Goal: Task Accomplishment & Management: Complete application form

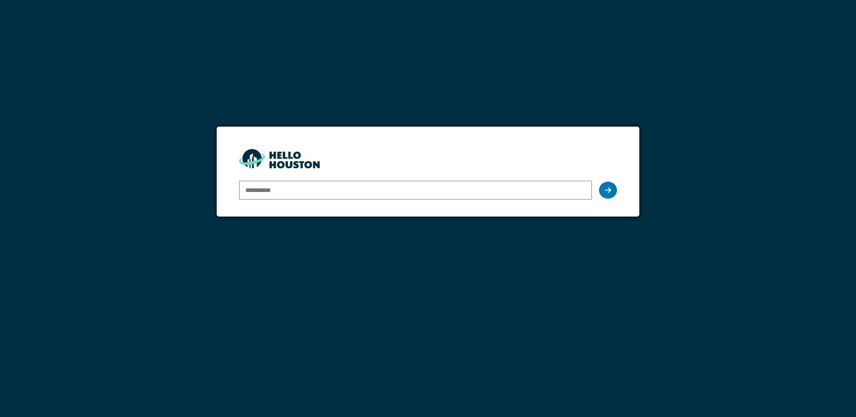
click at [258, 188] on input "email" at bounding box center [415, 190] width 352 height 19
type input "**********"
drag, startPoint x: 611, startPoint y: 194, endPoint x: 604, endPoint y: 200, distance: 9.6
click at [611, 194] on div at bounding box center [608, 190] width 18 height 17
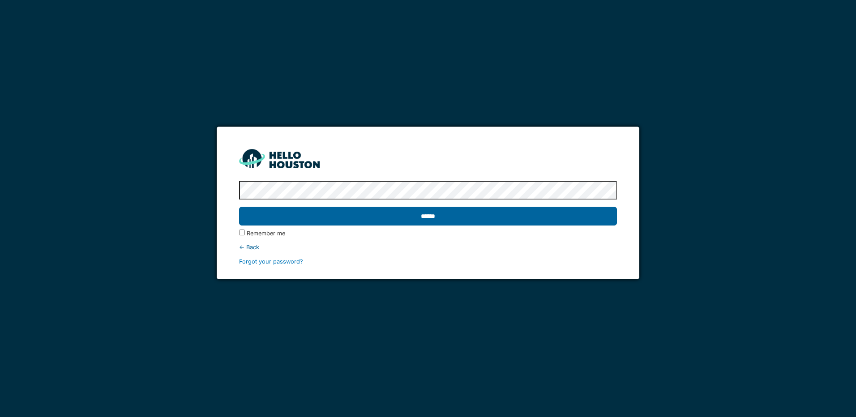
click at [426, 222] on input "******" at bounding box center [428, 216] width 378 height 19
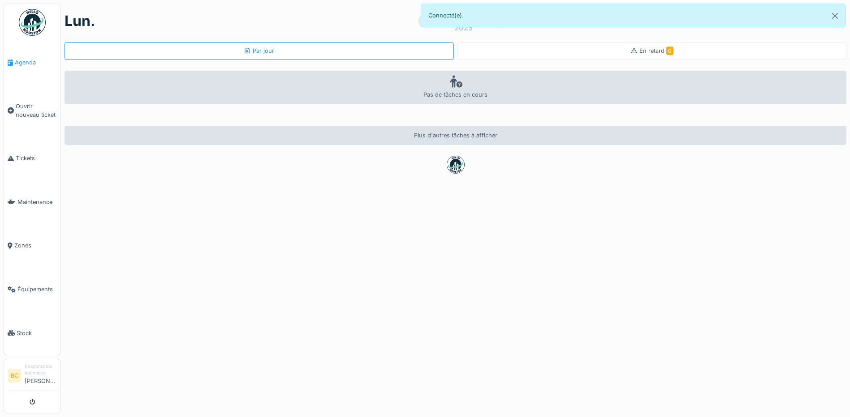
click at [20, 62] on span "Agenda" at bounding box center [36, 62] width 42 height 9
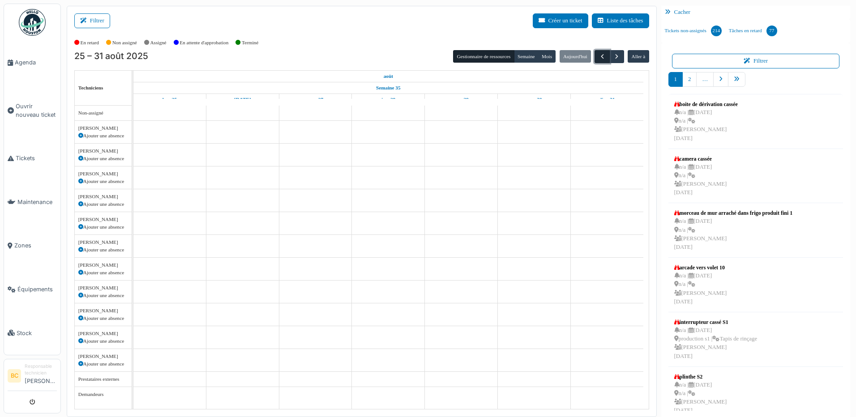
click at [599, 59] on span "button" at bounding box center [603, 57] width 8 height 8
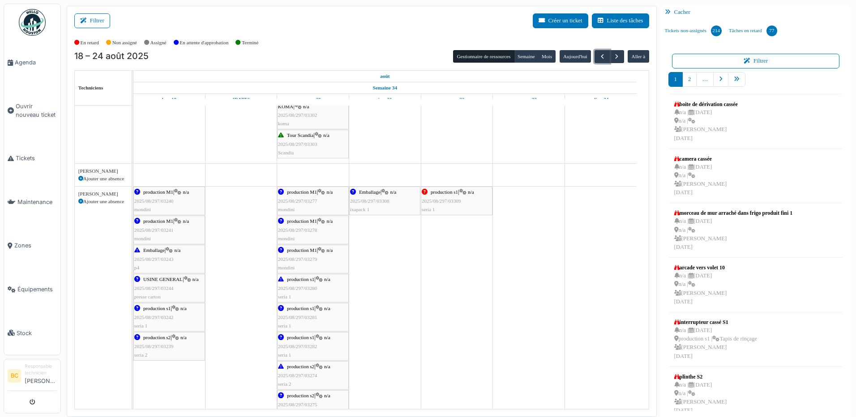
click at [164, 319] on span "2025/08/297/03242" at bounding box center [153, 317] width 39 height 5
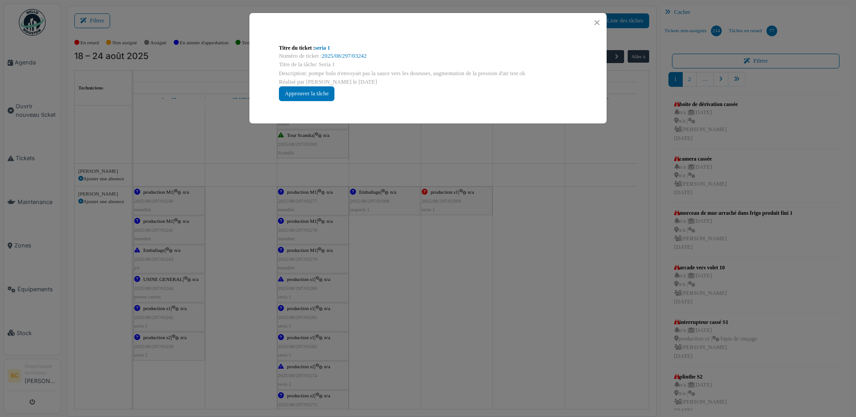
click at [237, 293] on div "Titre du ticket : seria 1 Numéro de ticket : 2025/08/297/03242 Titre de la tâch…" at bounding box center [428, 208] width 856 height 417
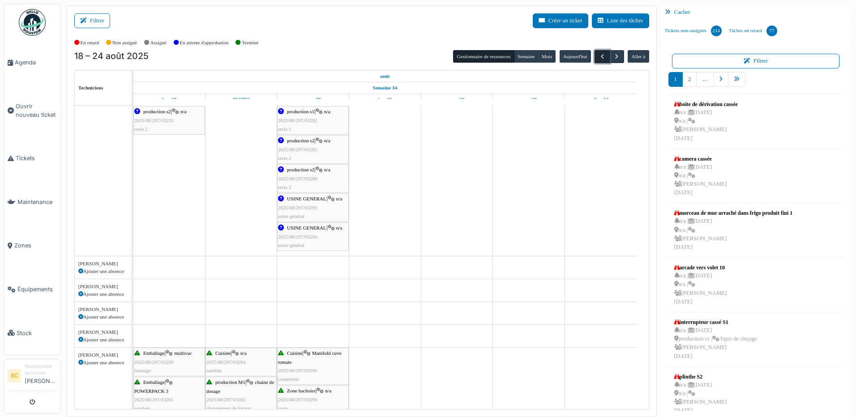
click at [599, 58] on span "button" at bounding box center [603, 57] width 8 height 8
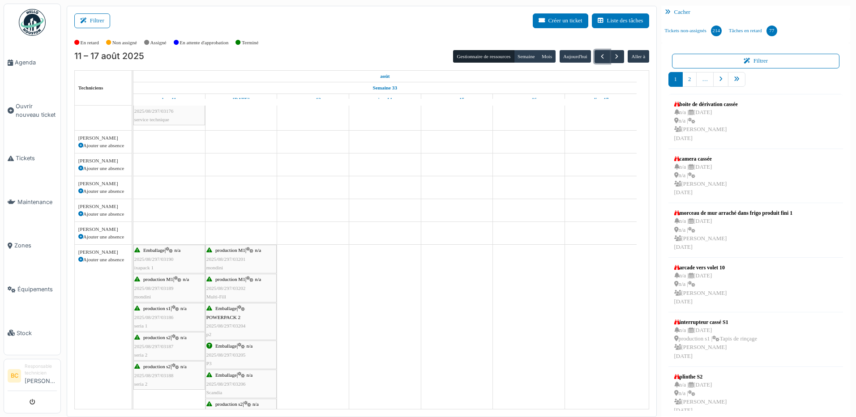
click at [159, 320] on div "production s1 | n/a 2025/08/297/03186 seria 1" at bounding box center [169, 318] width 70 height 26
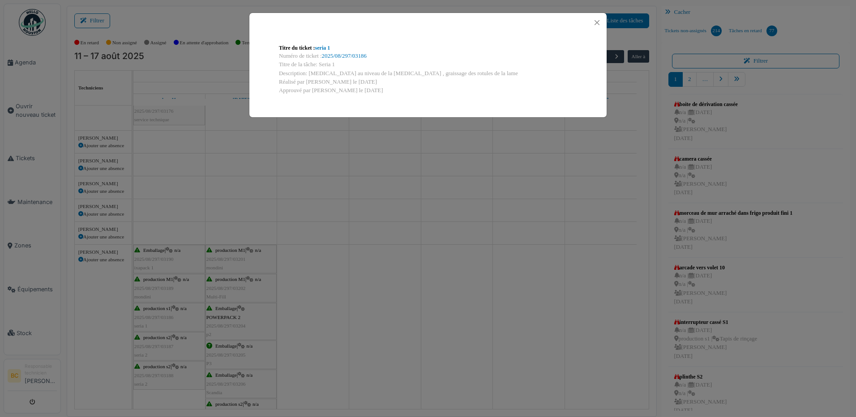
click at [396, 206] on div "Titre du ticket : seria 1 Numéro de ticket : 2025/08/297/03186 Titre de la tâch…" at bounding box center [428, 208] width 856 height 417
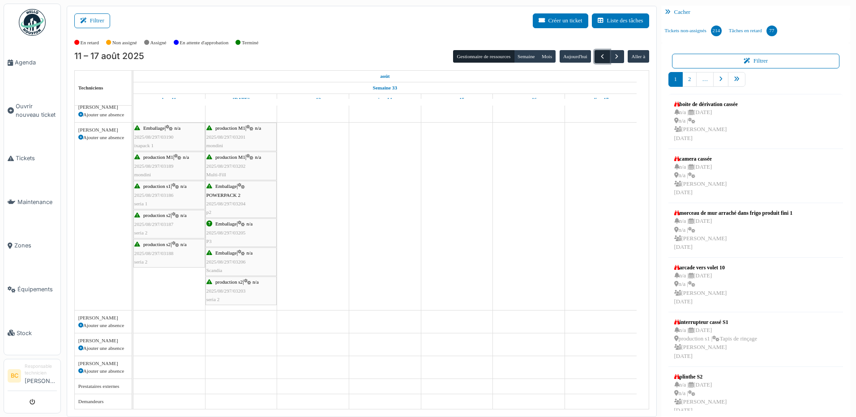
click at [599, 56] on span "button" at bounding box center [603, 57] width 8 height 8
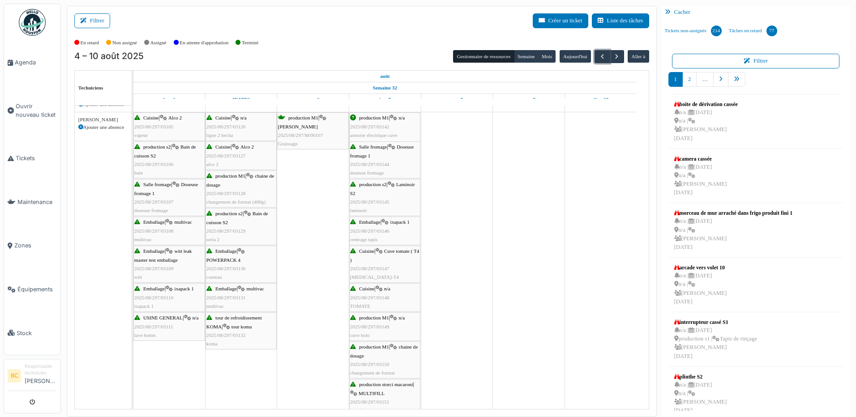
click at [156, 197] on div "Salle fromage | Doseuse fromage 1 2025/08/297/03107 doseuse fromage" at bounding box center [169, 197] width 70 height 34
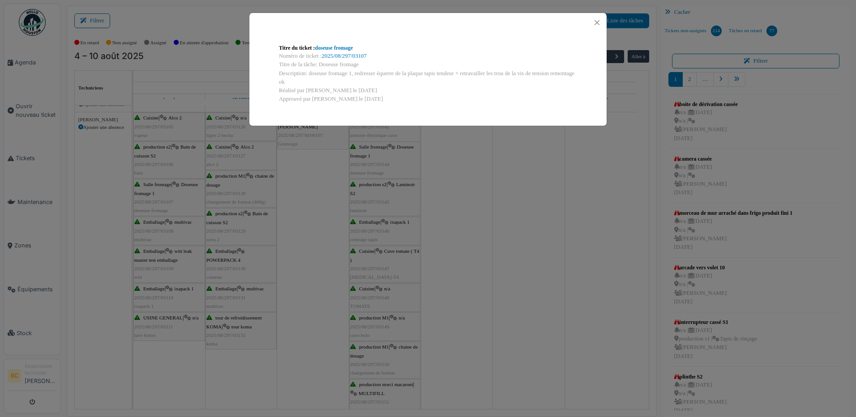
click at [156, 197] on div "Titre du ticket : doseuse fromage Numéro de ticket : 2025/08/297/03107 Titre de…" at bounding box center [428, 208] width 856 height 417
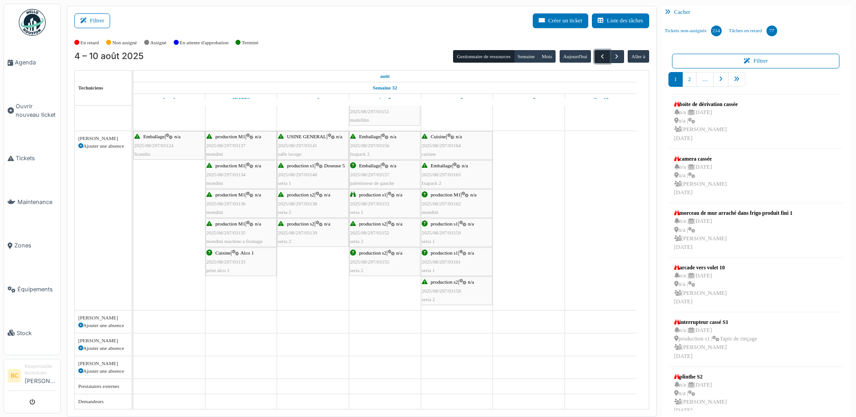
click at [595, 58] on button "button" at bounding box center [602, 56] width 15 height 13
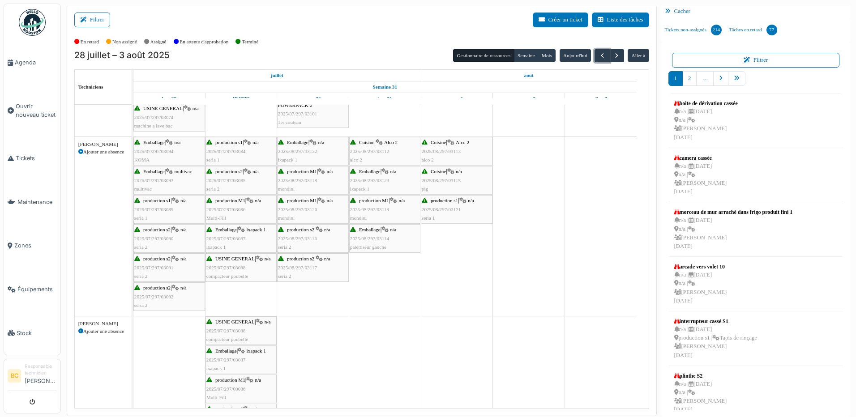
click at [159, 235] on div "production s2 | n/a 2025/07/297/03090 seria 2" at bounding box center [169, 239] width 70 height 26
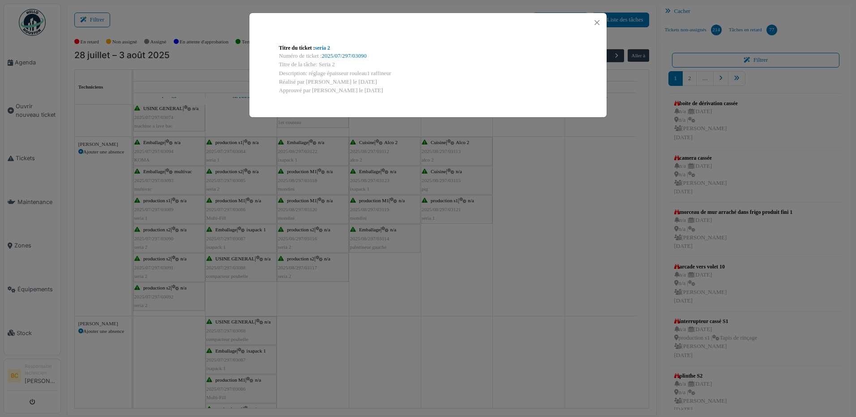
click at [160, 215] on div "Titre du ticket : seria 2 Numéro de ticket : 2025/07/297/03090 Titre de la tâch…" at bounding box center [428, 208] width 856 height 417
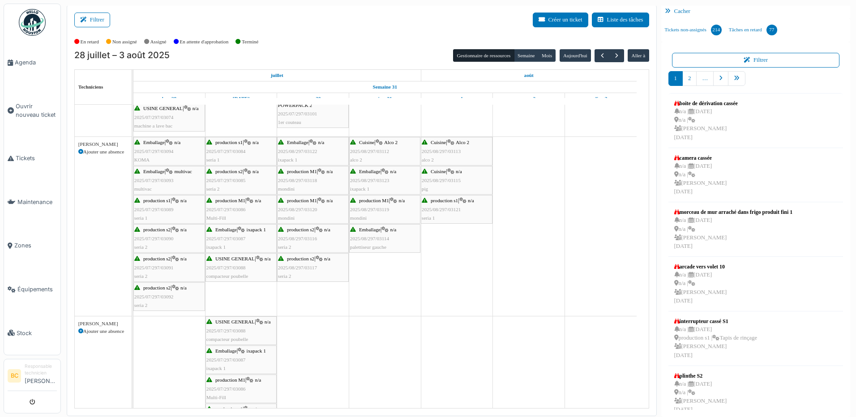
click at [160, 215] on div "production s1 | n/a 2025/07/297/03089 seria 1" at bounding box center [169, 210] width 70 height 26
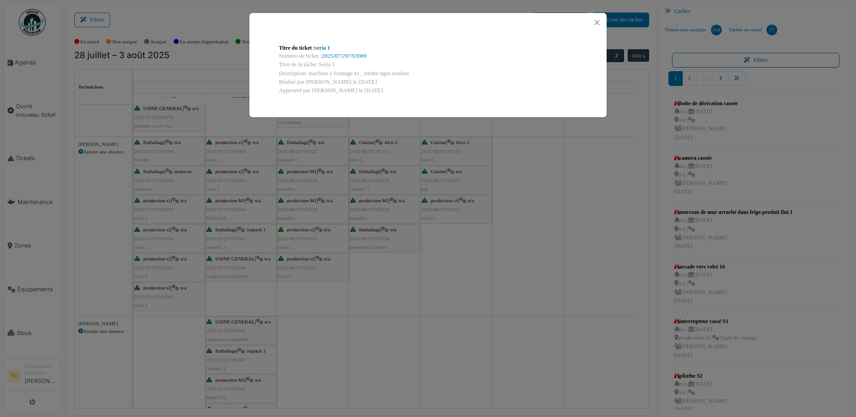
click at [160, 215] on div "Titre du ticket : seria 1 Numéro de ticket : 2025/07/297/03089 Titre de la tâch…" at bounding box center [428, 208] width 856 height 417
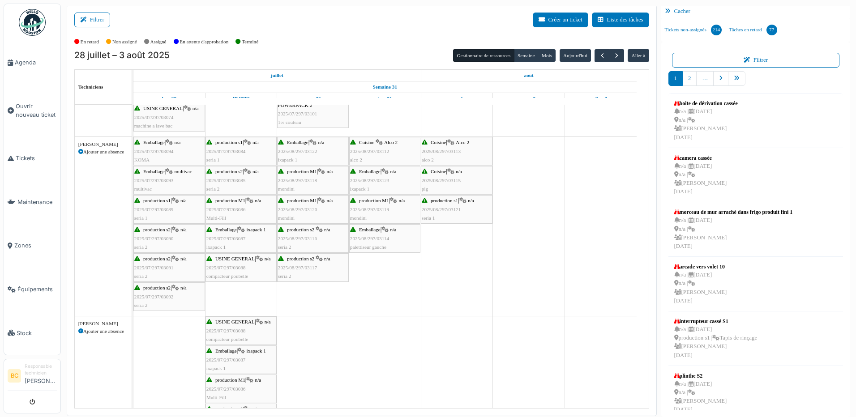
click at [159, 205] on div "production s1 | n/a 2025/07/297/03089 seria 1" at bounding box center [169, 210] width 70 height 26
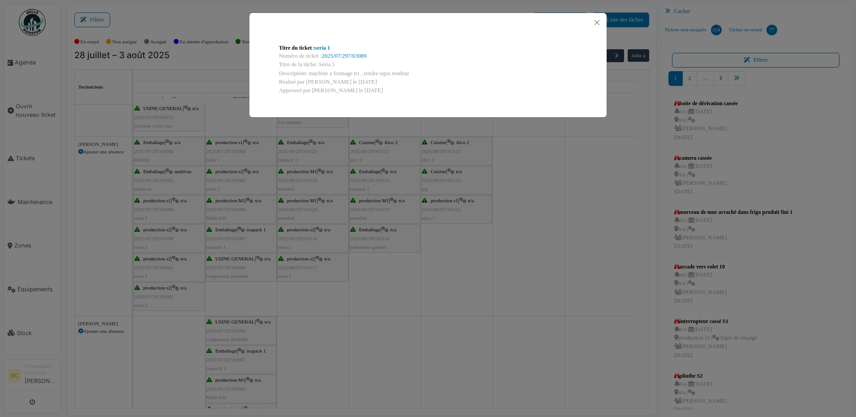
click at [159, 205] on div "Titre du ticket : seria 1 Numéro de ticket : 2025/07/297/03089 Titre de la tâch…" at bounding box center [428, 208] width 856 height 417
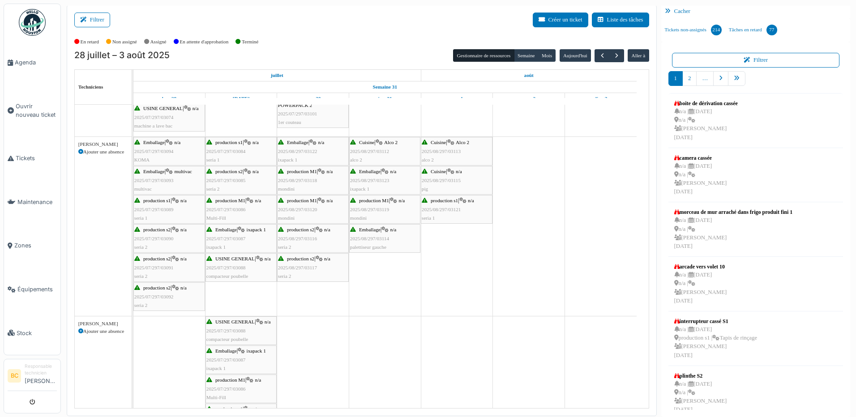
click at [162, 265] on span "2025/07/297/03091" at bounding box center [153, 267] width 39 height 5
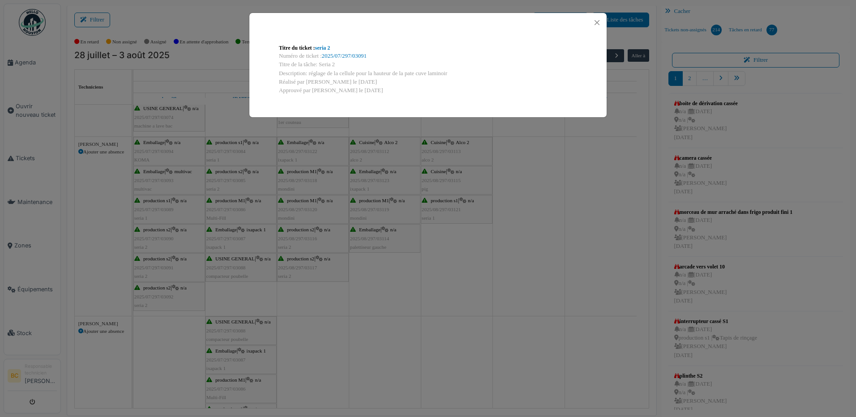
click at [373, 305] on div "Titre du ticket : seria 2 Numéro de ticket : 2025/07/297/03091 Titre de la tâch…" at bounding box center [428, 208] width 856 height 417
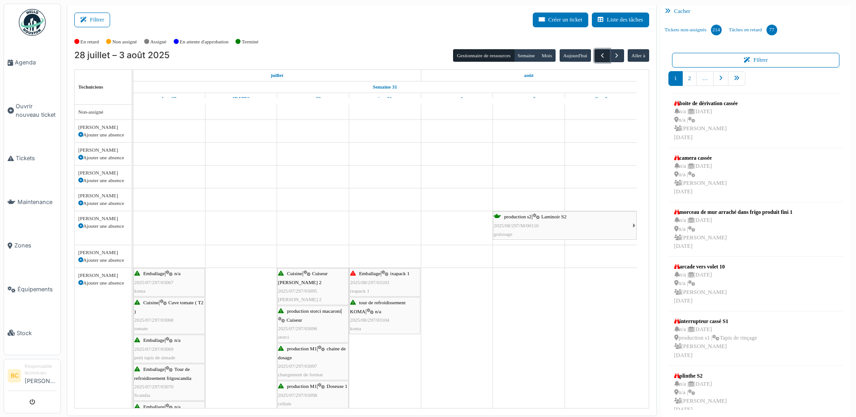
click at [599, 60] on span "button" at bounding box center [603, 56] width 8 height 8
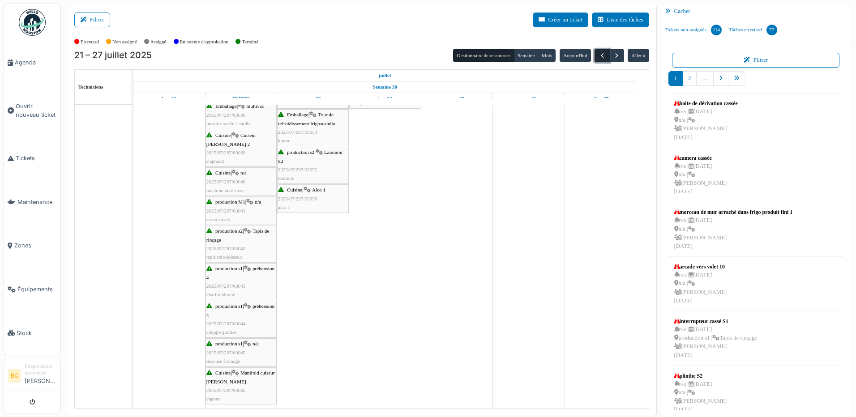
click at [599, 56] on span "button" at bounding box center [603, 56] width 8 height 8
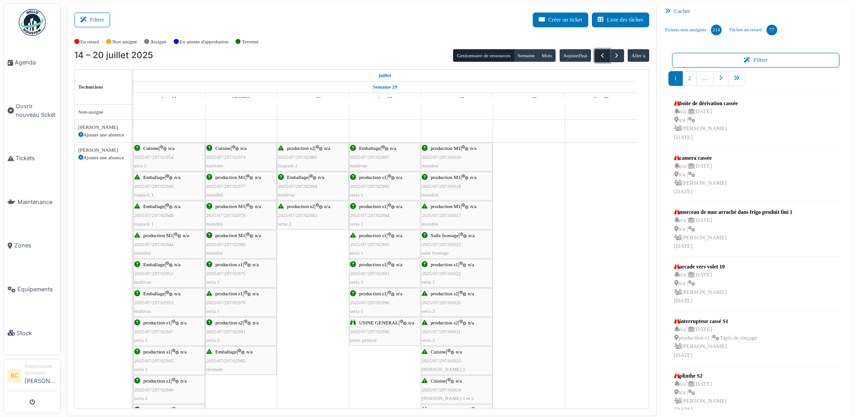
click at [599, 56] on span "button" at bounding box center [603, 56] width 8 height 8
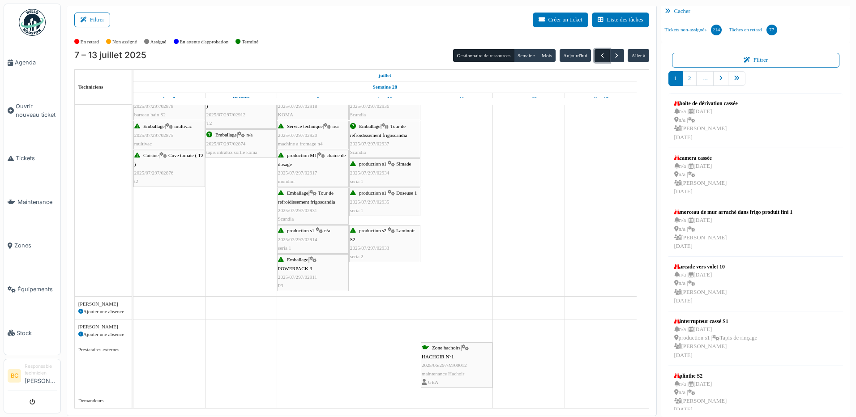
click at [601, 57] on span "button" at bounding box center [603, 56] width 8 height 8
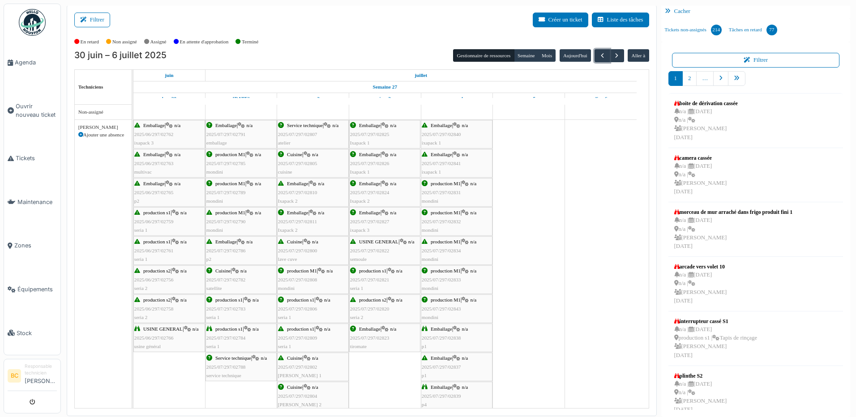
click at [146, 250] on span "2025/06/297/02761" at bounding box center [153, 250] width 39 height 5
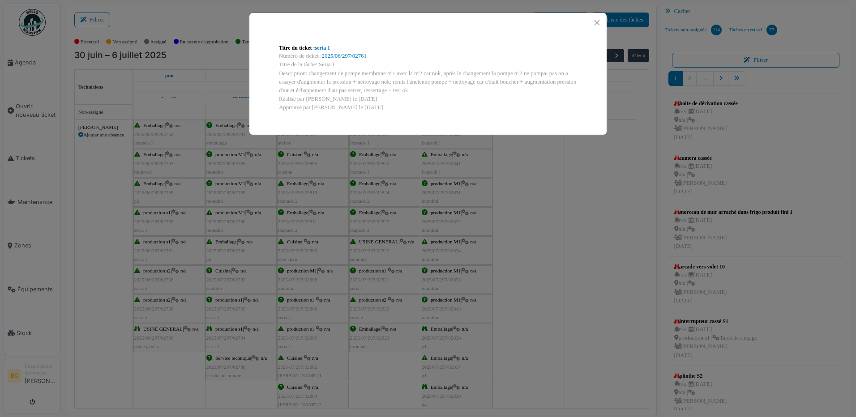
click at [144, 250] on div "Titre du ticket : seria 1 Numéro de ticket : 2025/06/297/02761 Titre de la tâch…" at bounding box center [428, 208] width 856 height 417
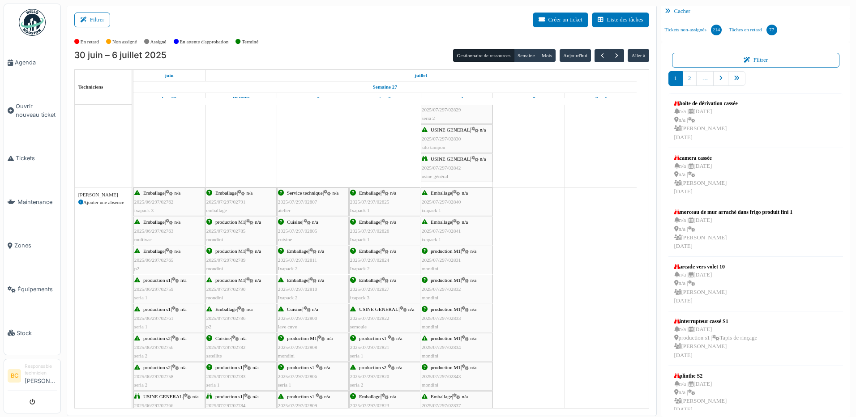
click at [155, 265] on div "Emballage | n/a 2025/06/297/02765 p2" at bounding box center [169, 260] width 70 height 26
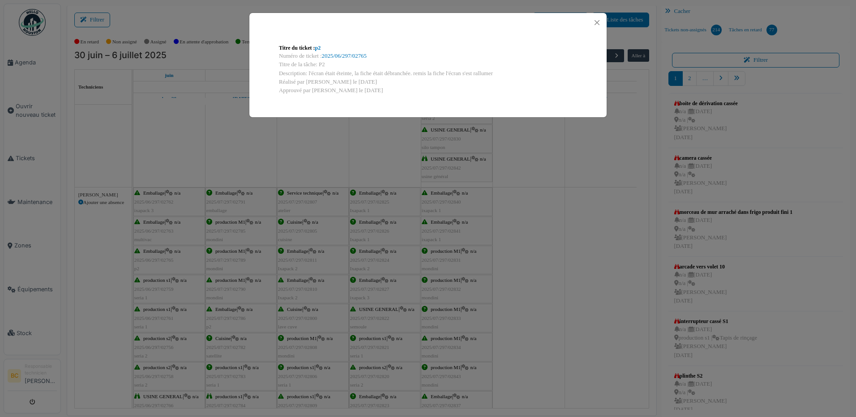
click at [155, 265] on div "Titre du ticket : p2 Numéro de ticket : 2025/06/297/02765 Titre de la tâche: P2…" at bounding box center [428, 208] width 856 height 417
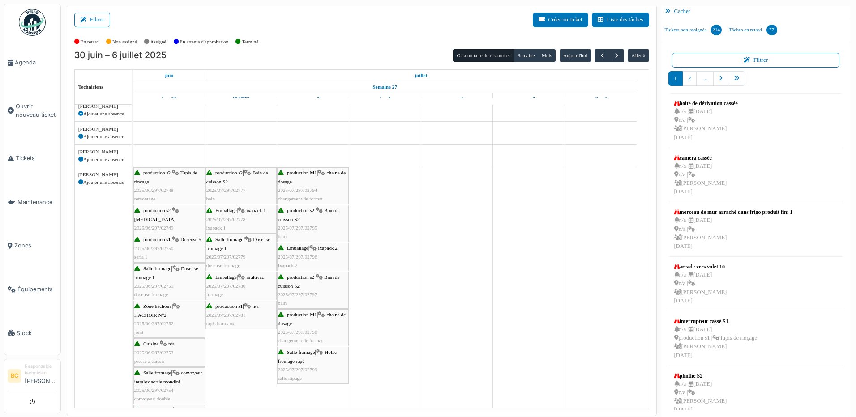
click at [160, 249] on span "2025/06/297/02750" at bounding box center [153, 248] width 39 height 5
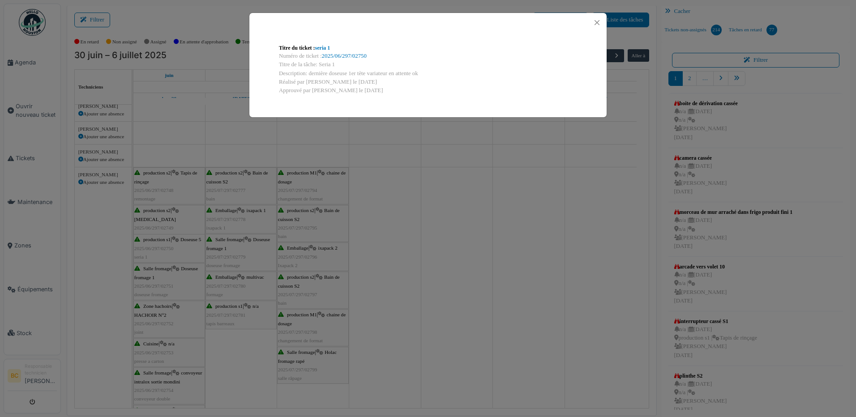
click at [435, 145] on div "Titre du ticket : seria 1 Numéro de ticket : 2025/06/297/02750 Titre de la tâch…" at bounding box center [428, 208] width 856 height 417
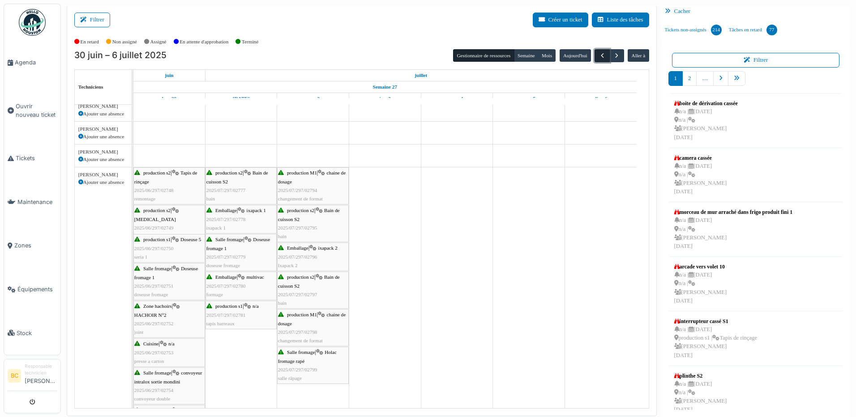
click at [599, 58] on span "button" at bounding box center [603, 56] width 8 height 8
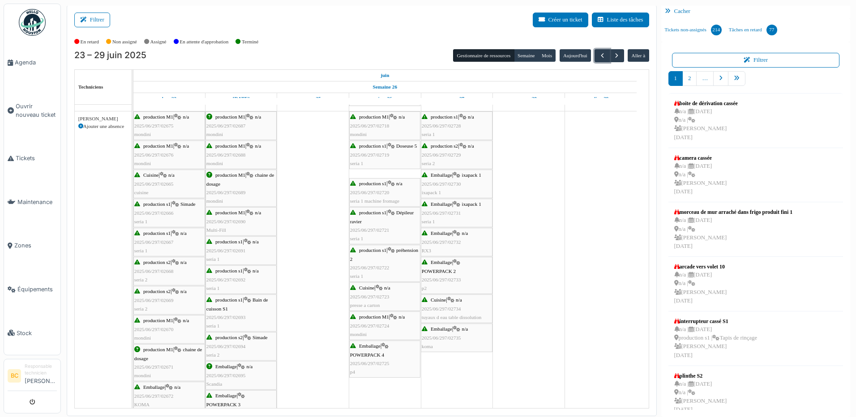
click at [163, 235] on span "production s1" at bounding box center [156, 233] width 27 height 5
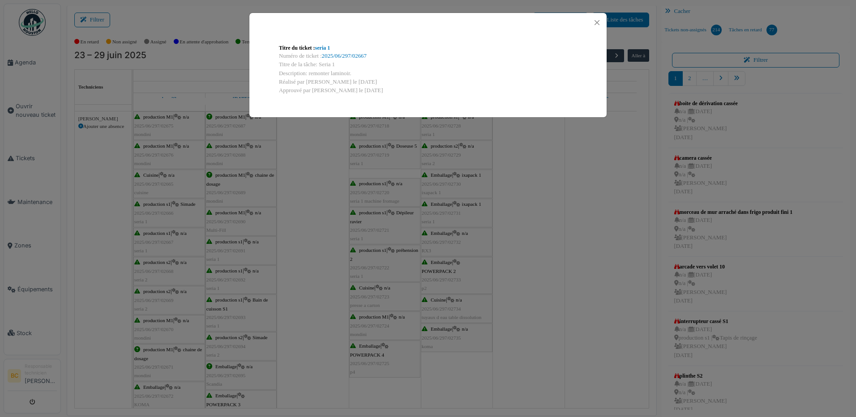
click at [159, 271] on div "Titre du ticket : seria 1 Numéro de ticket : 2025/06/297/02667 Titre de la tâch…" at bounding box center [428, 208] width 856 height 417
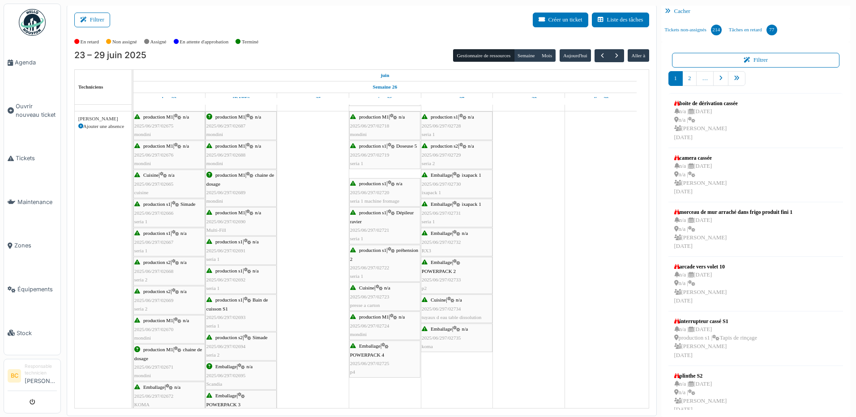
click at [159, 271] on span "2025/06/297/02668" at bounding box center [153, 271] width 39 height 5
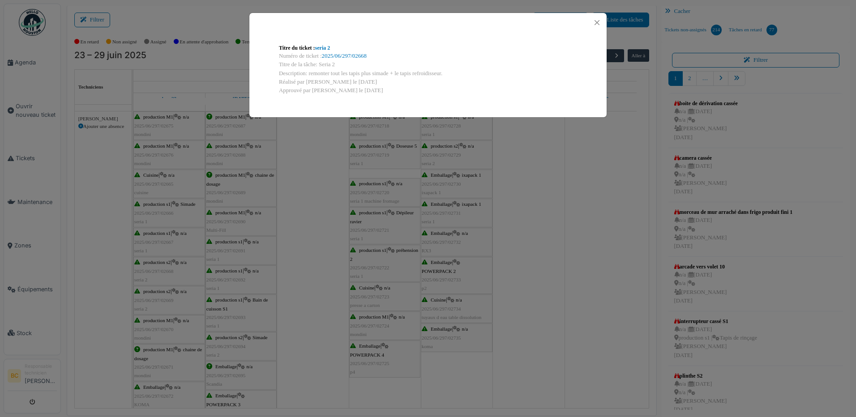
drag, startPoint x: 307, startPoint y: 73, endPoint x: 446, endPoint y: 70, distance: 139.3
click at [446, 70] on div "Description: remonter tout les tapis plus simade + le tapis refroidisseur." at bounding box center [428, 73] width 298 height 9
copy div "remonter tout les tapis plus simade + le tapis refroidisseur."
drag, startPoint x: 301, startPoint y: 202, endPoint x: 297, endPoint y: 205, distance: 5.5
click at [302, 202] on div "Titre du ticket : seria 2 Numéro de ticket : 2025/06/297/02668 Titre de la tâch…" at bounding box center [428, 208] width 856 height 417
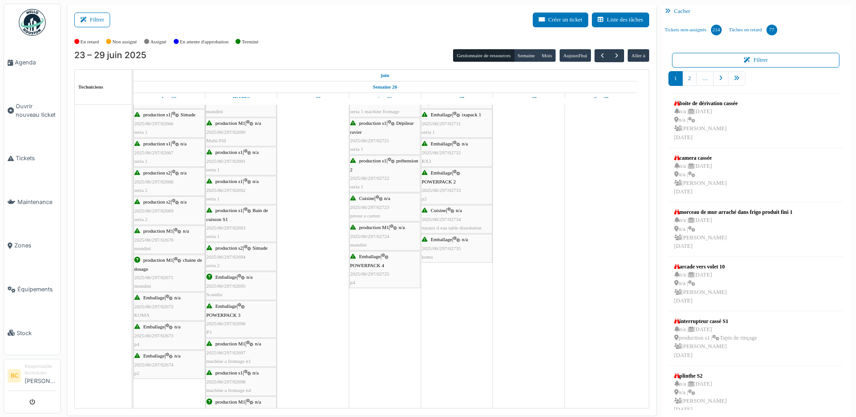
click at [151, 272] on div "production M1 | chaine de dosage 2025/06/297/02671 mondini" at bounding box center [169, 273] width 70 height 34
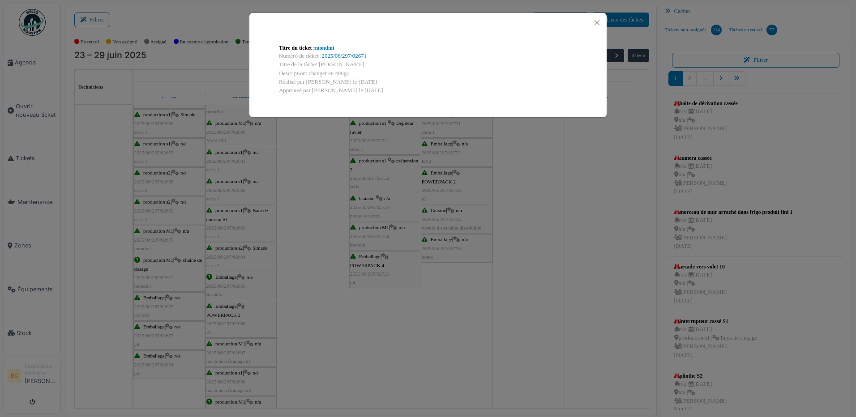
click at [160, 152] on div "Titre du ticket : mondini Numéro de ticket : 2025/06/297/02671 Titre de la tâch…" at bounding box center [428, 208] width 856 height 417
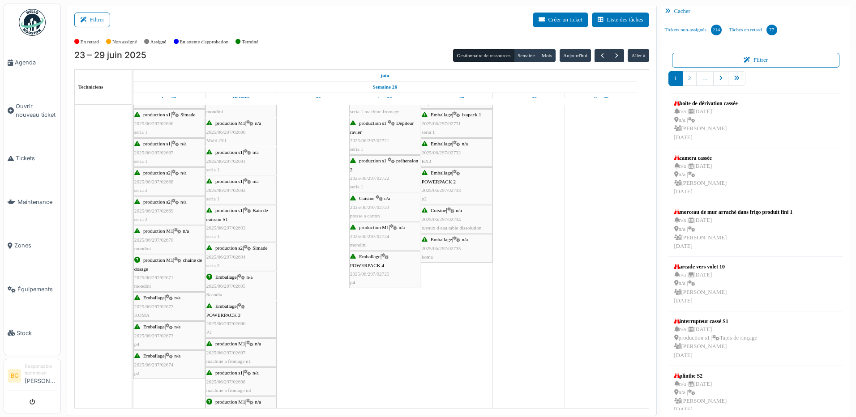
click at [160, 152] on span "2025/06/297/02667" at bounding box center [153, 152] width 39 height 5
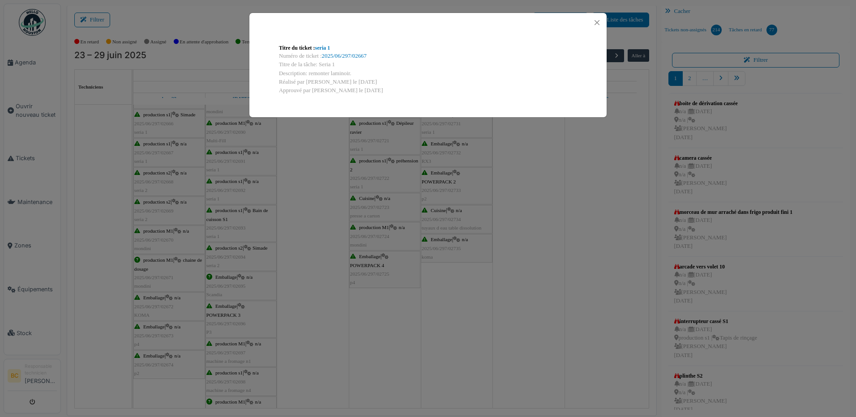
click at [306, 191] on div "Titre du ticket : seria 1 Numéro de ticket : 2025/06/297/02667 Titre de la tâch…" at bounding box center [428, 208] width 856 height 417
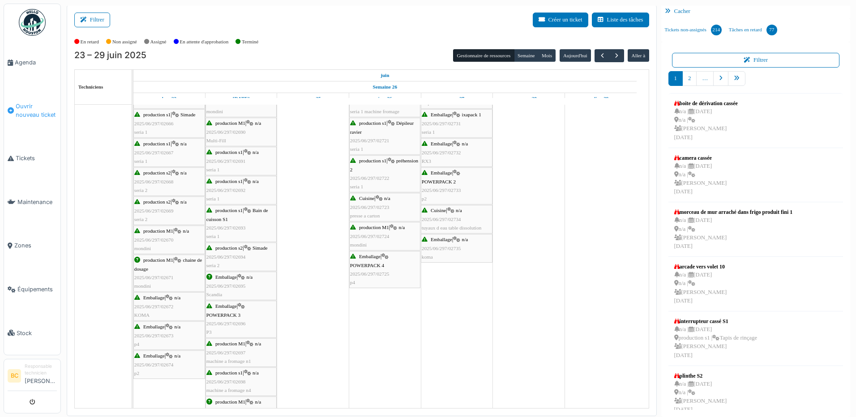
click at [28, 103] on span "Ouvrir nouveau ticket" at bounding box center [36, 110] width 41 height 17
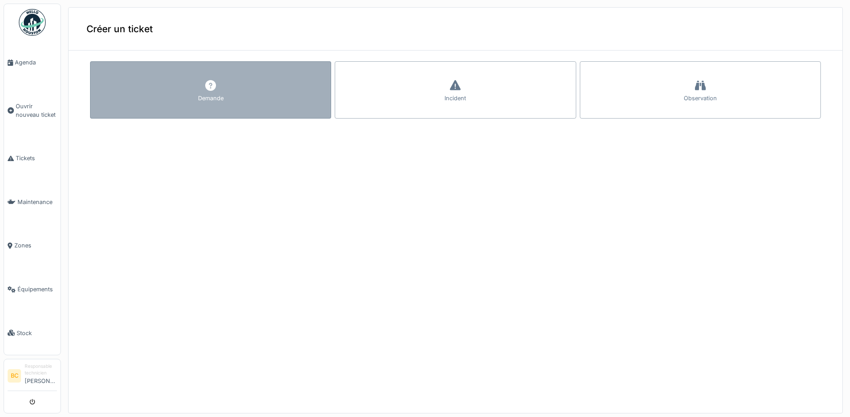
click at [215, 95] on div "Demande" at bounding box center [211, 98] width 26 height 9
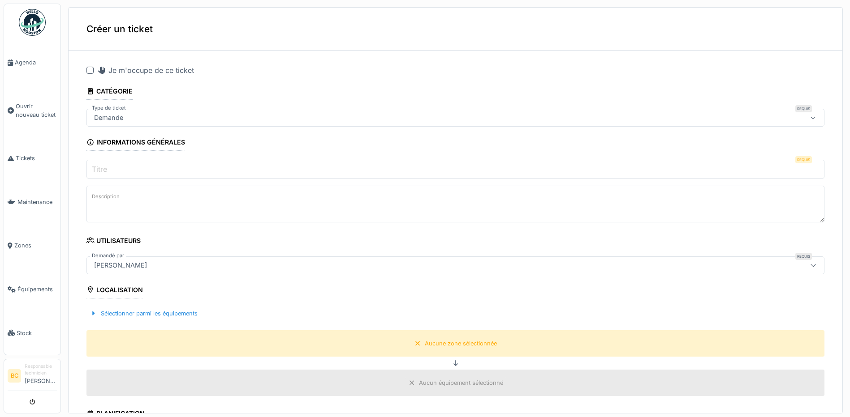
click at [90, 69] on div at bounding box center [89, 70] width 7 height 7
click at [99, 166] on label "Titre" at bounding box center [99, 169] width 19 height 11
click at [99, 166] on input "Titre" at bounding box center [455, 169] width 738 height 19
click at [99, 166] on label "Titre" at bounding box center [99, 169] width 19 height 11
click at [99, 166] on input "Titre" at bounding box center [455, 169] width 738 height 19
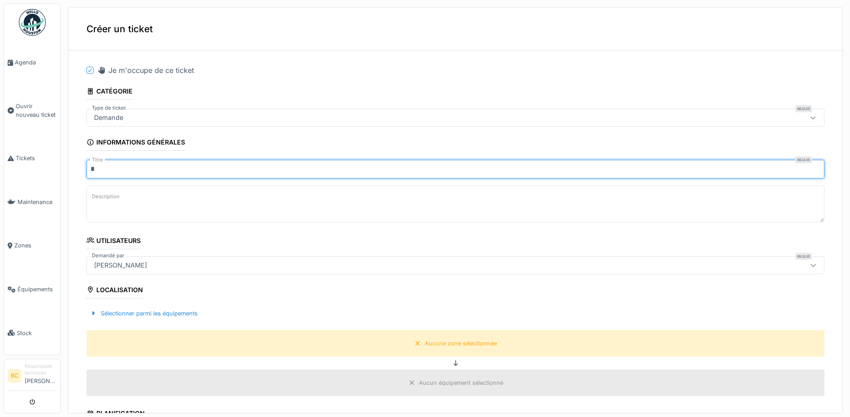
type input "*******"
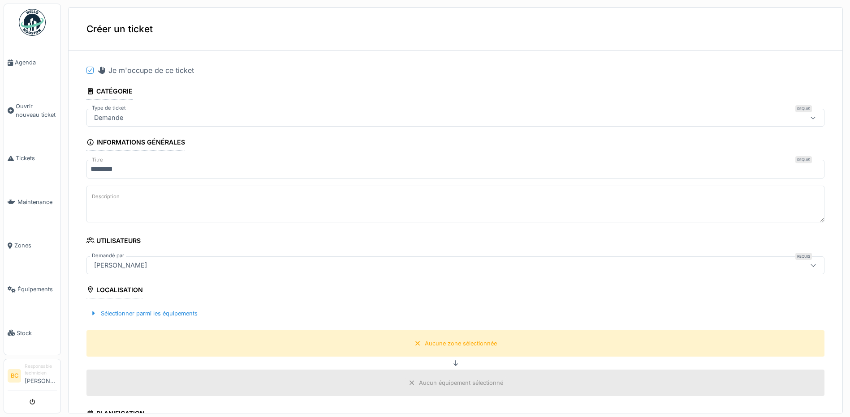
click at [95, 196] on label "Description" at bounding box center [105, 196] width 31 height 11
click at [95, 196] on textarea "Description" at bounding box center [455, 204] width 738 height 37
drag, startPoint x: 95, startPoint y: 196, endPoint x: 131, endPoint y: 190, distance: 36.2
click at [131, 190] on textarea "Description" at bounding box center [455, 204] width 738 height 37
paste textarea "**********"
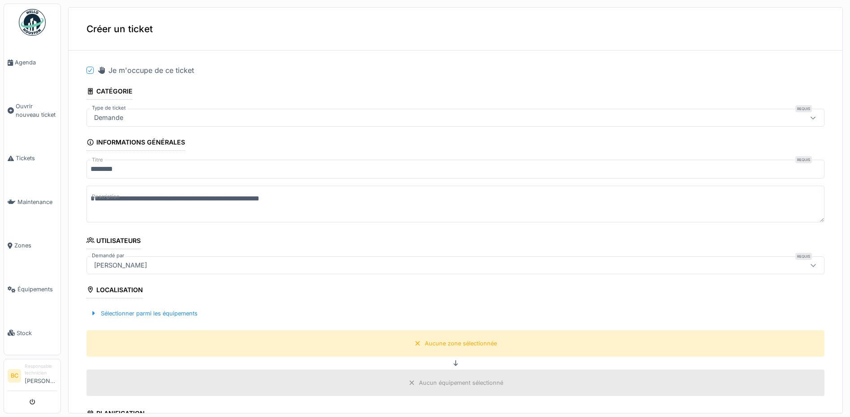
click at [149, 198] on textarea "**********" at bounding box center [455, 204] width 738 height 37
click at [163, 198] on textarea "**********" at bounding box center [455, 204] width 738 height 37
click at [158, 198] on textarea "**********" at bounding box center [455, 204] width 738 height 37
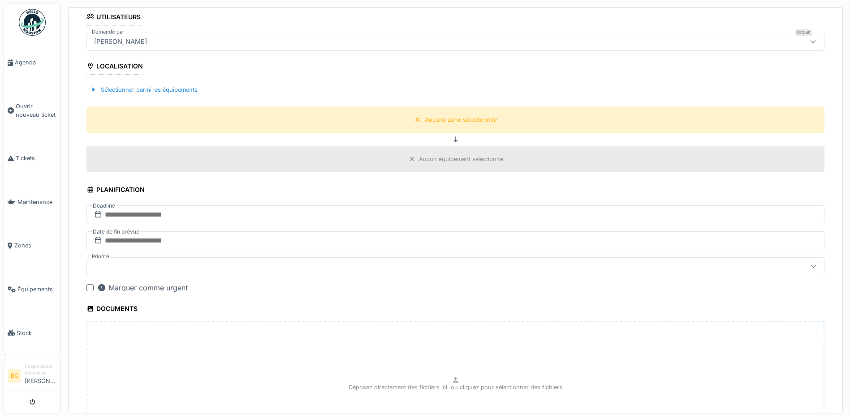
scroll to position [134, 0]
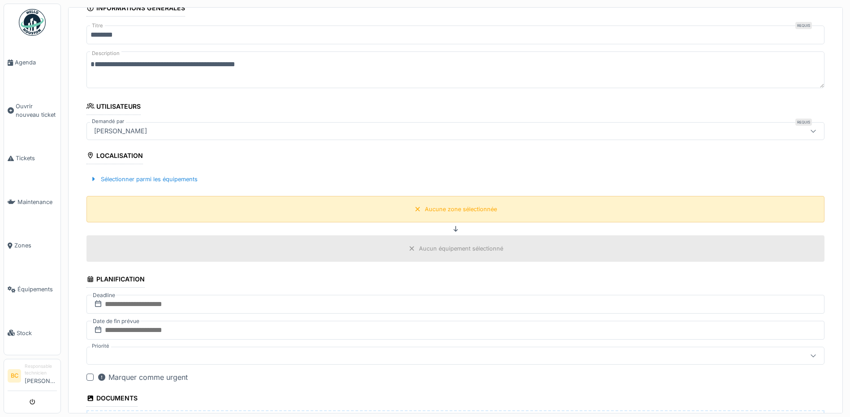
type textarea "**********"
click at [425, 211] on div "Aucune zone sélectionnée" at bounding box center [461, 209] width 72 height 9
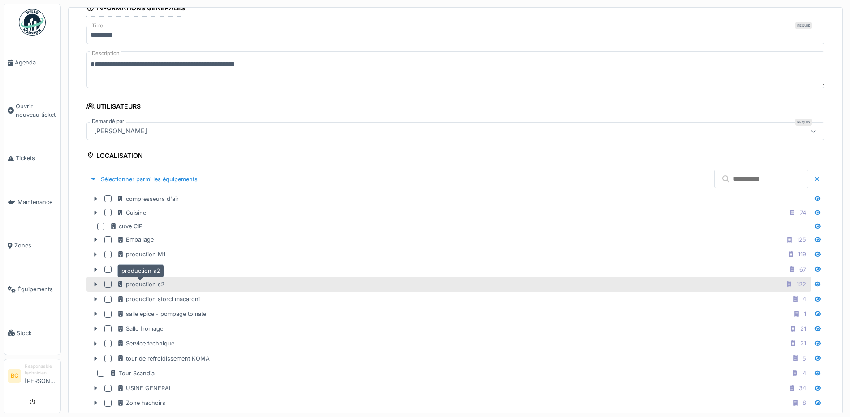
click at [145, 284] on div "production s2" at bounding box center [140, 284] width 47 height 9
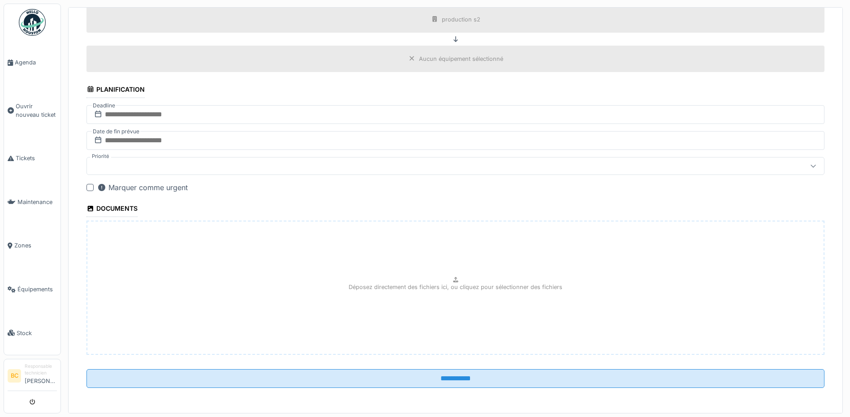
scroll to position [3, 0]
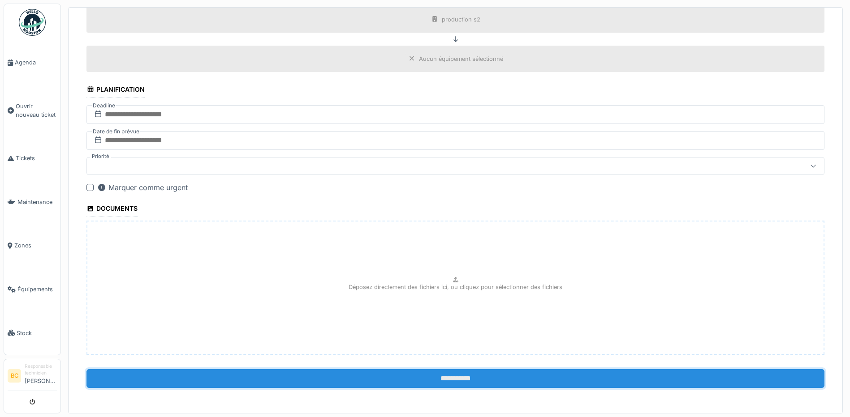
click at [465, 376] on input "**********" at bounding box center [455, 378] width 738 height 19
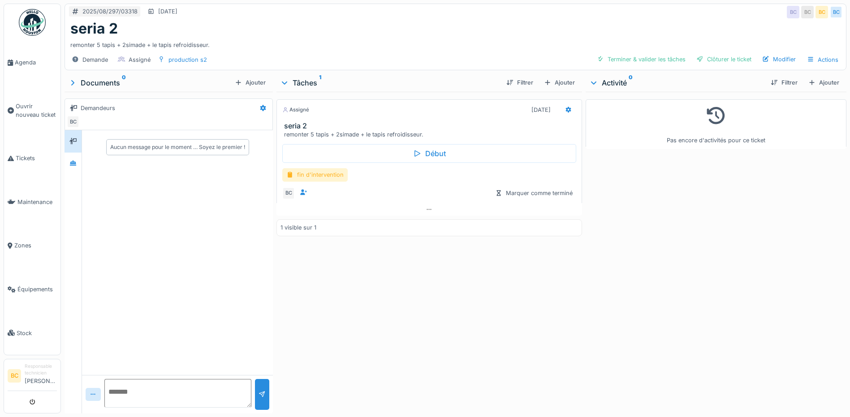
click at [310, 174] on div "fin d'intervention" at bounding box center [314, 174] width 65 height 13
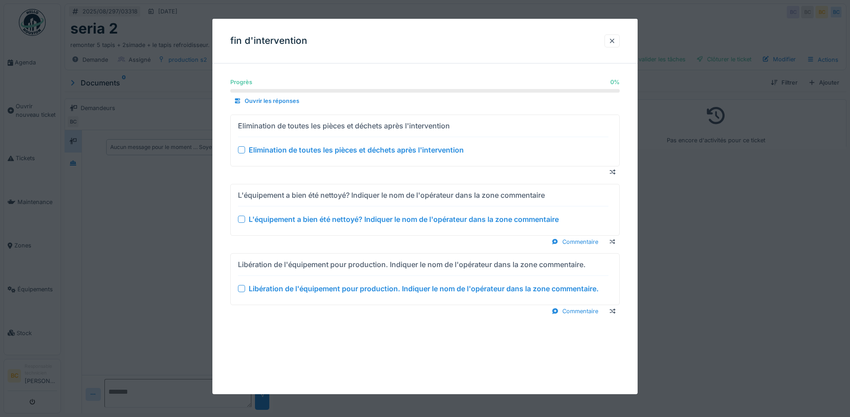
click at [302, 152] on div "Elimination de toutes les pièces et déchets après l'intervention" at bounding box center [356, 150] width 215 height 11
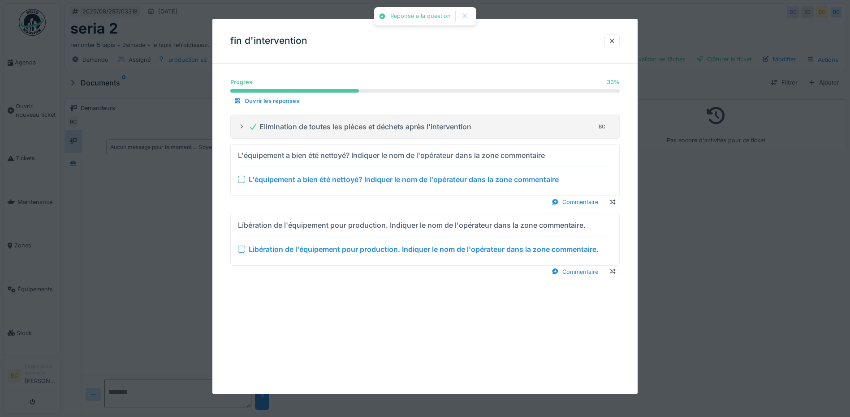
click at [305, 181] on div "L'équipement a bien été nettoyé? Indiquer le nom de l'opérateur dans la zone co…" at bounding box center [404, 179] width 310 height 11
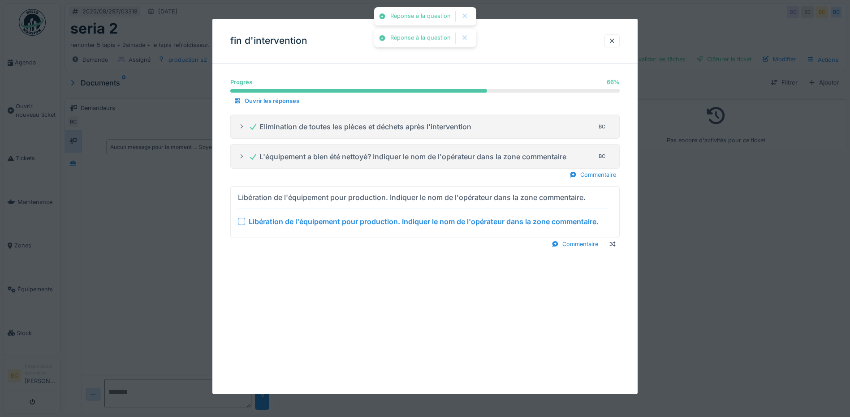
drag, startPoint x: 318, startPoint y: 222, endPoint x: 334, endPoint y: 224, distance: 15.9
click at [318, 221] on div "Libération de l'équipement pour production. Indiquer le nom de l'opérateur dans…" at bounding box center [424, 221] width 350 height 11
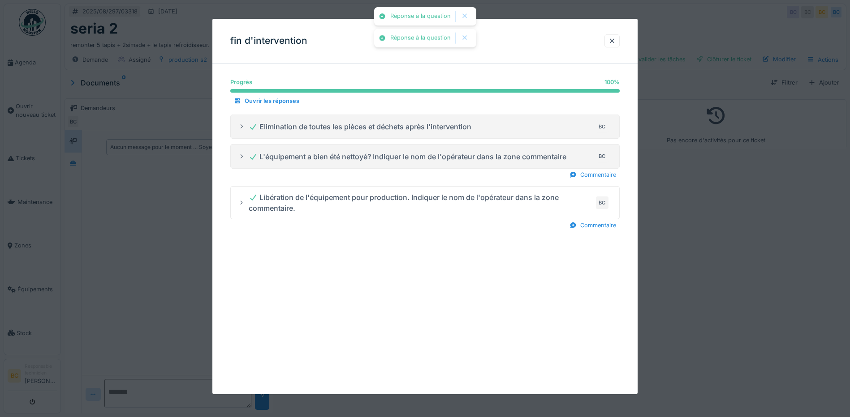
click at [666, 260] on div at bounding box center [425, 208] width 850 height 417
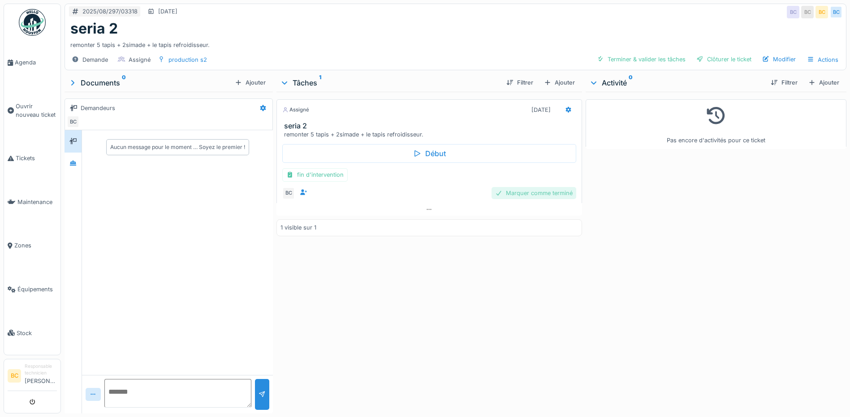
click at [538, 192] on div "Marquer comme terminé" at bounding box center [533, 193] width 85 height 12
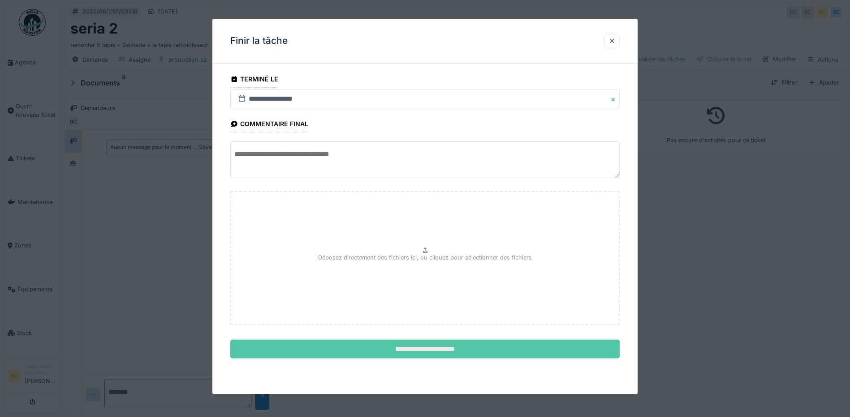
click at [476, 349] on input "**********" at bounding box center [424, 349] width 389 height 19
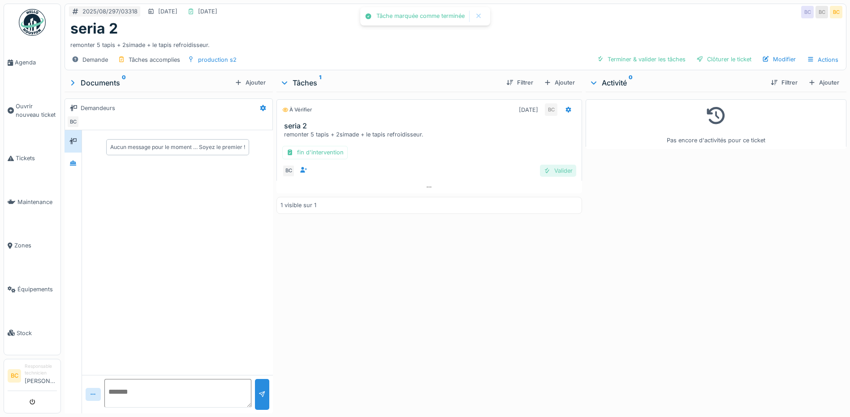
click at [557, 172] on div "Valider" at bounding box center [558, 171] width 36 height 12
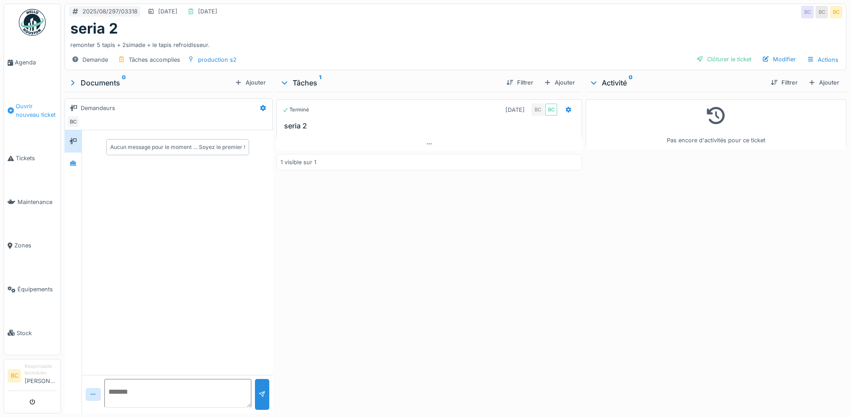
click at [33, 106] on span "Ouvrir nouveau ticket" at bounding box center [36, 110] width 41 height 17
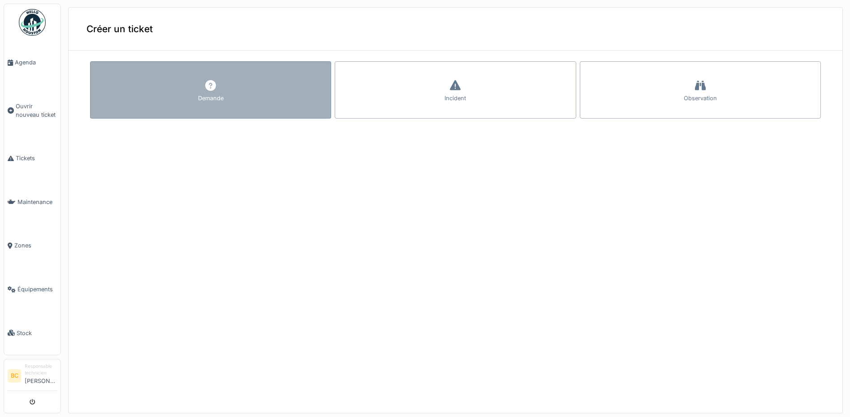
click at [190, 78] on div "Demande" at bounding box center [210, 89] width 241 height 57
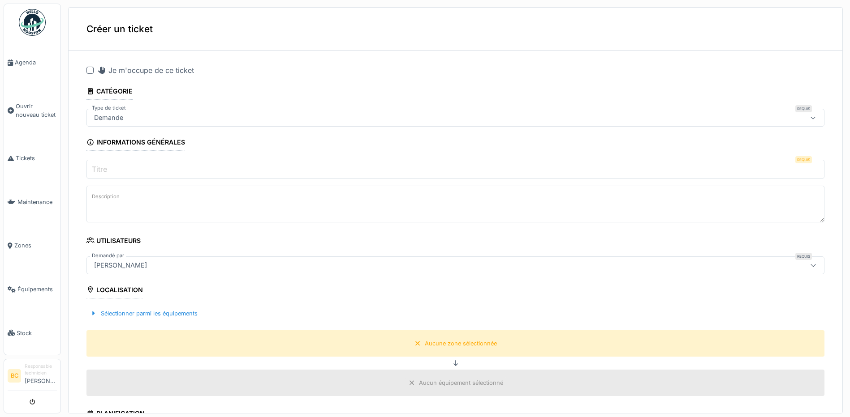
click at [90, 69] on div at bounding box center [89, 70] width 7 height 7
click at [100, 164] on label "Titre" at bounding box center [99, 169] width 19 height 11
click at [100, 164] on input "Titre" at bounding box center [455, 169] width 738 height 19
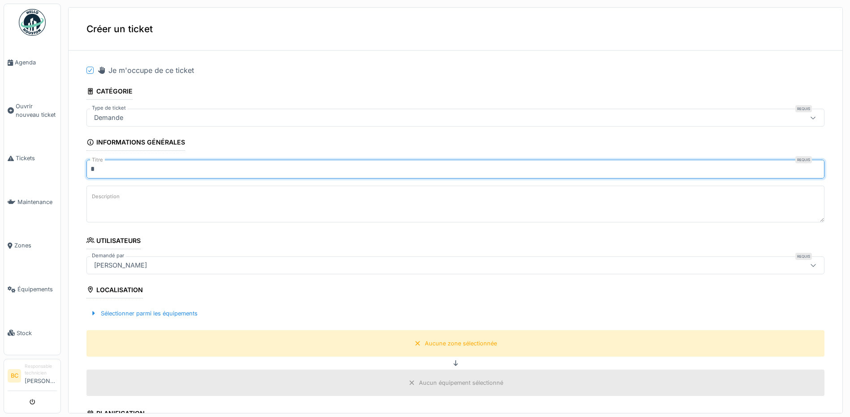
type input "*******"
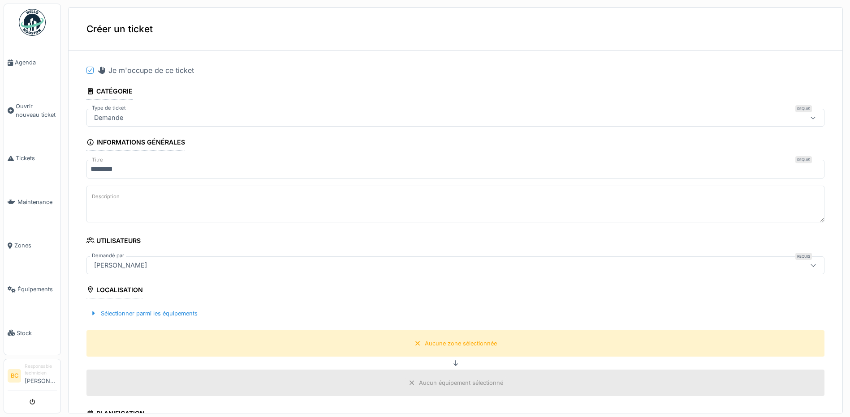
click at [101, 199] on label "Description" at bounding box center [105, 196] width 31 height 11
click at [101, 199] on textarea "Description" at bounding box center [455, 204] width 738 height 37
drag, startPoint x: 101, startPoint y: 199, endPoint x: 305, endPoint y: 207, distance: 203.9
click at [305, 207] on textarea "Description" at bounding box center [455, 204] width 738 height 37
click at [141, 197] on textarea "Description" at bounding box center [455, 204] width 738 height 37
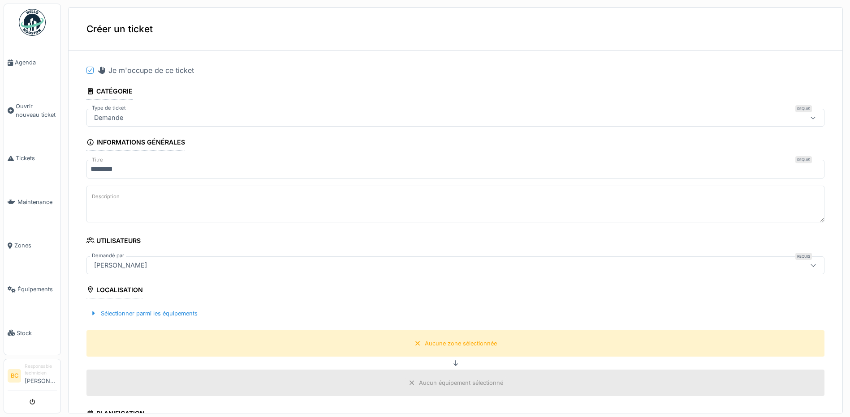
click at [127, 196] on textarea "Description" at bounding box center [455, 204] width 738 height 37
paste textarea "**********"
drag, startPoint x: 158, startPoint y: 200, endPoint x: 97, endPoint y: 198, distance: 60.5
click at [88, 198] on textarea "**********" at bounding box center [455, 204] width 738 height 37
type textarea "**********"
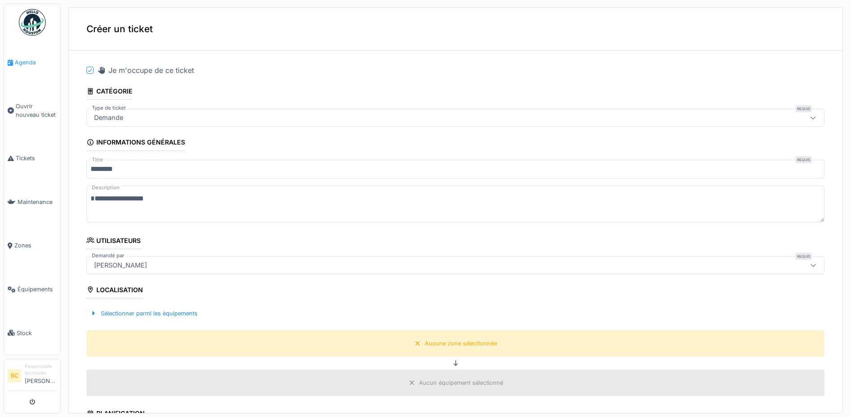
click at [16, 63] on span "Agenda" at bounding box center [36, 62] width 42 height 9
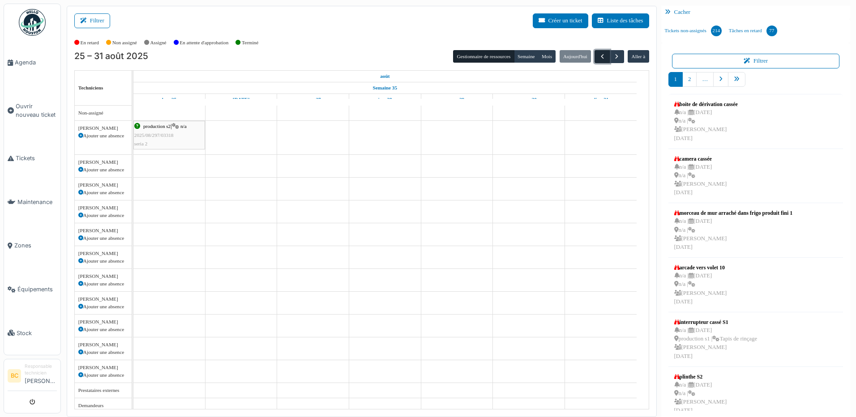
click at [599, 55] on span "button" at bounding box center [603, 57] width 8 height 8
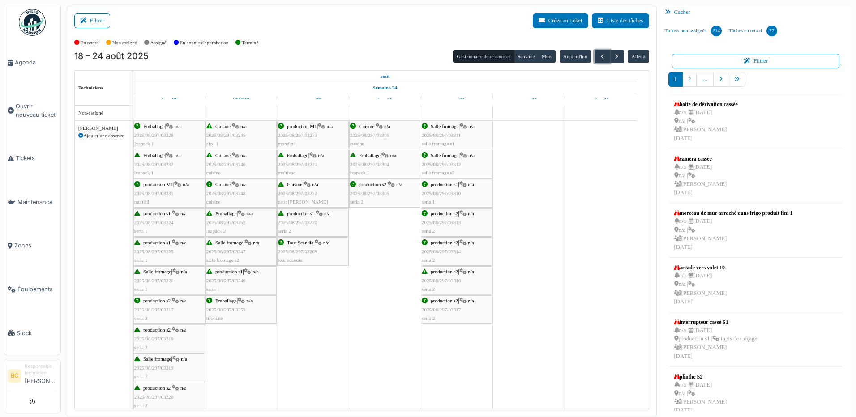
click at [443, 220] on span "2025/08/297/03313" at bounding box center [441, 222] width 39 height 5
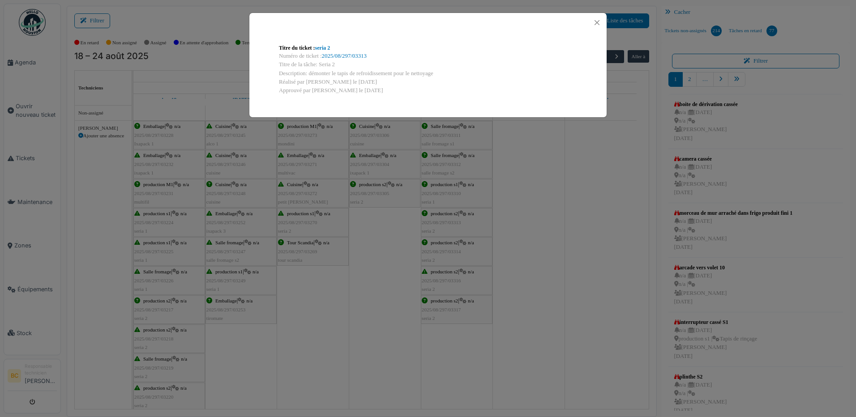
click at [445, 251] on div "Titre du ticket : seria 2 Numéro de ticket : 2025/08/297/03313 Titre de la tâch…" at bounding box center [428, 208] width 856 height 417
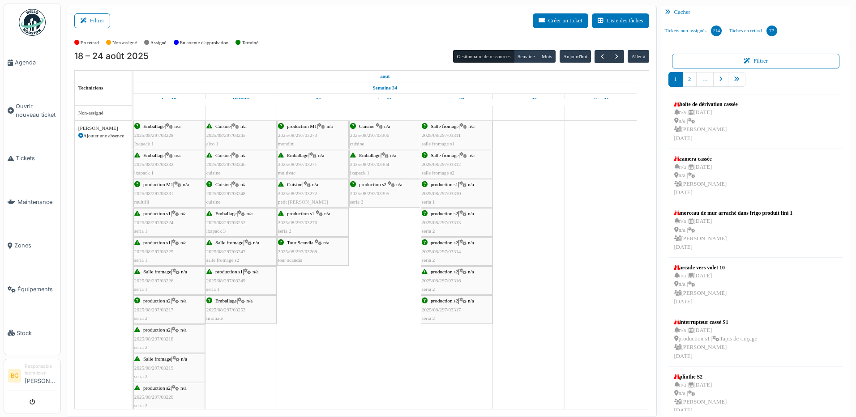
click at [445, 251] on span "2025/08/297/03314" at bounding box center [441, 251] width 39 height 5
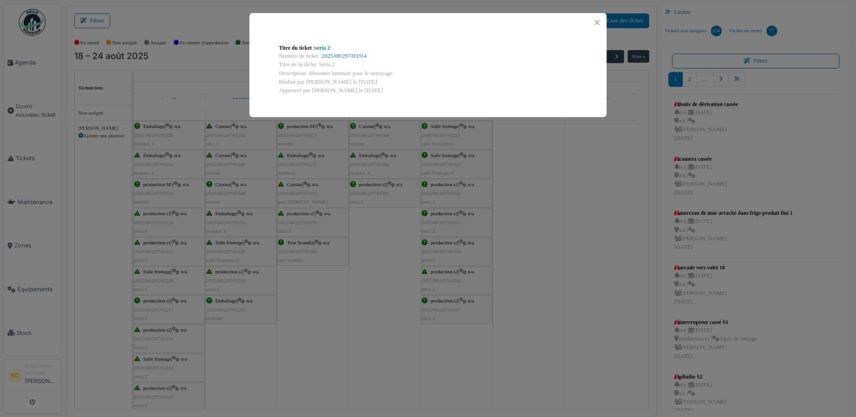
click at [38, 104] on div "Titre du ticket : seria 2 Numéro de ticket : 2025/08/297/03314 Titre de la tâch…" at bounding box center [428, 208] width 856 height 417
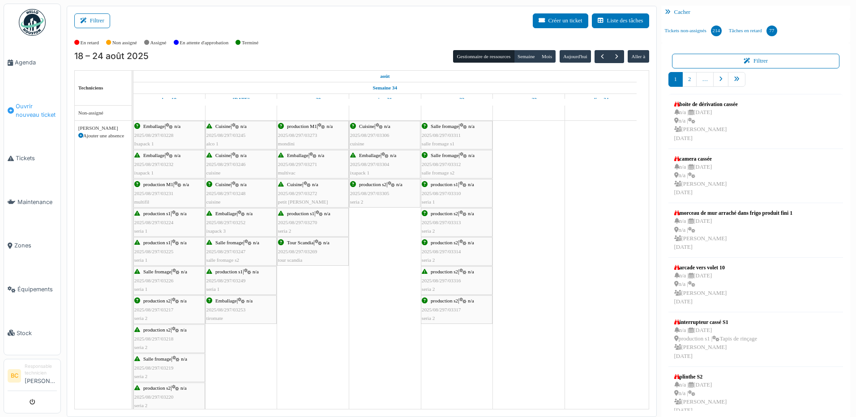
click at [38, 104] on span "Ouvrir nouveau ticket" at bounding box center [36, 110] width 41 height 17
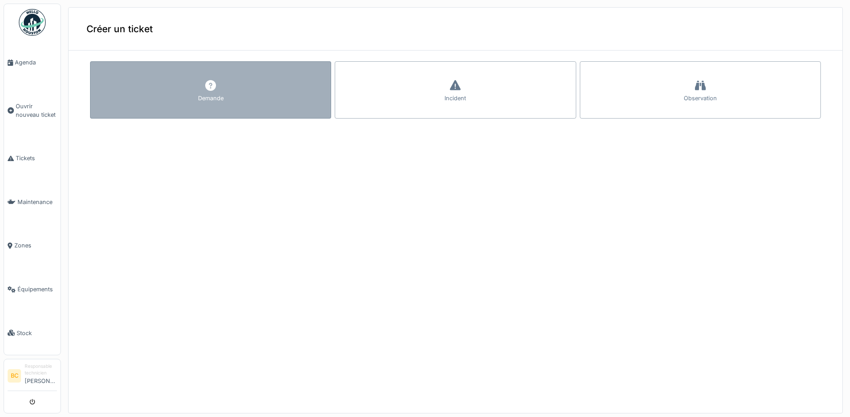
click at [180, 99] on div "Demande" at bounding box center [210, 89] width 241 height 57
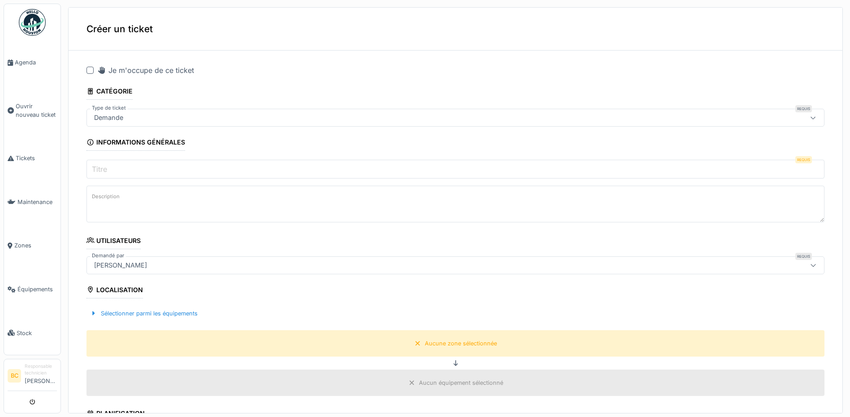
click at [90, 69] on div at bounding box center [89, 70] width 7 height 7
click at [103, 166] on label "Titre" at bounding box center [99, 169] width 19 height 11
click at [103, 166] on input "Titre" at bounding box center [455, 169] width 738 height 19
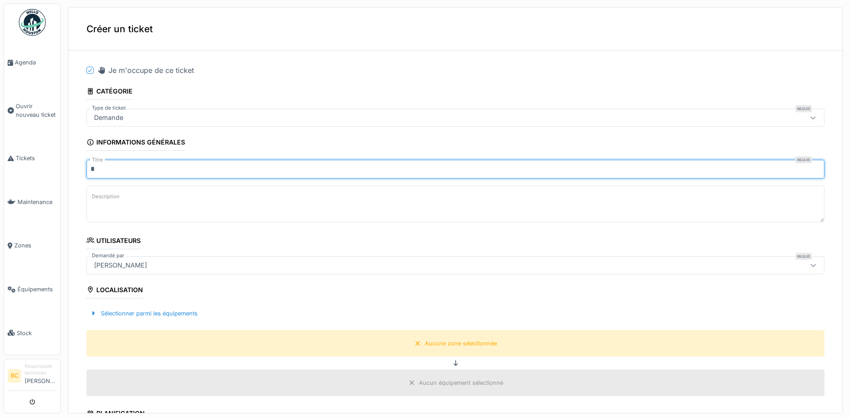
type input "*******"
click at [99, 194] on label "Description" at bounding box center [105, 196] width 31 height 11
click at [99, 194] on textarea "Description" at bounding box center [455, 204] width 738 height 37
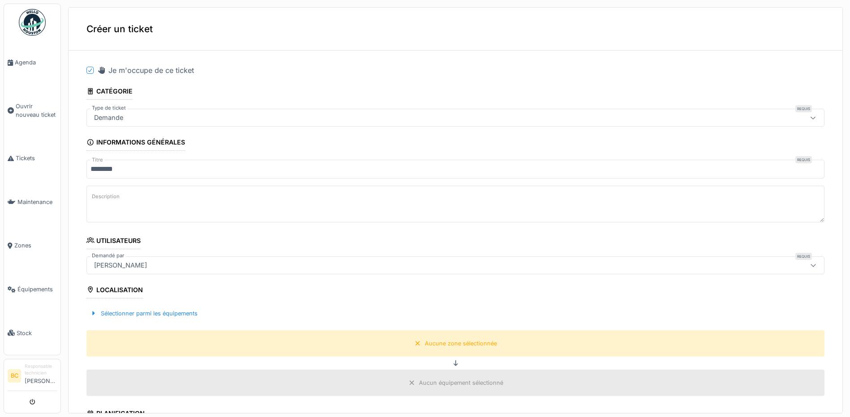
paste textarea "**********"
type textarea "**********"
click at [425, 348] on div "Aucune zone sélectionnée" at bounding box center [461, 343] width 72 height 9
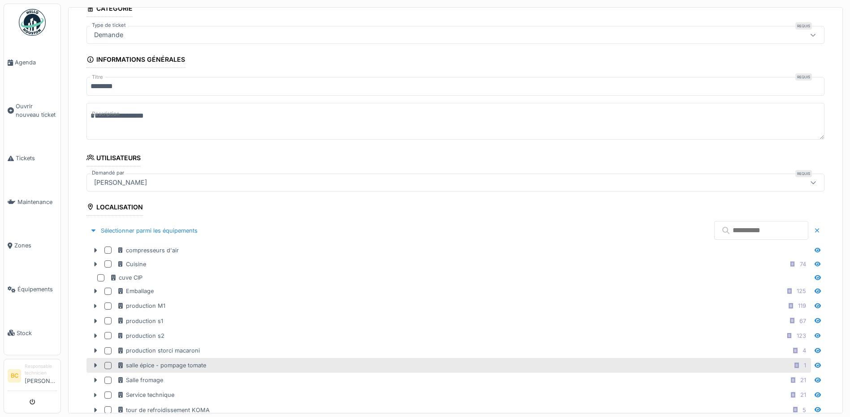
scroll to position [90, 0]
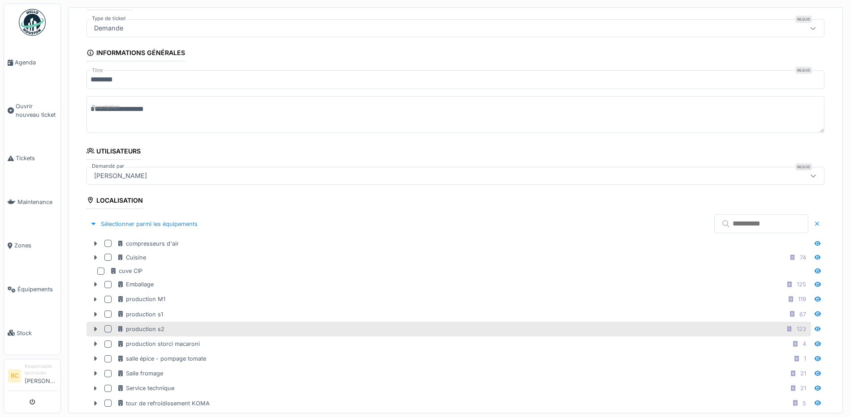
click at [105, 326] on div at bounding box center [107, 329] width 7 height 7
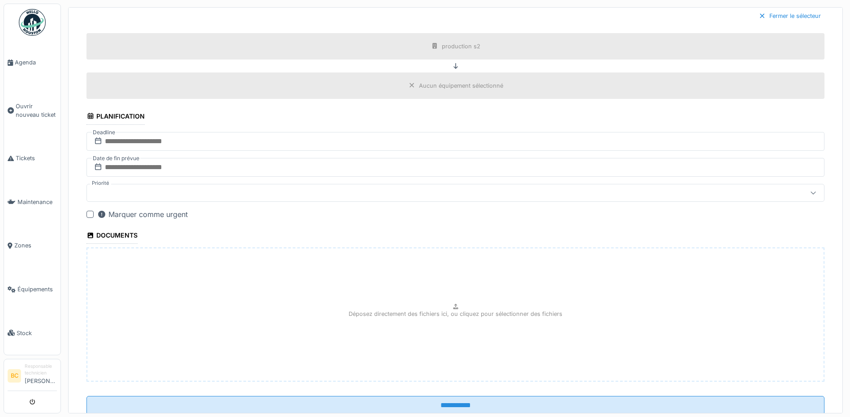
scroll to position [569, 0]
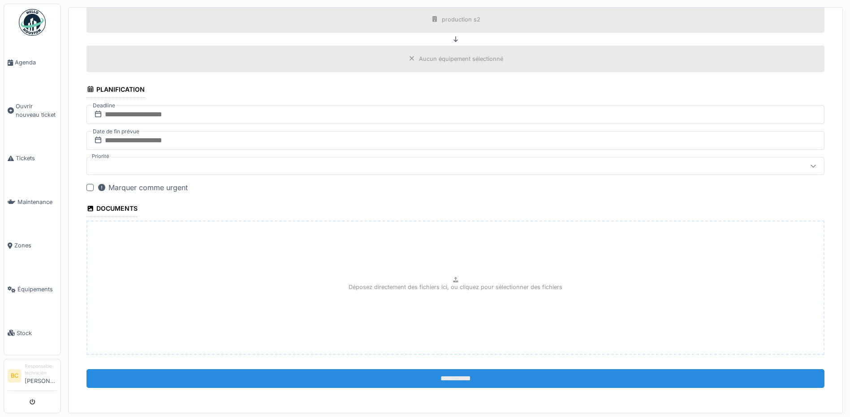
drag, startPoint x: 441, startPoint y: 380, endPoint x: 441, endPoint y: 374, distance: 5.8
click at [441, 379] on input "**********" at bounding box center [455, 378] width 738 height 19
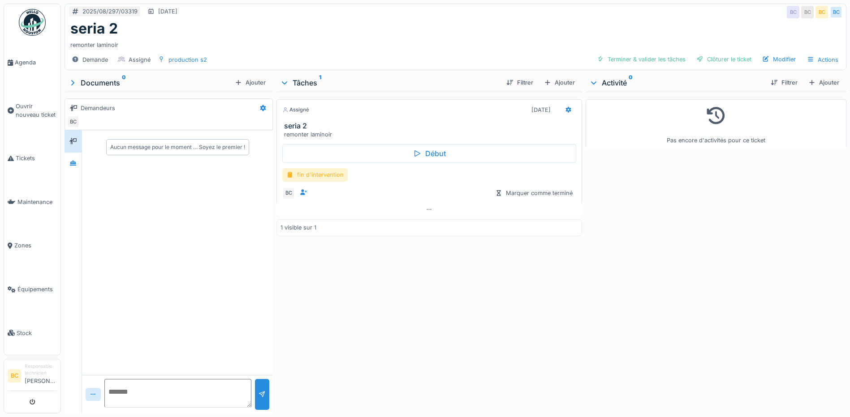
click at [328, 175] on div "fin d'intervention" at bounding box center [314, 174] width 65 height 13
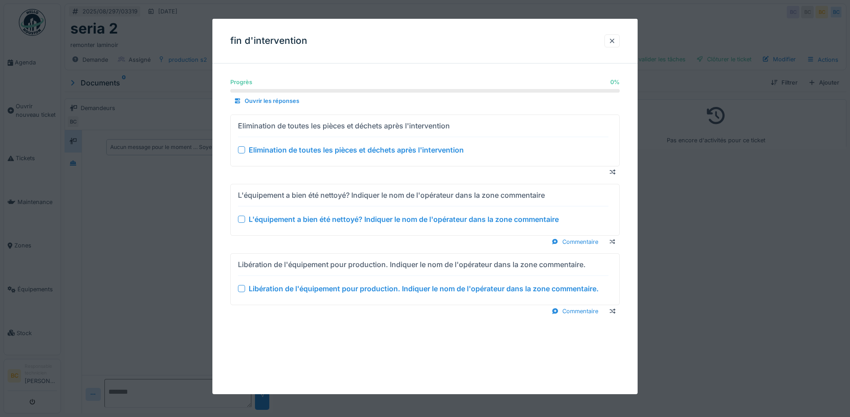
click at [330, 152] on div "Elimination de toutes les pièces et déchets après l'intervention" at bounding box center [356, 150] width 215 height 11
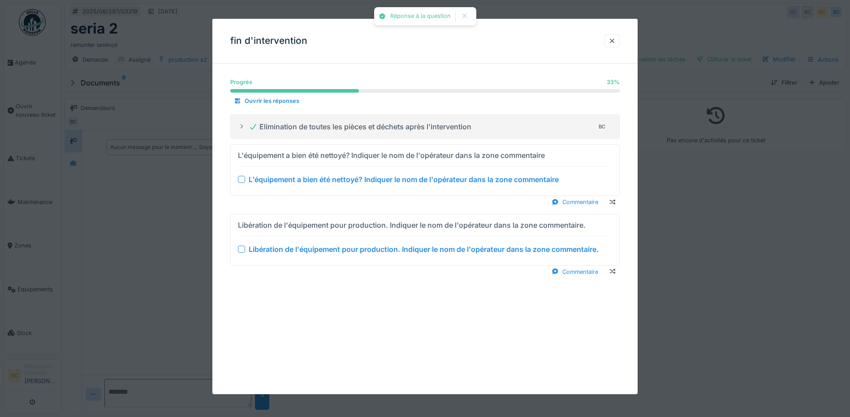
click at [339, 181] on div "L'équipement a bien été nettoyé? Indiquer le nom de l'opérateur dans la zone co…" at bounding box center [404, 179] width 310 height 11
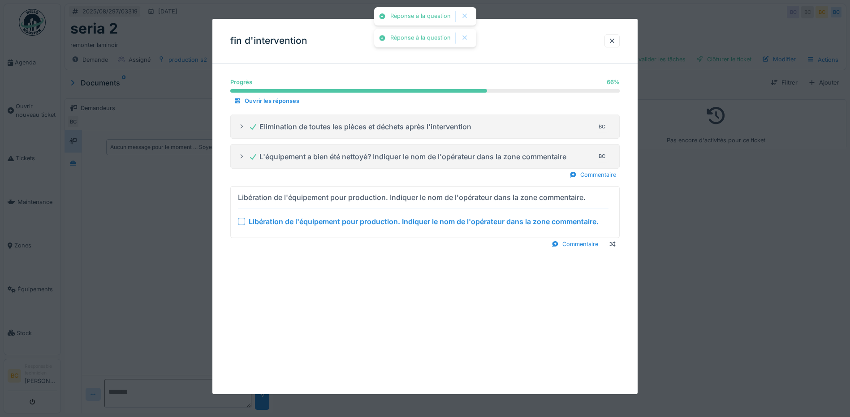
click at [347, 221] on div "Libération de l'équipement pour production. Indiquer le nom de l'opérateur dans…" at bounding box center [424, 221] width 350 height 11
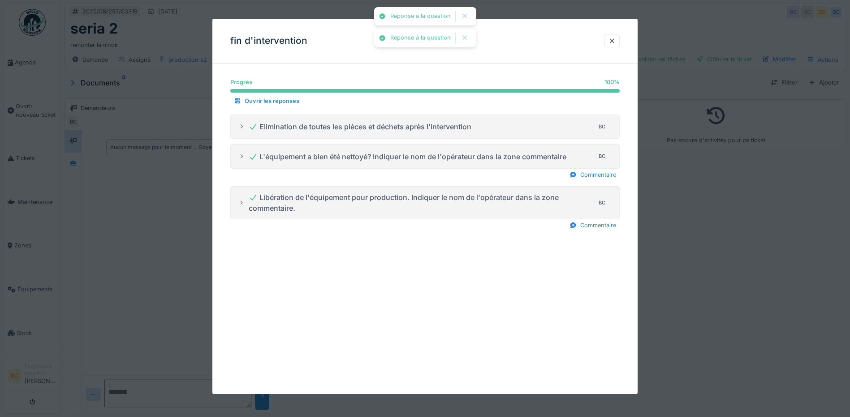
click at [674, 232] on div at bounding box center [425, 208] width 850 height 417
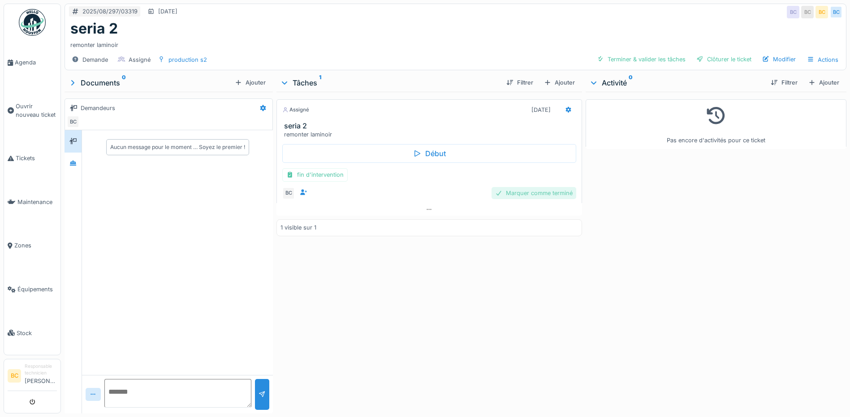
click at [535, 193] on div "Marquer comme terminé" at bounding box center [533, 193] width 85 height 12
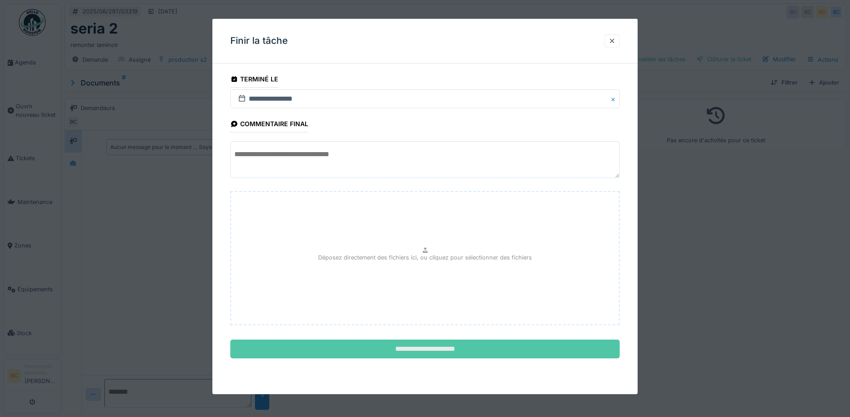
click at [467, 350] on input "**********" at bounding box center [424, 349] width 389 height 19
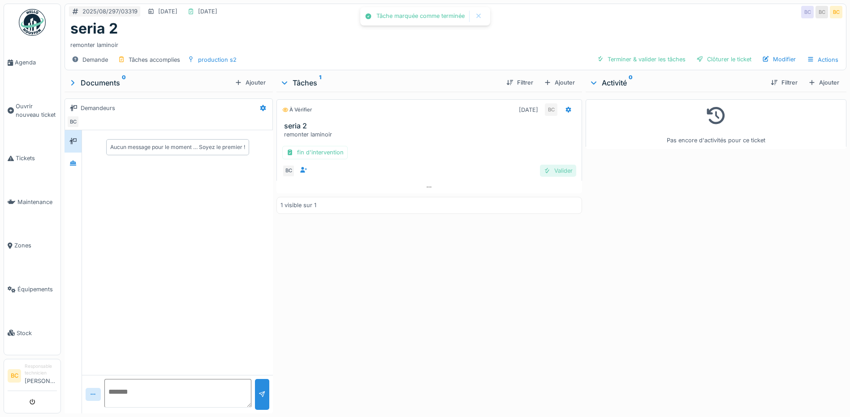
click at [559, 172] on div "Valider" at bounding box center [558, 171] width 36 height 12
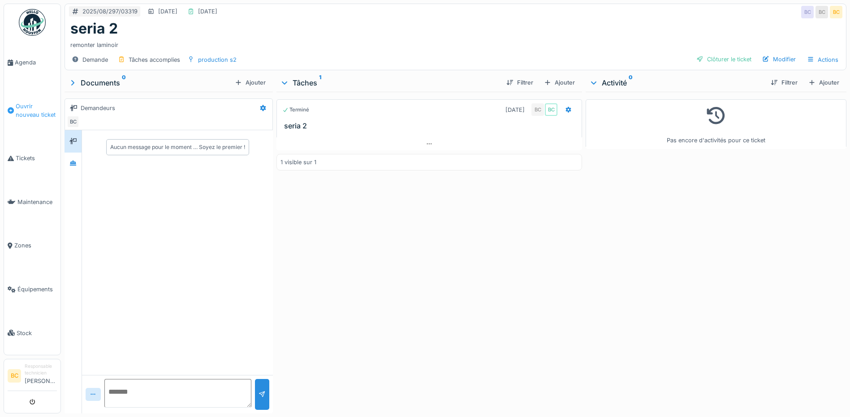
click at [21, 102] on span "Ouvrir nouveau ticket" at bounding box center [36, 110] width 41 height 17
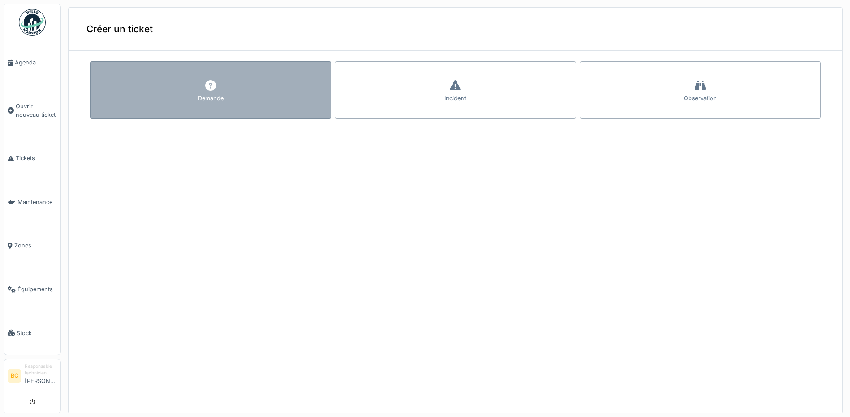
click at [206, 89] on icon at bounding box center [210, 85] width 11 height 11
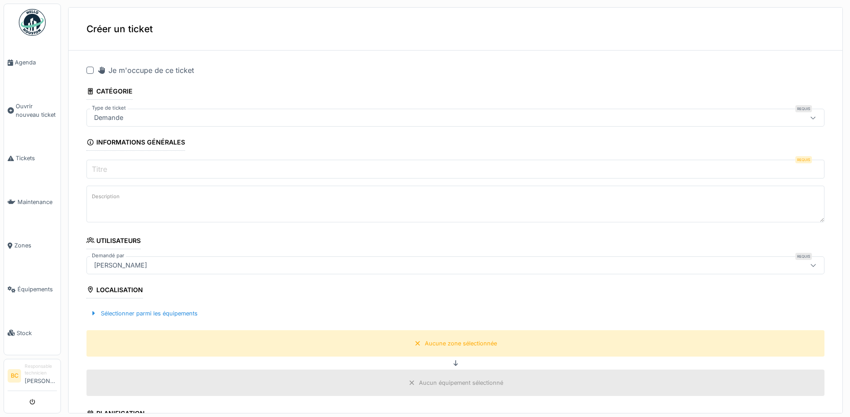
click at [93, 70] on div at bounding box center [89, 70] width 7 height 7
click at [102, 166] on label "Titre" at bounding box center [99, 169] width 19 height 11
click at [102, 166] on input "Titre" at bounding box center [455, 169] width 738 height 19
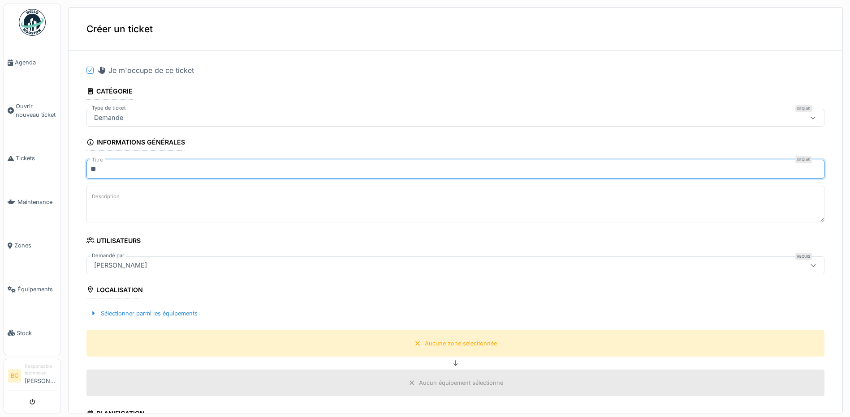
type input "**********"
click at [100, 201] on label "Description" at bounding box center [105, 196] width 31 height 11
click at [100, 201] on textarea "Description" at bounding box center [455, 204] width 738 height 37
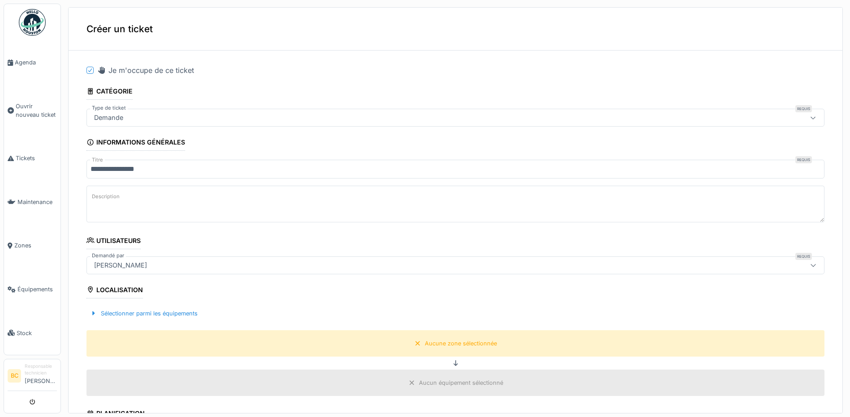
paste textarea "**********"
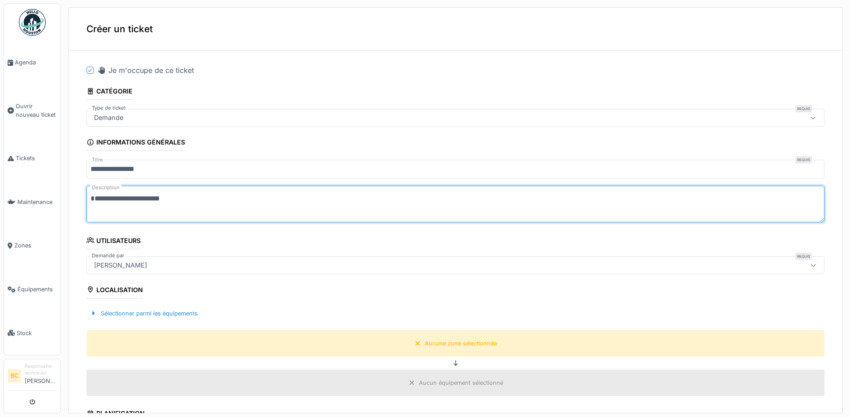
click at [125, 196] on textarea "**********" at bounding box center [455, 204] width 738 height 37
click at [197, 197] on textarea "**********" at bounding box center [455, 204] width 738 height 37
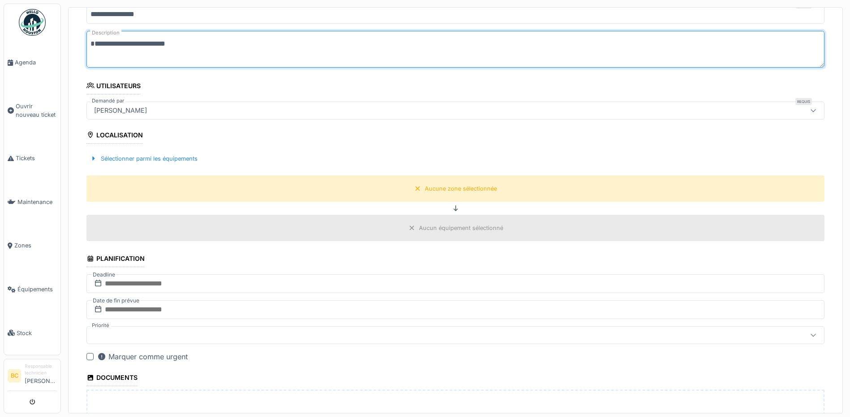
scroll to position [179, 0]
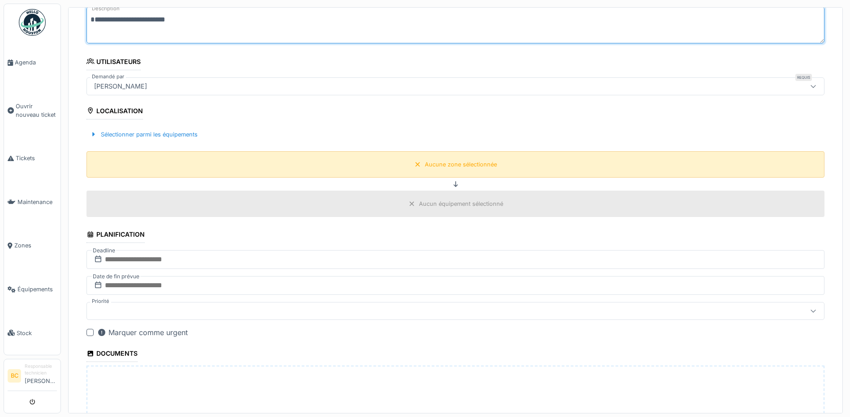
type textarea "**********"
click at [425, 166] on div "Aucune zone sélectionnée" at bounding box center [461, 164] width 72 height 9
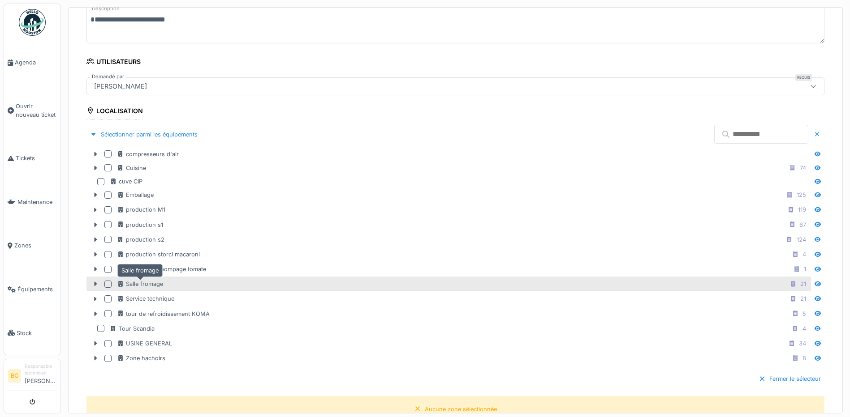
click at [150, 283] on div "Salle fromage" at bounding box center [140, 284] width 46 height 9
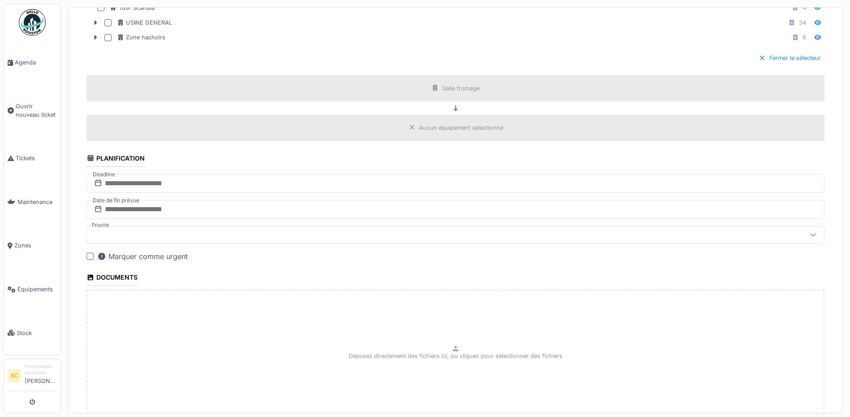
scroll to position [569, 0]
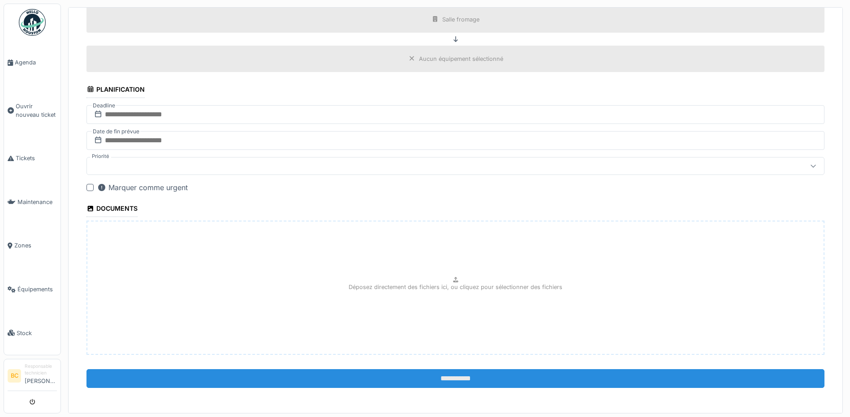
click at [445, 373] on input "**********" at bounding box center [455, 378] width 738 height 19
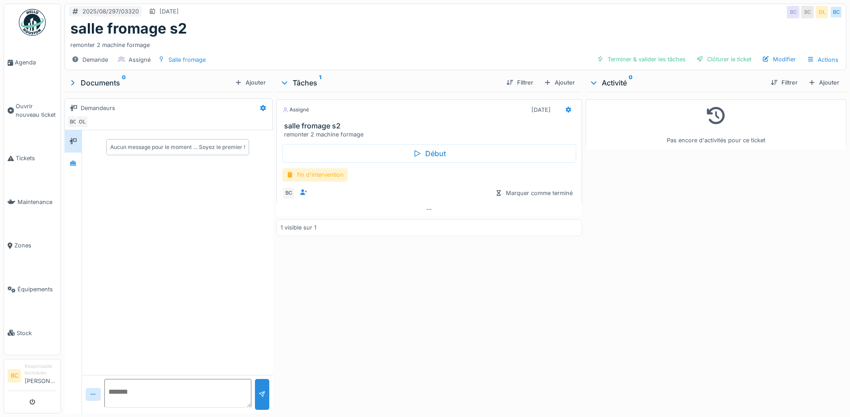
click at [317, 174] on div "fin d'intervention" at bounding box center [314, 174] width 65 height 13
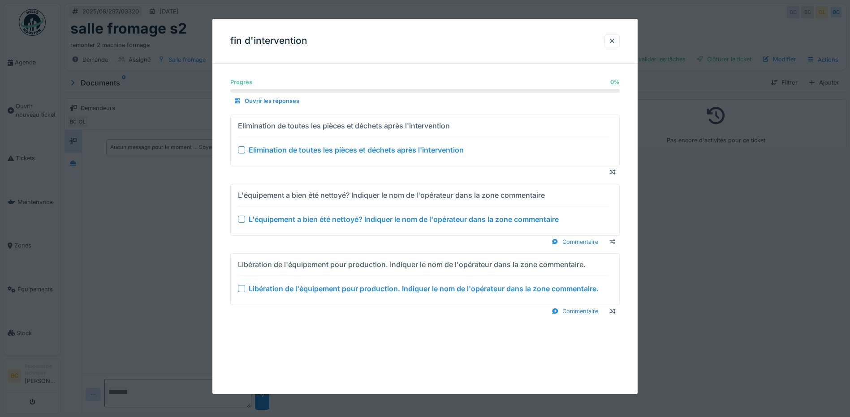
click at [344, 147] on div "Elimination de toutes les pièces et déchets après l'intervention" at bounding box center [356, 150] width 215 height 11
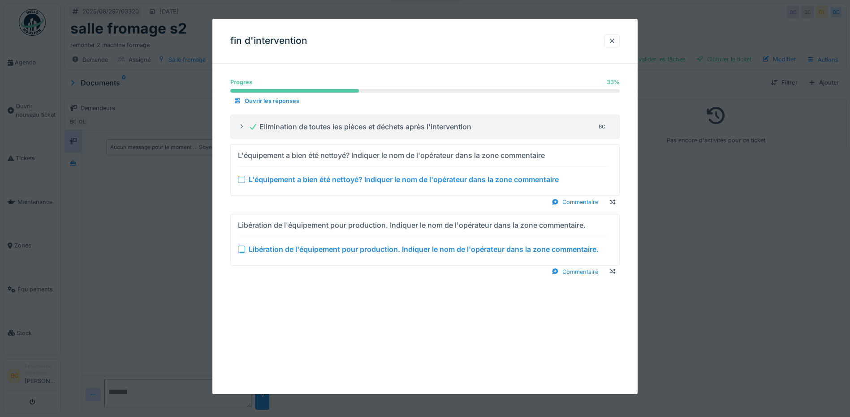
click at [351, 182] on div "L'équipement a bien été nettoyé? Indiquer le nom de l'opérateur dans la zone co…" at bounding box center [404, 179] width 310 height 11
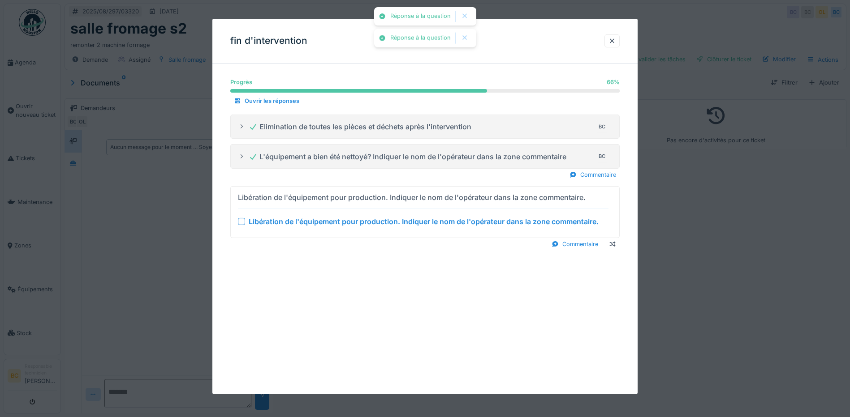
click at [361, 222] on div "Libération de l'équipement pour production. Indiquer le nom de l'opérateur dans…" at bounding box center [424, 221] width 350 height 11
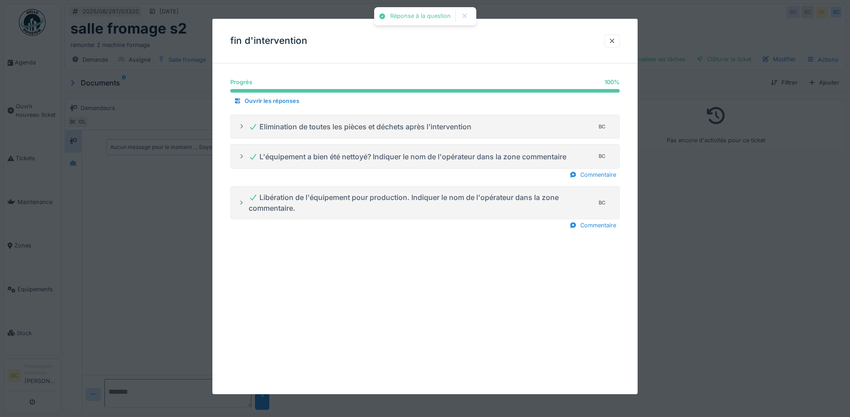
click at [667, 250] on div at bounding box center [425, 208] width 850 height 417
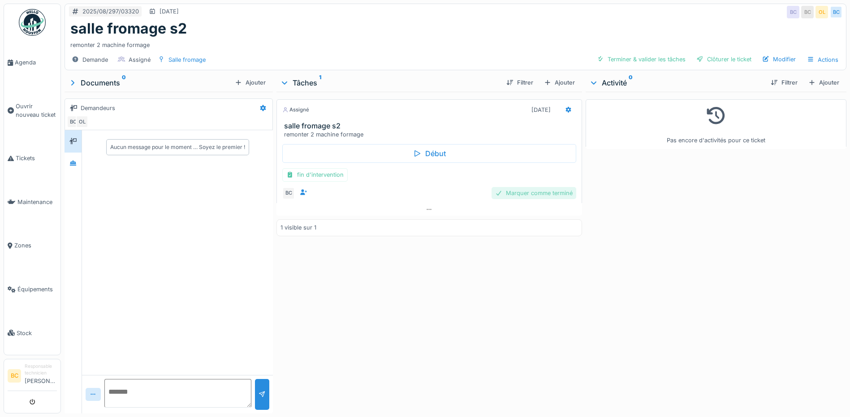
click at [532, 193] on div "Marquer comme terminé" at bounding box center [533, 193] width 85 height 12
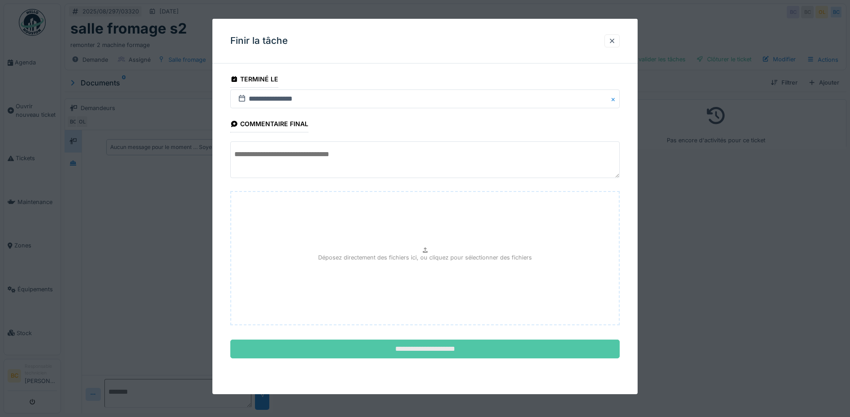
click at [438, 350] on input "**********" at bounding box center [424, 349] width 389 height 19
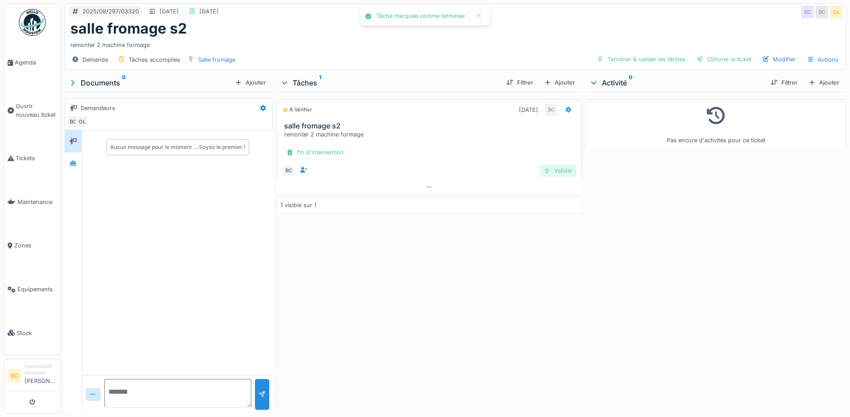
click at [548, 172] on div "Valider" at bounding box center [558, 171] width 36 height 12
click at [23, 61] on span "Agenda" at bounding box center [36, 62] width 42 height 9
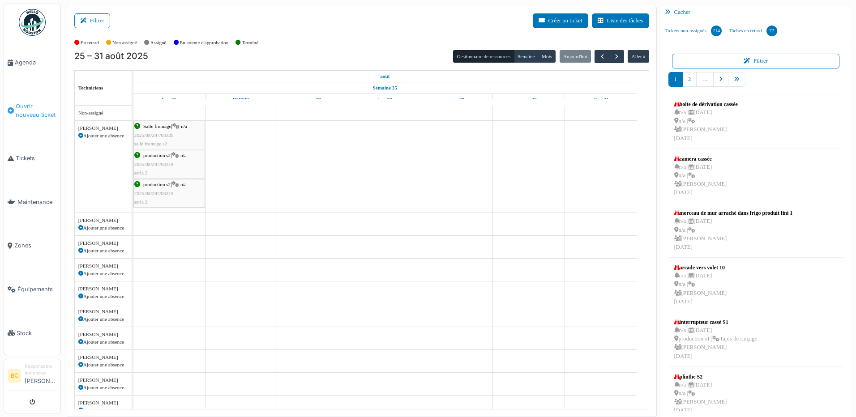
click at [30, 109] on span "Ouvrir nouveau ticket" at bounding box center [36, 110] width 41 height 17
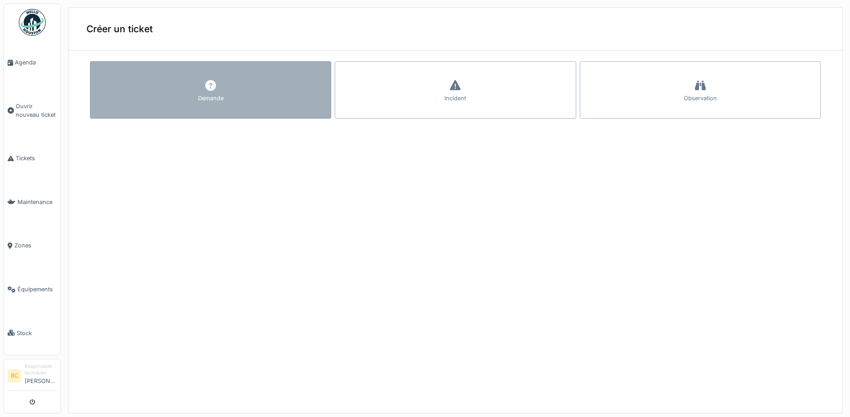
click at [222, 96] on div "Demande" at bounding box center [210, 89] width 241 height 57
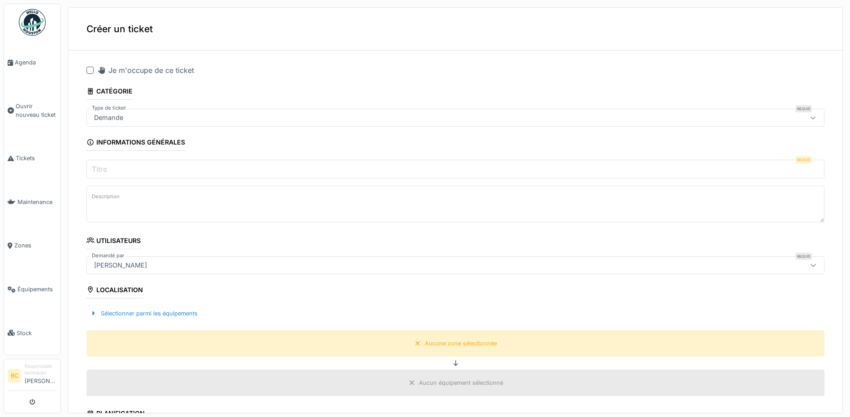
drag, startPoint x: 90, startPoint y: 71, endPoint x: 94, endPoint y: 104, distance: 33.9
click at [90, 71] on div at bounding box center [89, 70] width 7 height 7
click at [103, 167] on label "Titre" at bounding box center [99, 169] width 19 height 11
click at [103, 167] on input "Titre" at bounding box center [455, 169] width 738 height 19
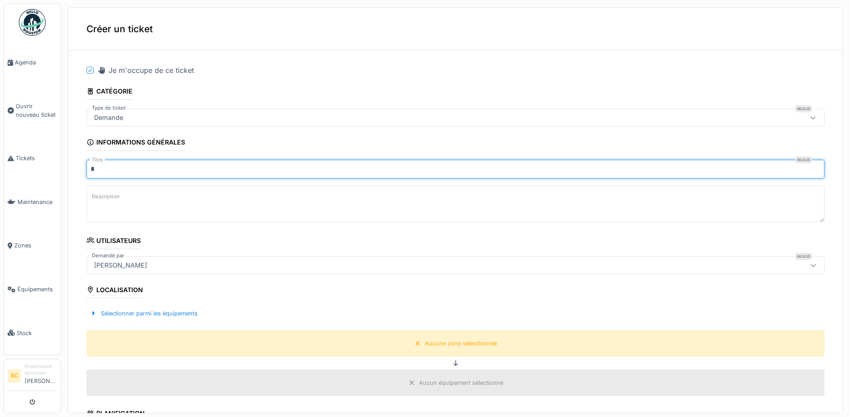
type input "*******"
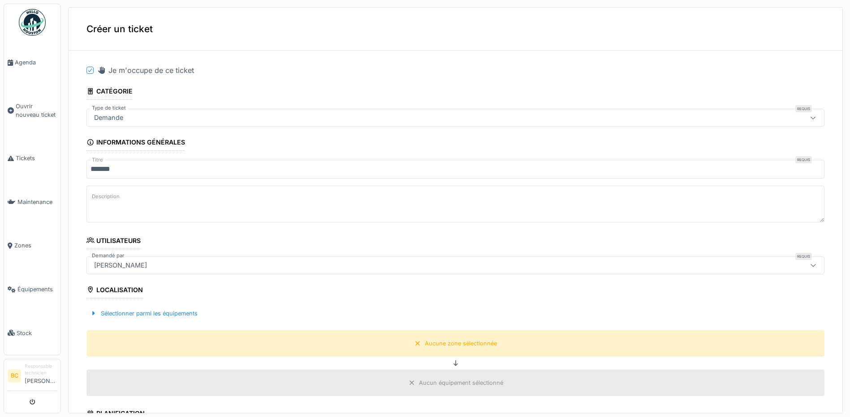
click at [130, 204] on textarea "Description" at bounding box center [455, 204] width 738 height 37
paste textarea "**********"
type textarea "********"
click at [26, 63] on span "Agenda" at bounding box center [36, 62] width 42 height 9
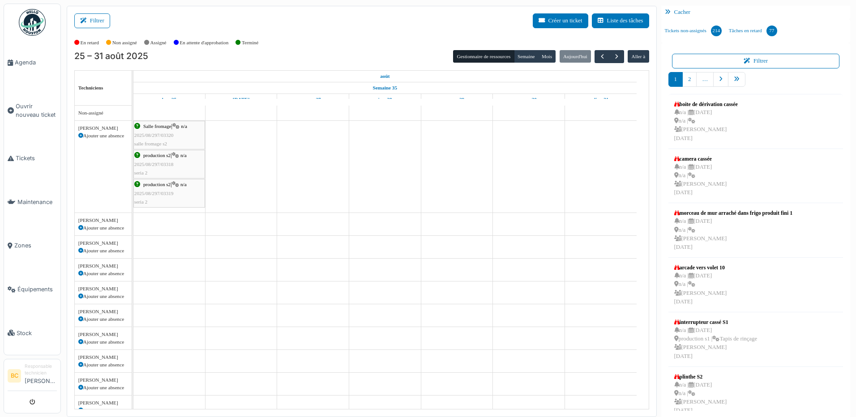
click at [159, 192] on span "2025/08/297/03319" at bounding box center [153, 193] width 39 height 5
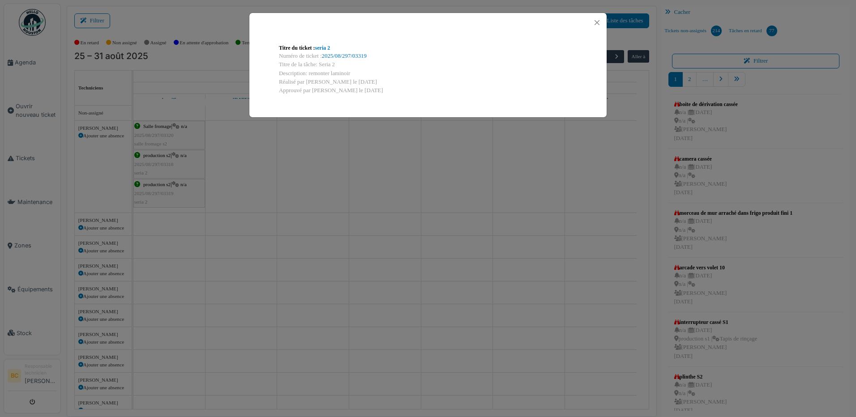
click at [178, 160] on div "Titre du ticket : seria 2 Numéro de ticket : 2025/08/297/03319 Titre de la tâch…" at bounding box center [428, 208] width 856 height 417
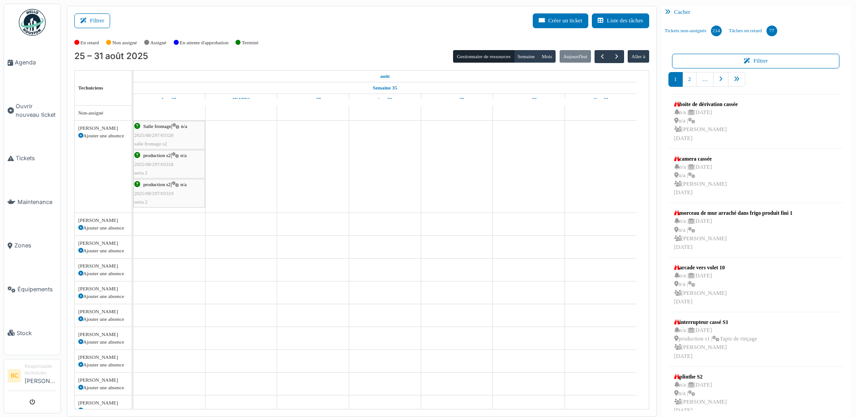
click at [166, 160] on div "production s2 | n/a 2025/08/297/03318 seria 2" at bounding box center [169, 164] width 70 height 26
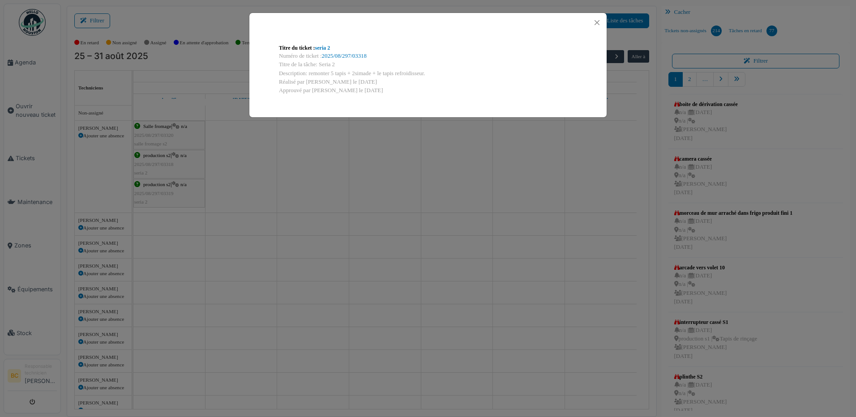
drag, startPoint x: 429, startPoint y: 72, endPoint x: 387, endPoint y: 73, distance: 41.7
click at [387, 73] on div "Description: remonter 5 tapis + 2simade + le tapis refroidisseur." at bounding box center [428, 73] width 298 height 9
drag, startPoint x: 387, startPoint y: 73, endPoint x: 427, endPoint y: 78, distance: 40.7
click at [437, 77] on div "Titre du ticket : seria 2 Numéro de ticket : 2025/08/297/03318 Titre de la tâch…" at bounding box center [428, 69] width 313 height 65
click at [390, 85] on div "Réalisé par Brahim Chelouf le 25/08/2025" at bounding box center [428, 82] width 298 height 9
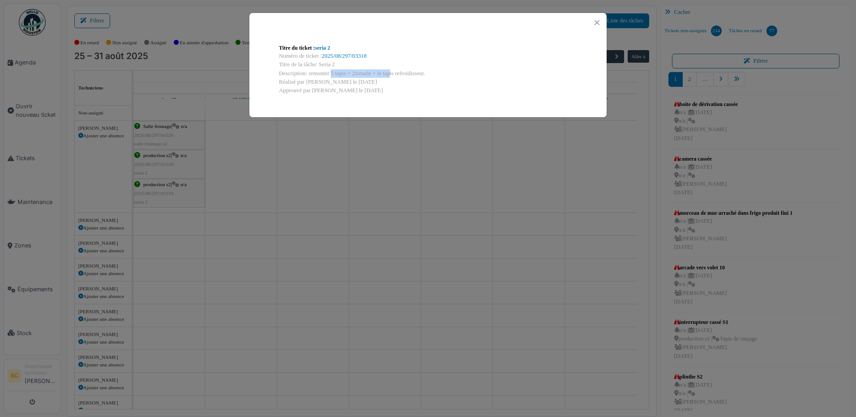
drag, startPoint x: 371, startPoint y: 73, endPoint x: 309, endPoint y: 73, distance: 61.8
click at [309, 73] on div "Description: remonter 5 tapis + 2simade + le tapis refroidisseur." at bounding box center [428, 73] width 298 height 9
copy div "remonter 5 tapis + 2simade"
click at [34, 110] on div "Titre du ticket : seria 2 Numéro de ticket : 2025/08/297/03318 Titre de la tâch…" at bounding box center [428, 208] width 856 height 417
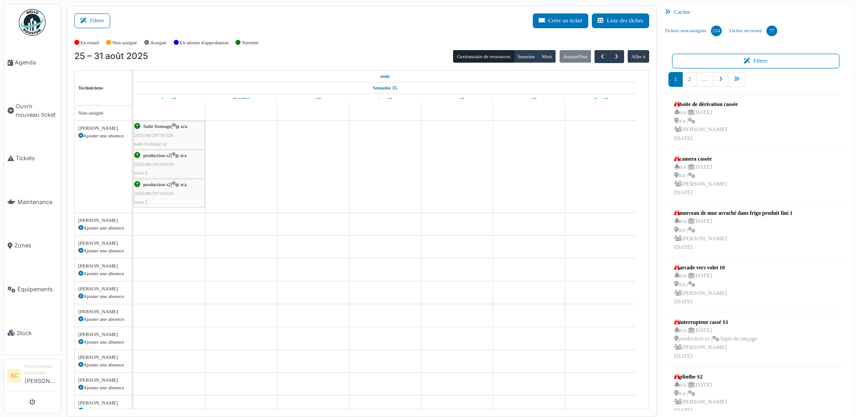
click at [34, 110] on span "Ouvrir nouveau ticket" at bounding box center [36, 110] width 41 height 17
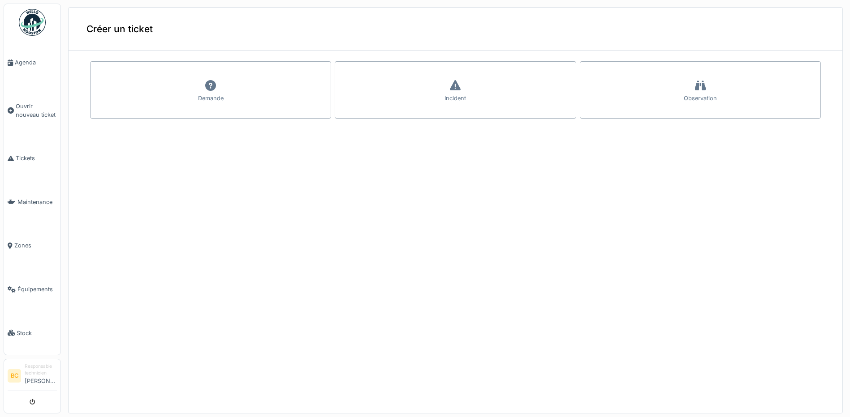
click at [205, 82] on icon at bounding box center [210, 85] width 11 height 11
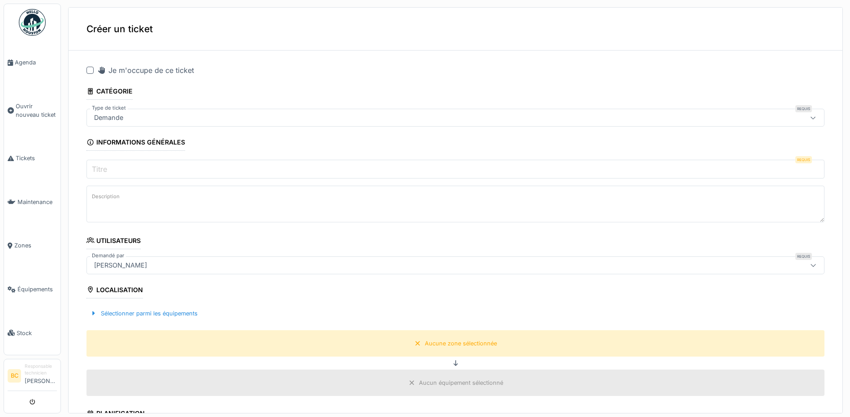
click at [89, 69] on div at bounding box center [89, 70] width 7 height 7
click at [106, 164] on label "Titre" at bounding box center [99, 169] width 19 height 11
click at [106, 164] on input "Titre" at bounding box center [455, 169] width 738 height 19
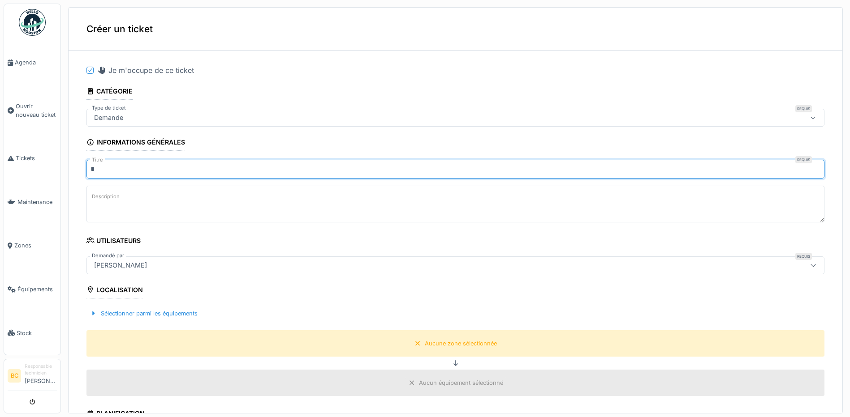
type input "*******"
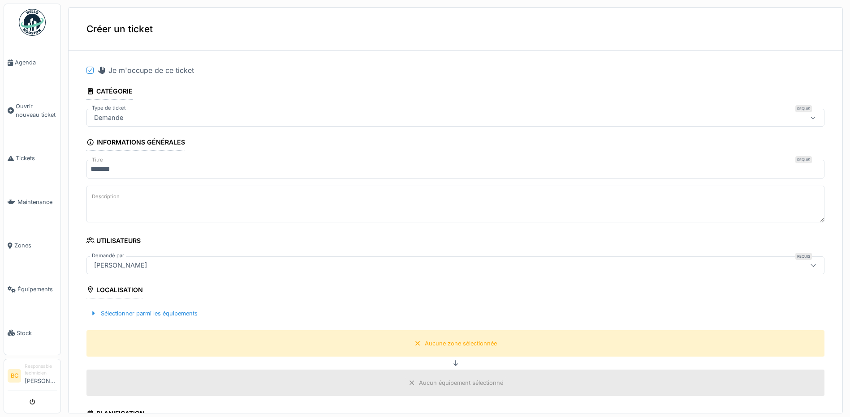
click at [128, 204] on textarea "Description" at bounding box center [455, 204] width 738 height 37
paste textarea "**********"
click at [126, 199] on textarea "**********" at bounding box center [455, 204] width 738 height 37
click at [154, 197] on textarea "**********" at bounding box center [455, 204] width 738 height 37
click at [124, 200] on textarea "**********" at bounding box center [455, 204] width 738 height 37
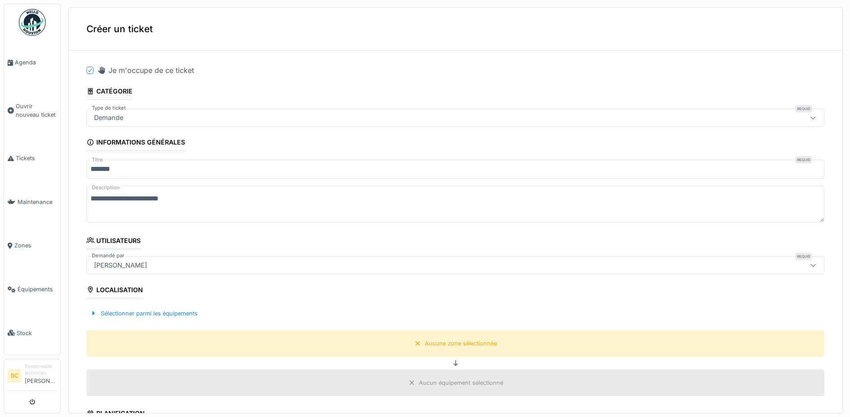
scroll to position [45, 0]
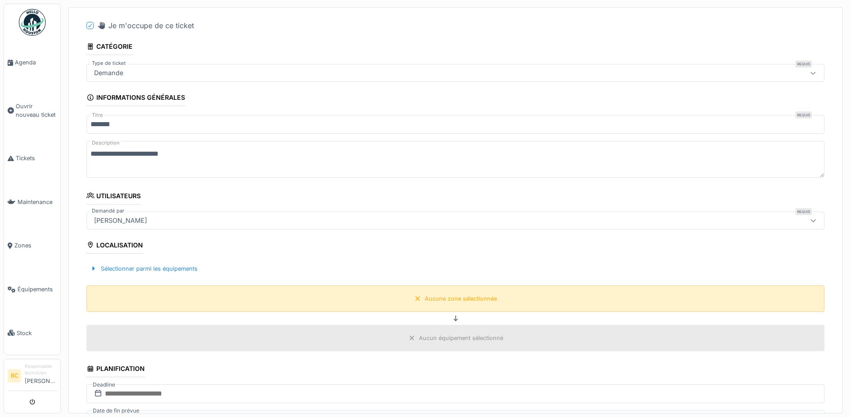
type textarea "**********"
click at [430, 305] on div "Aucune zone sélectionnée" at bounding box center [455, 299] width 738 height 26
click at [353, 298] on div "Aucune zone sélectionnée" at bounding box center [455, 299] width 738 height 26
click at [426, 299] on div "Aucune zone sélectionnée" at bounding box center [461, 299] width 72 height 9
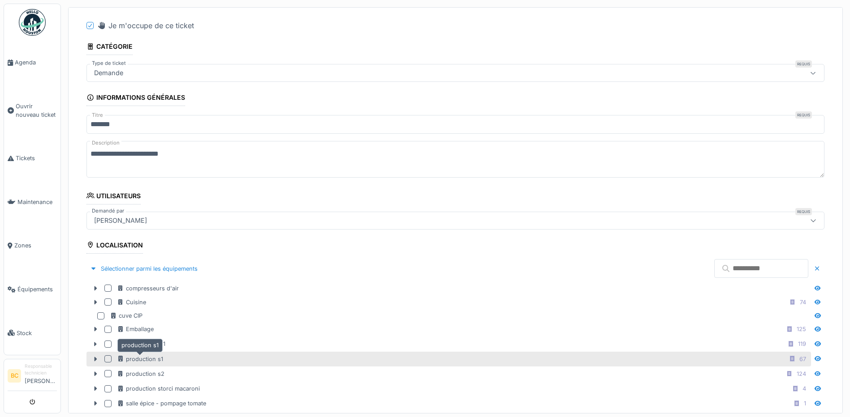
drag, startPoint x: 146, startPoint y: 358, endPoint x: 157, endPoint y: 358, distance: 11.2
click at [147, 359] on div "production s1" at bounding box center [140, 359] width 46 height 9
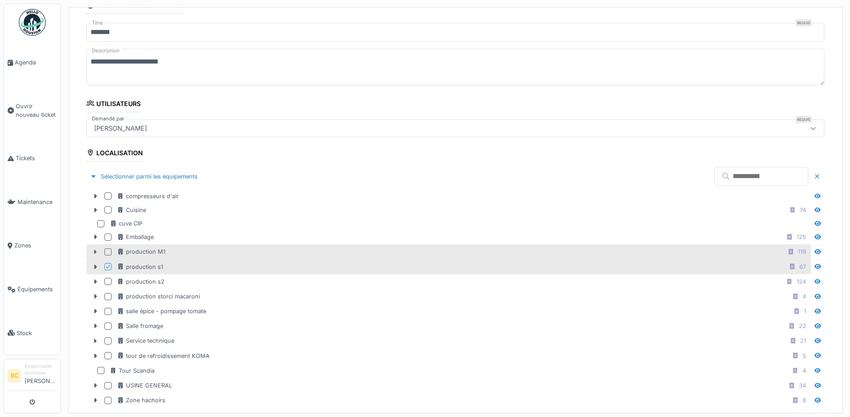
scroll to position [134, 0]
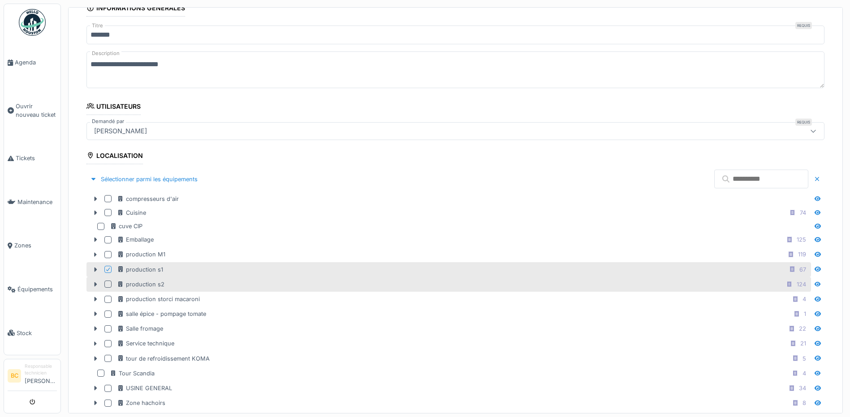
drag, startPoint x: 107, startPoint y: 268, endPoint x: 146, endPoint y: 279, distance: 39.6
click at [107, 269] on icon at bounding box center [107, 269] width 5 height 4
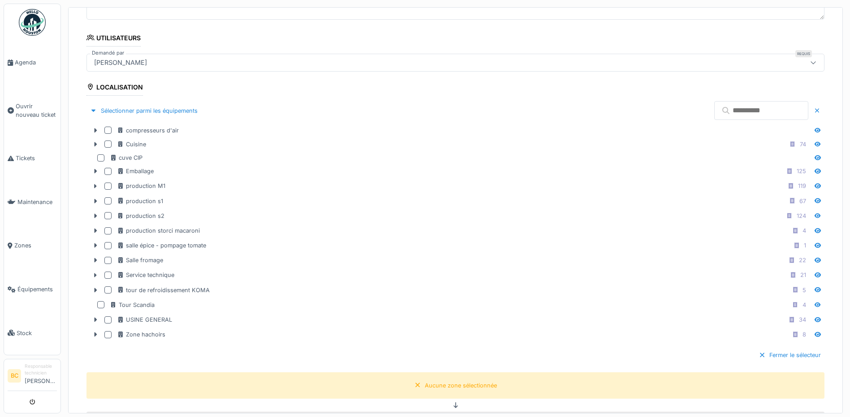
scroll to position [313, 0]
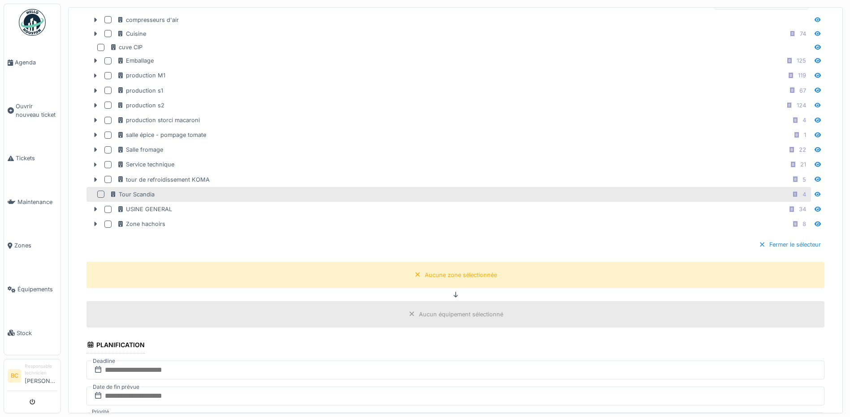
click at [101, 192] on div at bounding box center [100, 194] width 7 height 7
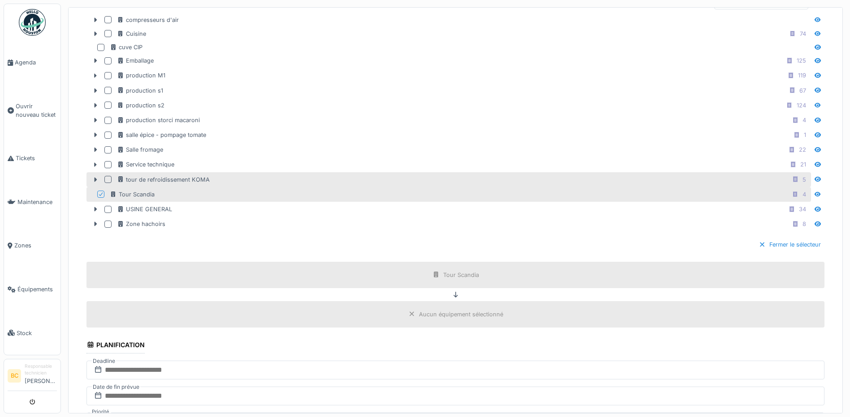
click at [107, 179] on div at bounding box center [107, 179] width 7 height 7
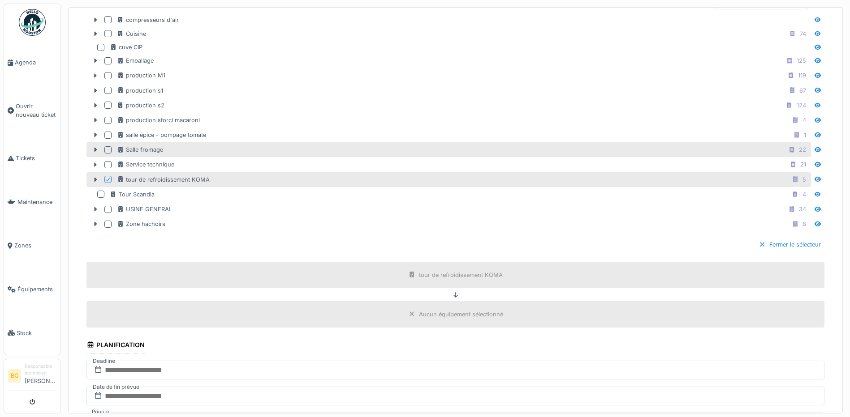
click at [107, 147] on div at bounding box center [107, 149] width 7 height 7
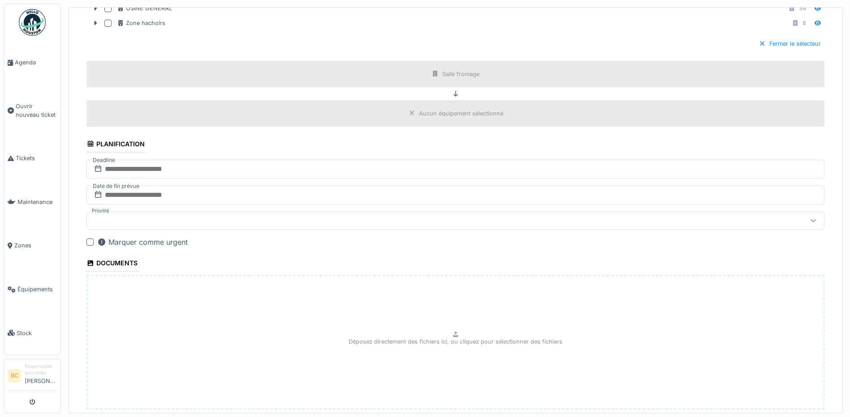
scroll to position [569, 0]
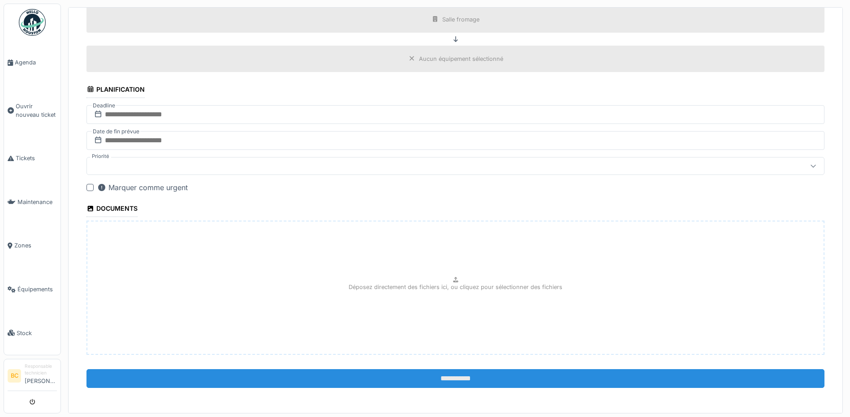
click at [441, 380] on input "**********" at bounding box center [455, 378] width 738 height 19
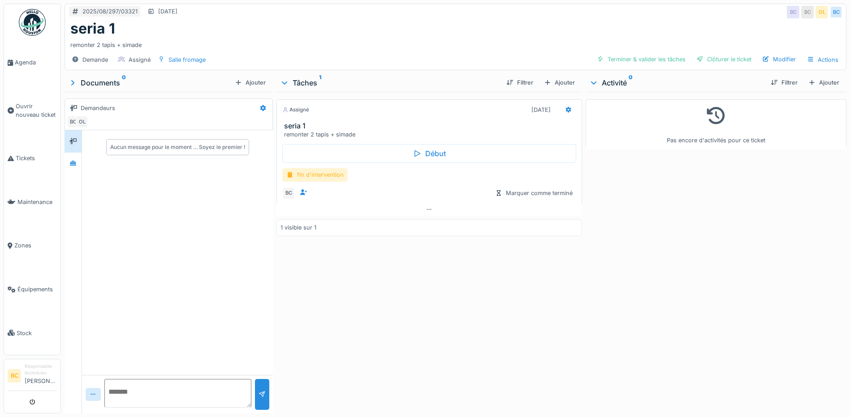
click at [302, 177] on div "fin d'intervention" at bounding box center [314, 174] width 65 height 13
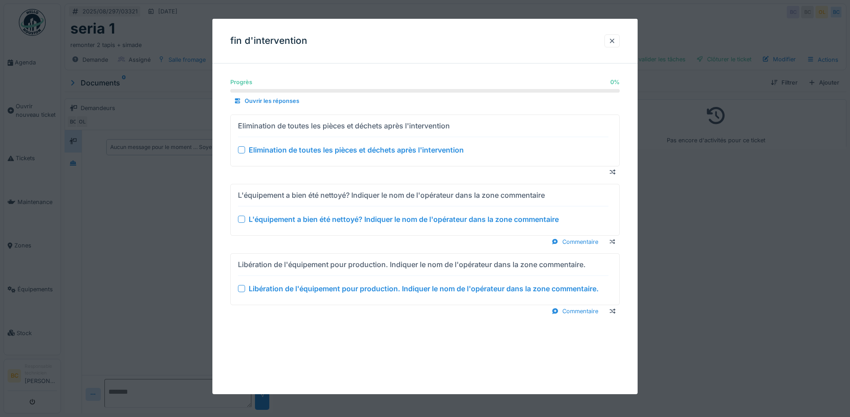
click at [301, 150] on div "Elimination de toutes les pièces et déchets après l'intervention" at bounding box center [356, 150] width 215 height 11
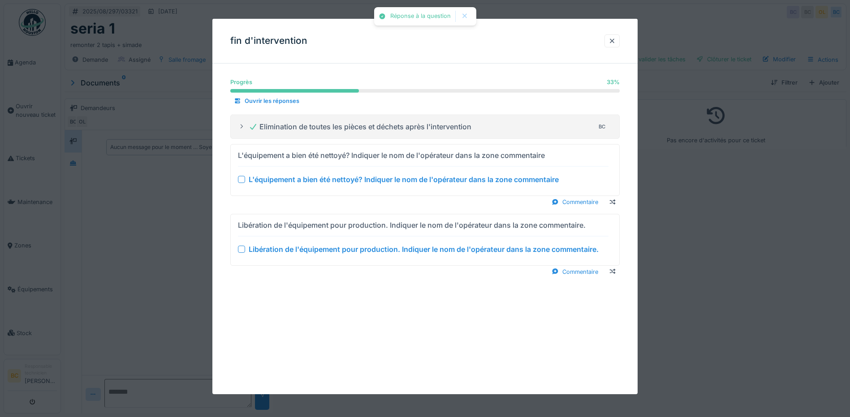
click at [324, 176] on div "L'équipement a bien été nettoyé? Indiquer le nom de l'opérateur dans la zone co…" at bounding box center [404, 179] width 310 height 11
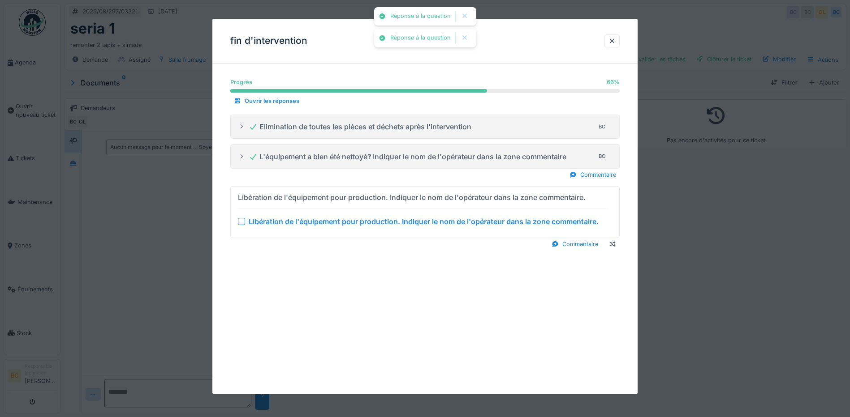
drag, startPoint x: 342, startPoint y: 221, endPoint x: 434, endPoint y: 229, distance: 92.6
click at [347, 221] on div "Libération de l'équipement pour production. Indiquer le nom de l'opérateur dans…" at bounding box center [424, 221] width 350 height 11
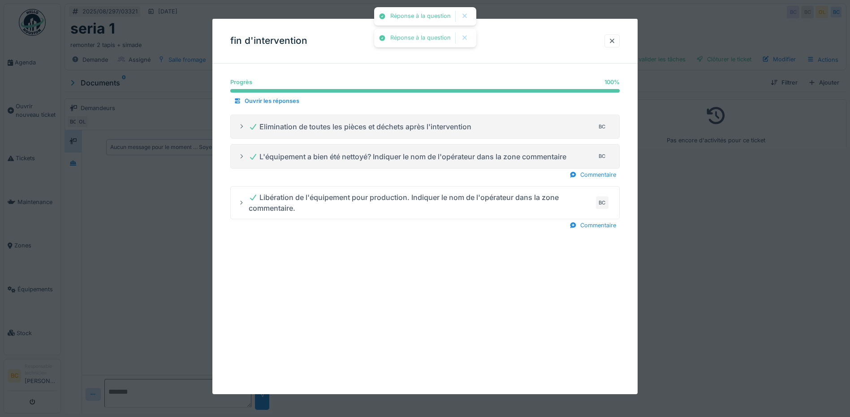
click at [690, 241] on div at bounding box center [425, 208] width 850 height 417
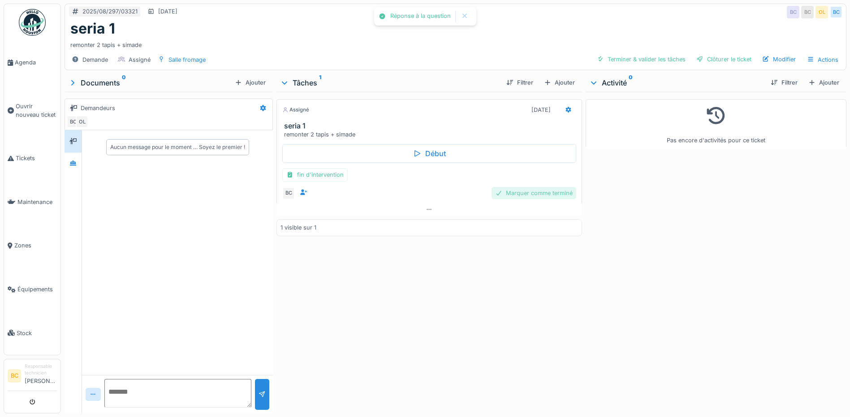
click at [546, 196] on div "Marquer comme terminé" at bounding box center [533, 193] width 85 height 12
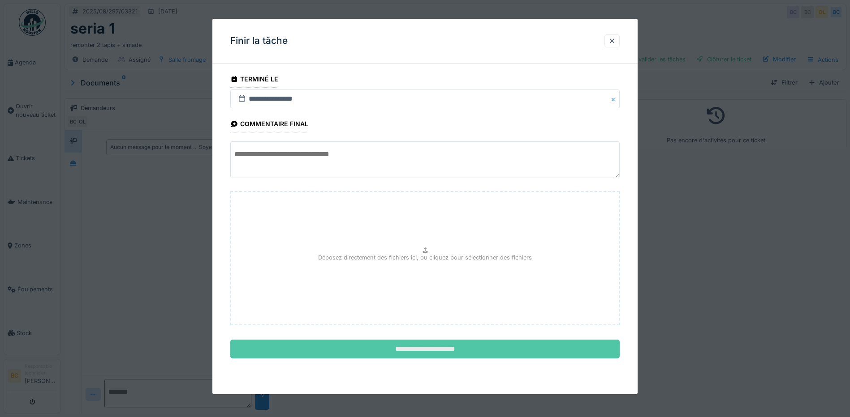
click at [464, 348] on input "**********" at bounding box center [424, 349] width 389 height 19
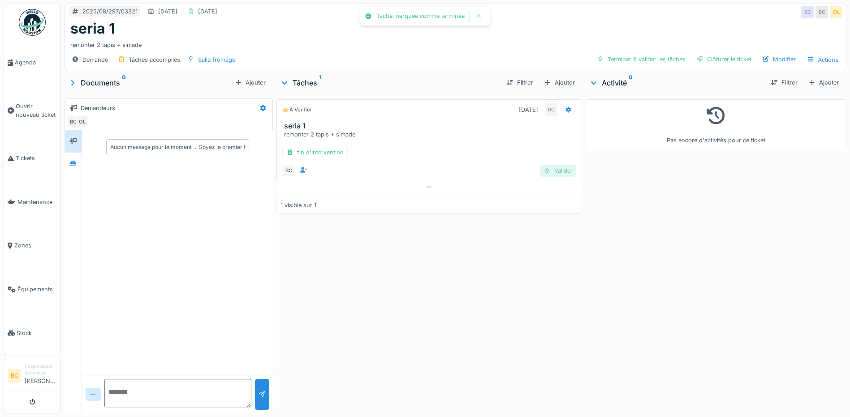
click at [554, 170] on div "Valider" at bounding box center [558, 171] width 36 height 12
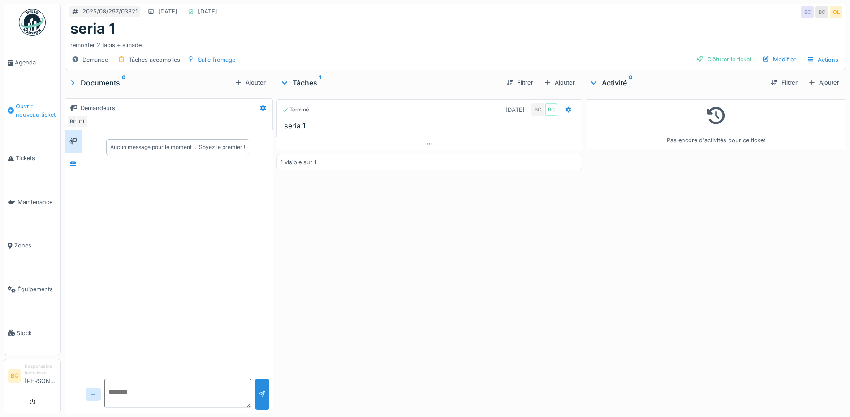
click at [31, 107] on span "Ouvrir nouveau ticket" at bounding box center [36, 110] width 41 height 17
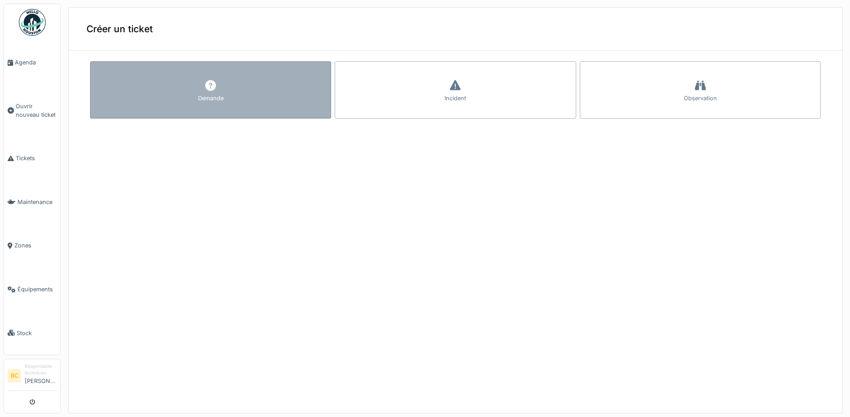
click at [201, 97] on div "Demande" at bounding box center [211, 98] width 26 height 9
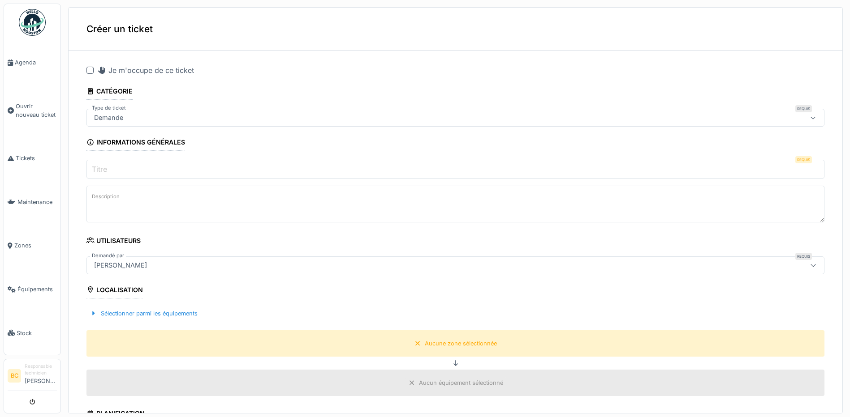
drag, startPoint x: 88, startPoint y: 70, endPoint x: 97, endPoint y: 100, distance: 30.9
click at [89, 70] on div at bounding box center [89, 70] width 7 height 7
click at [101, 164] on label "Titre" at bounding box center [99, 169] width 19 height 11
click at [101, 164] on input "Titre" at bounding box center [455, 169] width 738 height 19
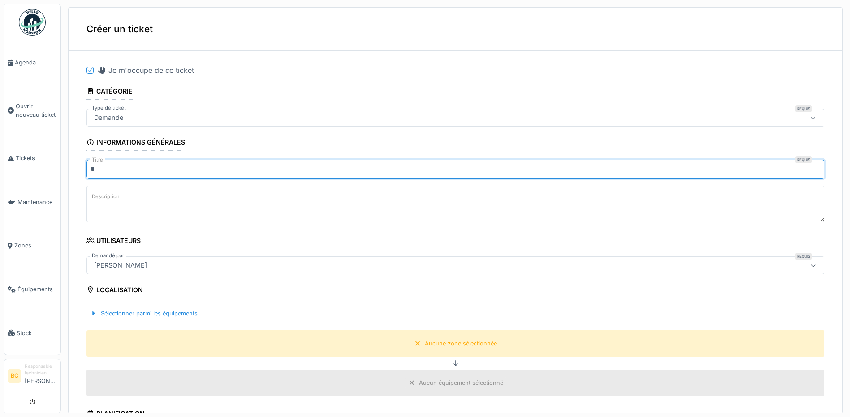
type input "*******"
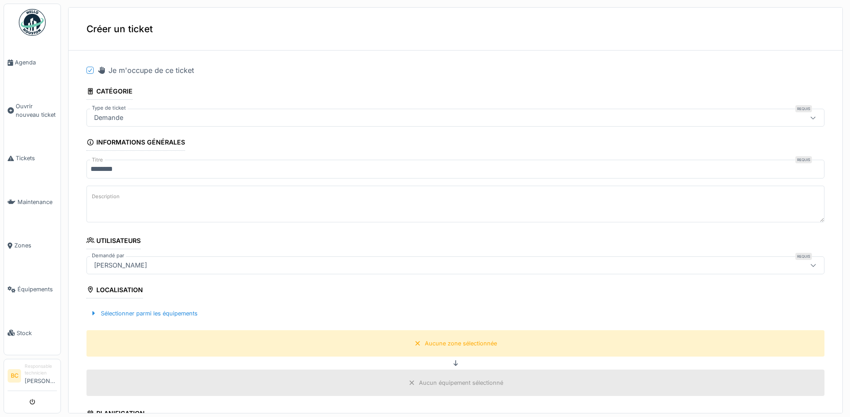
click at [112, 204] on textarea "Description" at bounding box center [455, 204] width 738 height 37
click at [25, 58] on span "Agenda" at bounding box center [36, 62] width 42 height 9
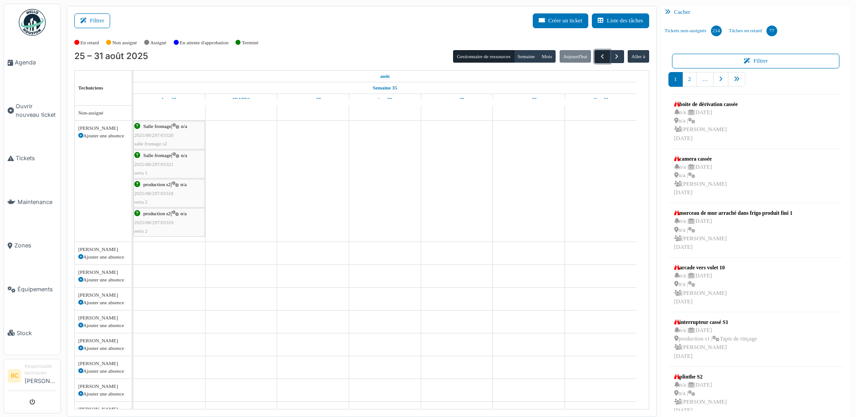
click at [595, 57] on button "button" at bounding box center [602, 56] width 15 height 13
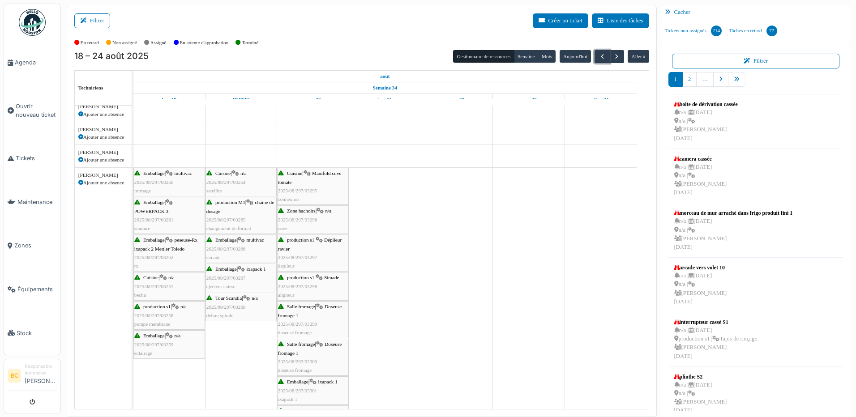
click at [300, 190] on span "2025/08/297/03295" at bounding box center [297, 190] width 39 height 5
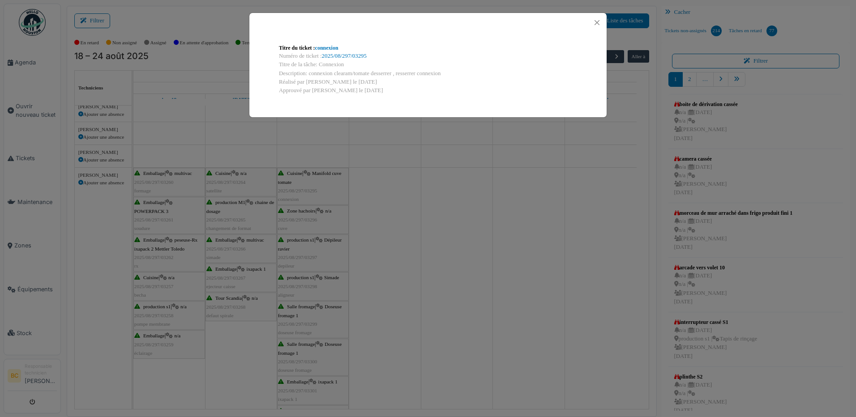
click at [301, 216] on div "Titre du ticket : connexion Numéro de ticket : 2025/08/297/03295 Titre de la tâ…" at bounding box center [428, 208] width 856 height 417
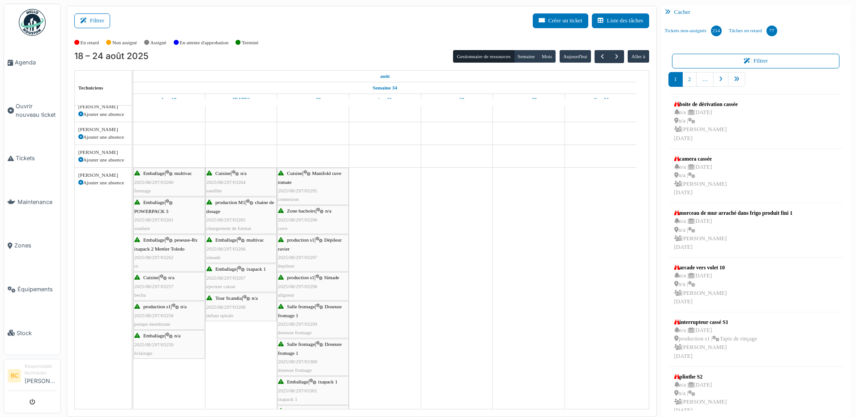
click at [305, 223] on div "Zone hachoirs | n/a 2025/08/297/03296 cuve" at bounding box center [313, 220] width 70 height 26
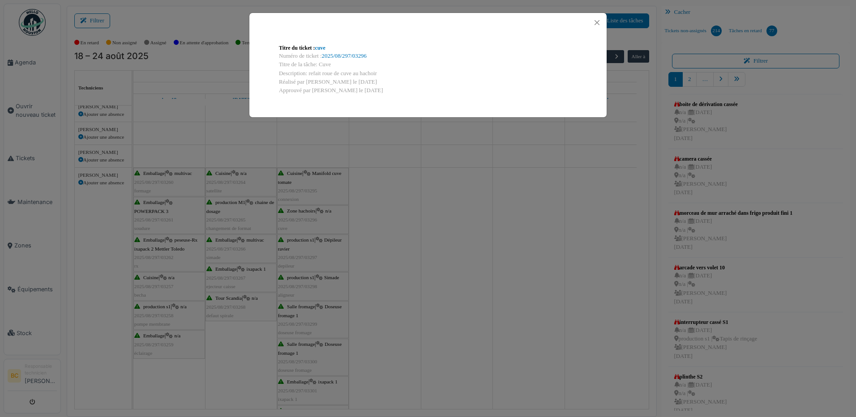
click at [304, 251] on div "Titre du ticket : cuve Numéro de ticket : 2025/08/297/03296 Titre de la tâche: …" at bounding box center [428, 208] width 856 height 417
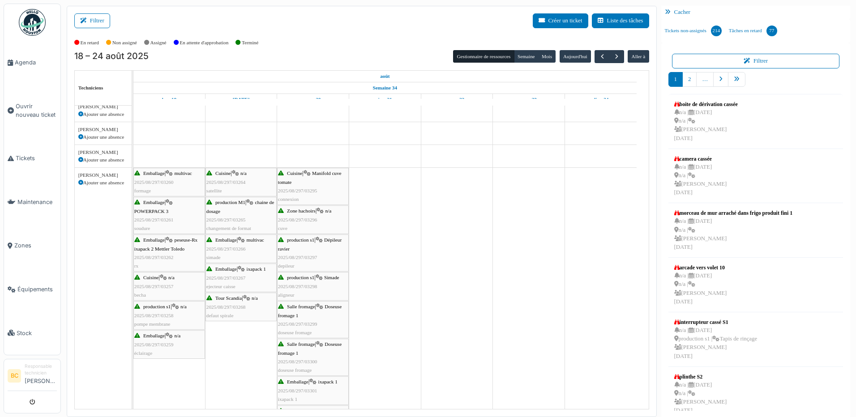
click at [303, 255] on span "2025/08/297/03297" at bounding box center [297, 257] width 39 height 5
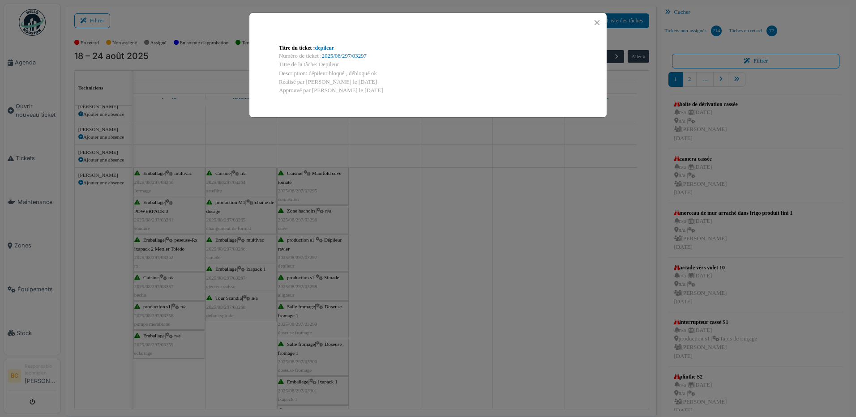
click at [303, 255] on div "Titre du ticket : depileur Numéro de ticket : 2025/08/297/03297 Titre de la tâc…" at bounding box center [428, 208] width 856 height 417
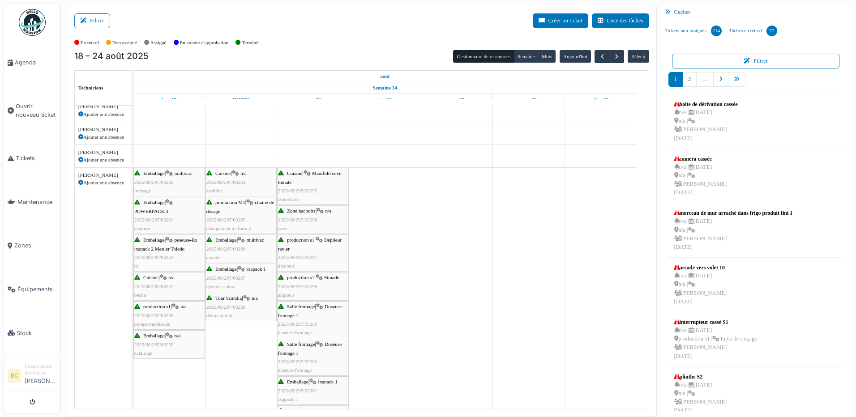
click at [305, 286] on span "2025/08/297/03298" at bounding box center [297, 286] width 39 height 5
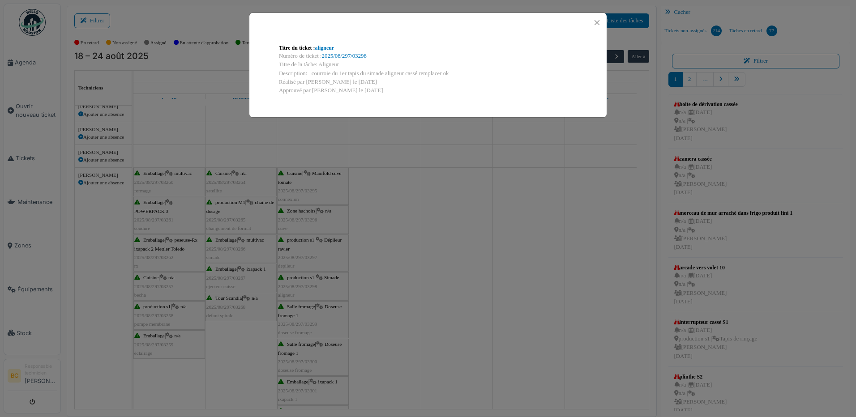
click at [305, 286] on div "Titre du ticket : aligneur Numéro de ticket : 2025/08/297/03298 Titre de la tâc…" at bounding box center [428, 208] width 856 height 417
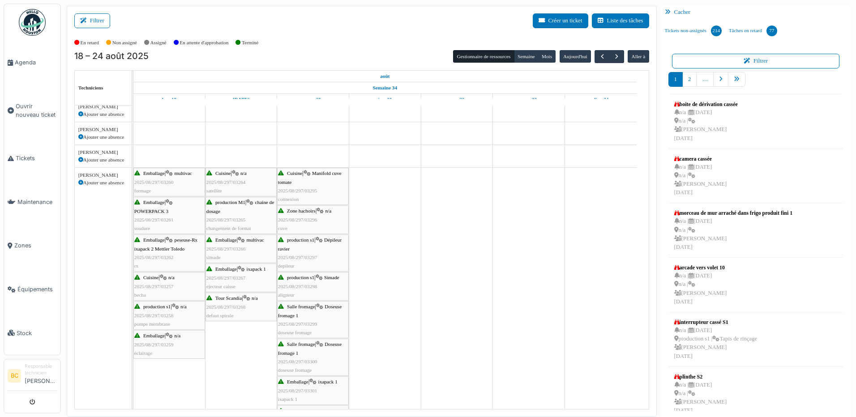
click at [303, 317] on div "Salle fromage | Doseuse fromage 1 2025/08/297/03299 doseuse fromage" at bounding box center [313, 320] width 70 height 34
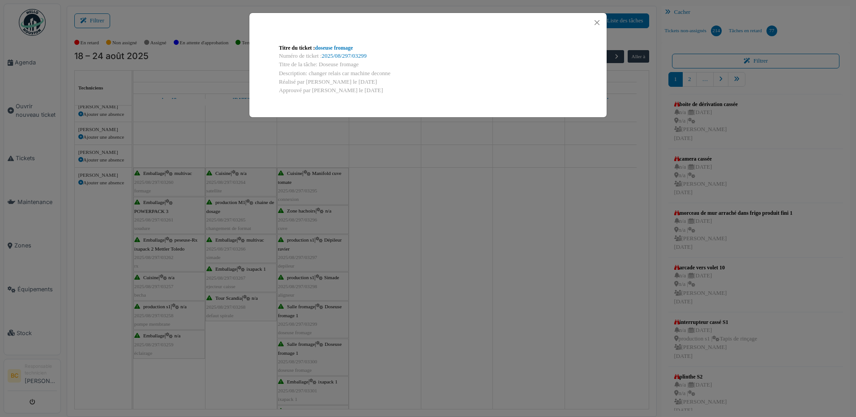
click at [303, 317] on div "Titre du ticket : doseuse fromage Numéro de ticket : 2025/08/297/03299 Titre de…" at bounding box center [428, 208] width 856 height 417
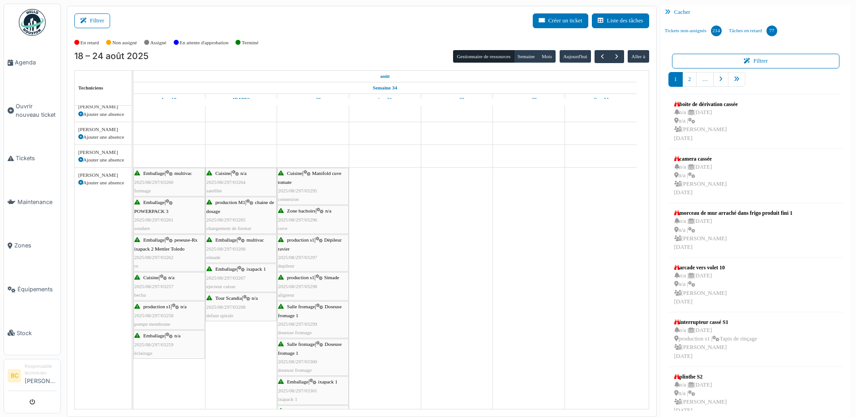
click at [319, 364] on div "Salle fromage | Doseuse fromage 1 2025/08/297/03300 doseuse fromage" at bounding box center [313, 357] width 70 height 34
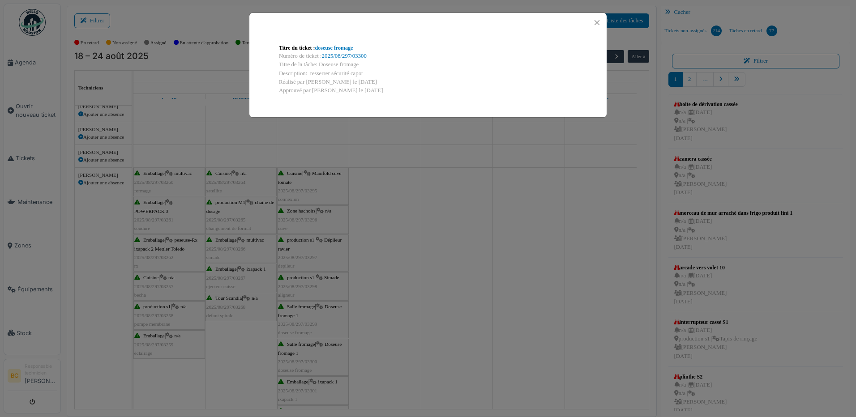
drag, startPoint x: 309, startPoint y: 73, endPoint x: 373, endPoint y: 73, distance: 63.6
click at [373, 73] on div "Description: resserrer sécurité capot" at bounding box center [428, 73] width 298 height 9
copy div "resserrer sécurité capot"
click at [598, 23] on button "Close" at bounding box center [597, 23] width 12 height 12
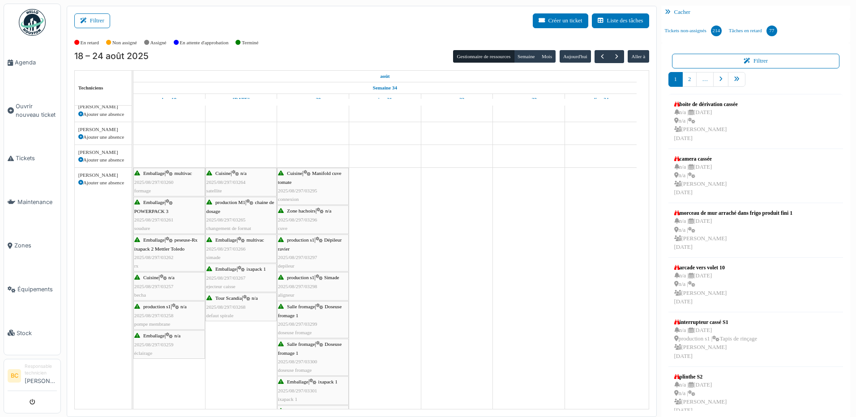
click at [305, 360] on span "2025/08/297/03300" at bounding box center [297, 361] width 39 height 5
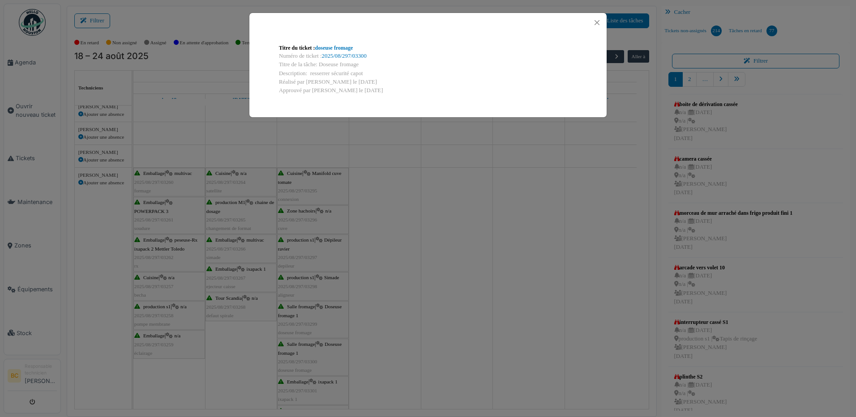
click at [382, 365] on div "Titre du ticket : doseuse fromage Numéro de ticket : 2025/08/297/03300 Titre de…" at bounding box center [428, 208] width 856 height 417
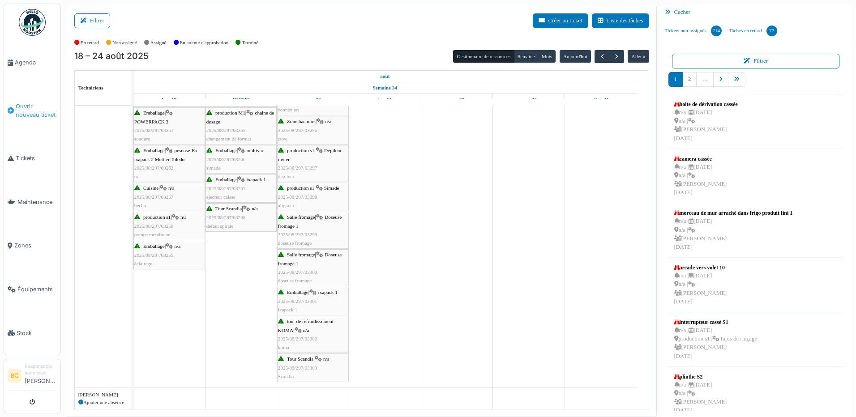
click at [29, 105] on span "Ouvrir nouveau ticket" at bounding box center [36, 110] width 41 height 17
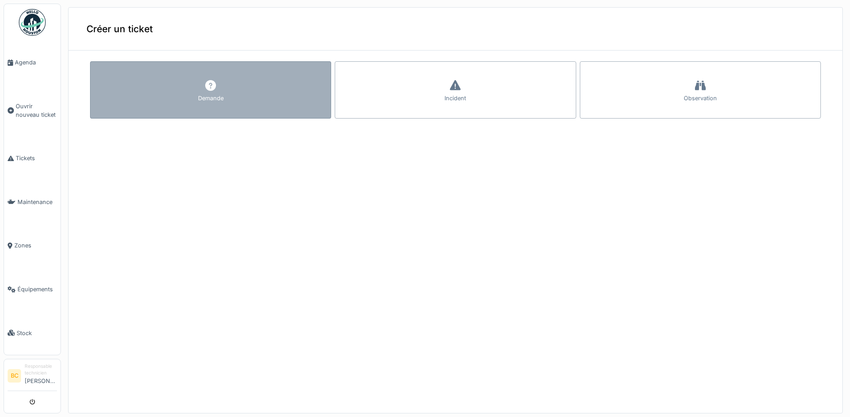
click at [216, 101] on div "Demande" at bounding box center [211, 98] width 26 height 9
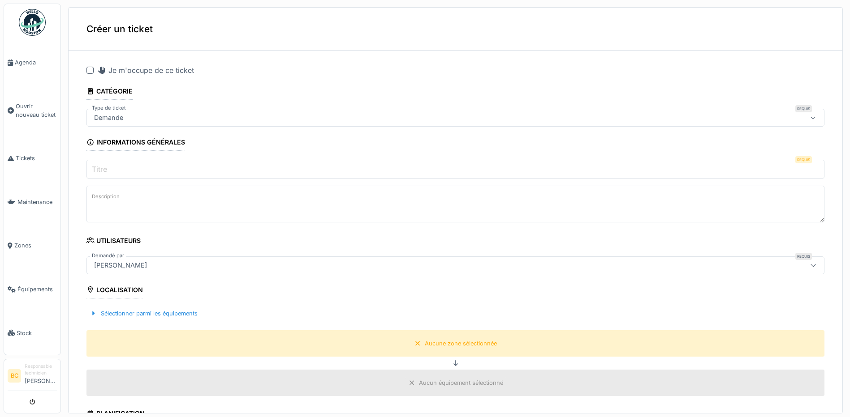
drag, startPoint x: 90, startPoint y: 71, endPoint x: 105, endPoint y: 106, distance: 37.8
click at [90, 70] on div at bounding box center [89, 70] width 7 height 7
click at [116, 165] on input "Titre" at bounding box center [455, 169] width 738 height 19
type input "*******"
click at [113, 199] on label "Description" at bounding box center [105, 196] width 31 height 11
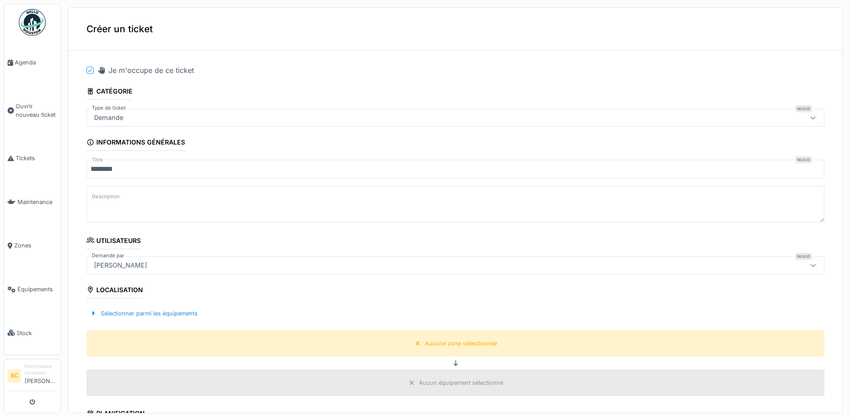
click at [113, 199] on textarea "Description" at bounding box center [455, 204] width 738 height 37
drag, startPoint x: 113, startPoint y: 199, endPoint x: 176, endPoint y: 193, distance: 62.6
click at [176, 193] on textarea "Description" at bounding box center [455, 204] width 738 height 37
paste textarea "**********"
click at [184, 198] on textarea "**********" at bounding box center [455, 204] width 738 height 37
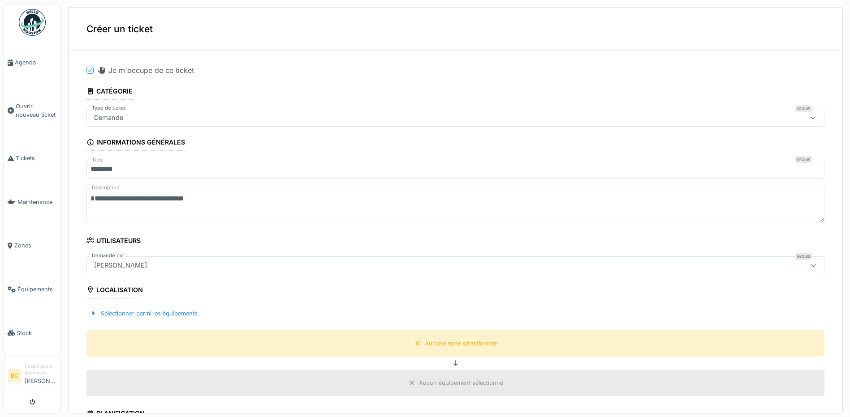
click at [220, 198] on textarea "**********" at bounding box center [455, 204] width 738 height 37
type textarea "**********"
click at [427, 345] on div "Aucune zone sélectionnée" at bounding box center [461, 343] width 72 height 9
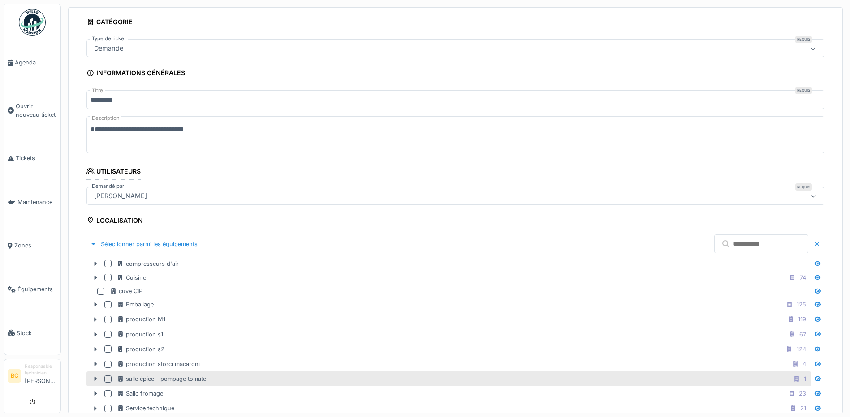
scroll to position [90, 0]
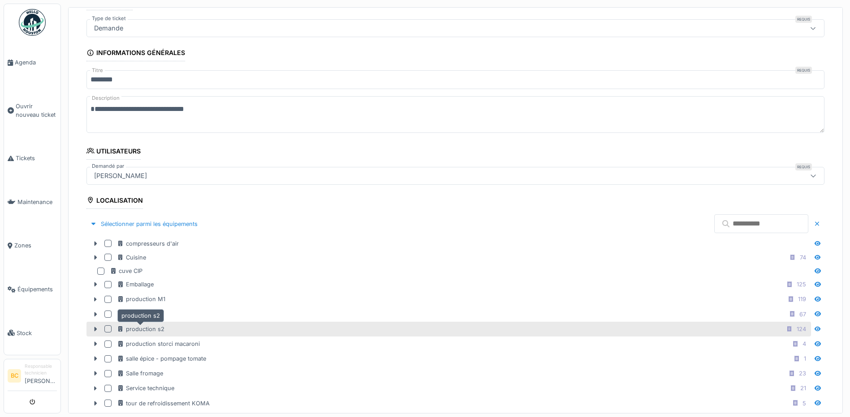
click at [147, 327] on div "production s2" at bounding box center [140, 329] width 47 height 9
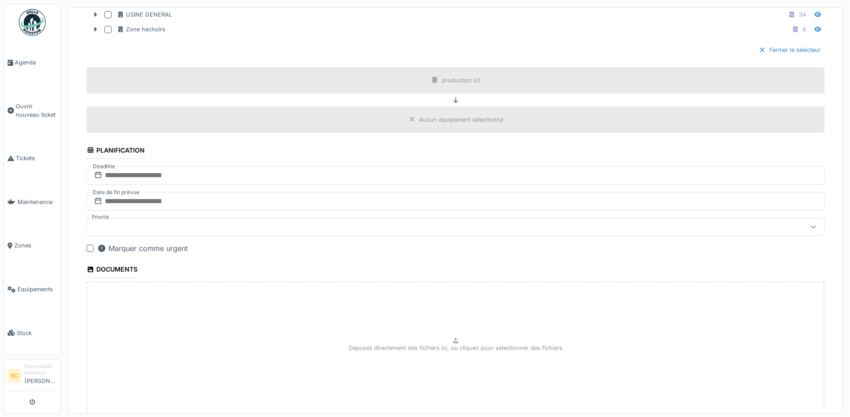
scroll to position [569, 0]
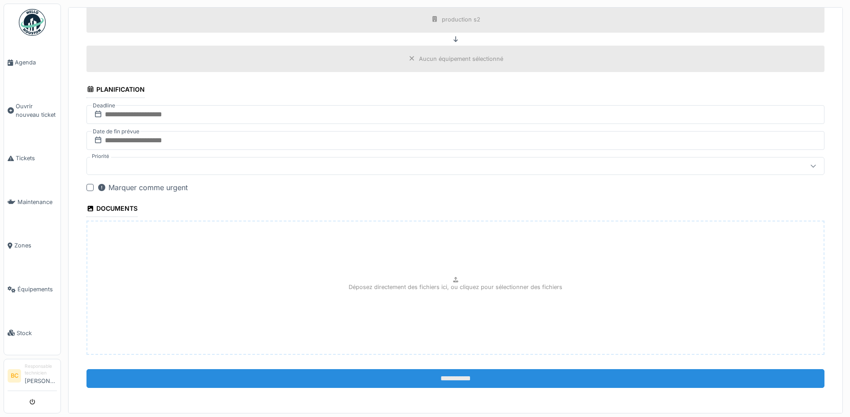
click at [445, 381] on input "**********" at bounding box center [455, 378] width 738 height 19
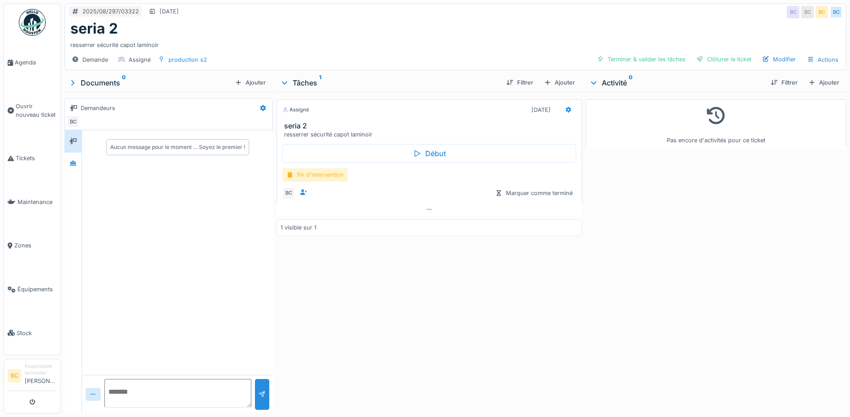
click at [324, 176] on div "fin d'intervention" at bounding box center [314, 174] width 65 height 13
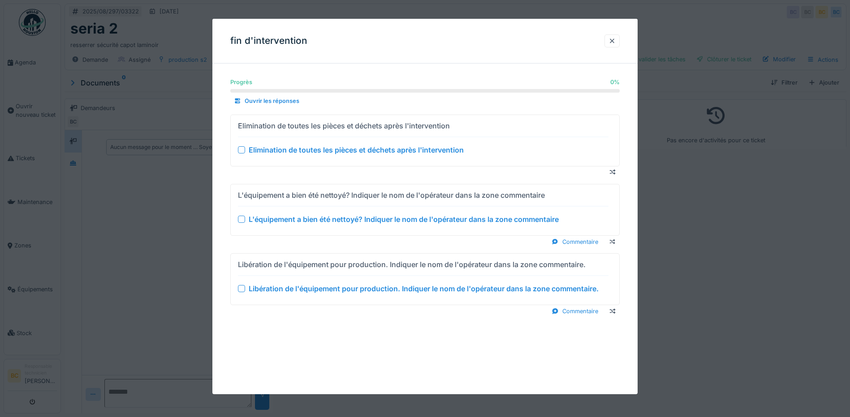
click at [323, 152] on div "Elimination de toutes les pièces et déchets après l'intervention" at bounding box center [356, 150] width 215 height 11
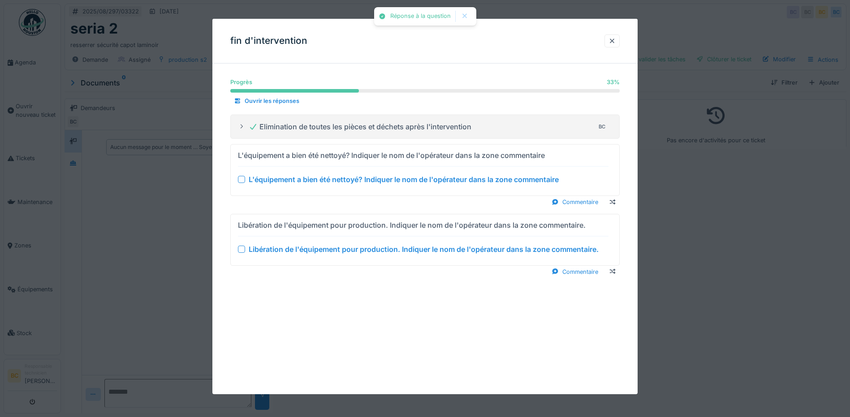
click at [339, 179] on div "L'équipement a bien été nettoyé? Indiquer le nom de l'opérateur dans la zone co…" at bounding box center [404, 179] width 310 height 11
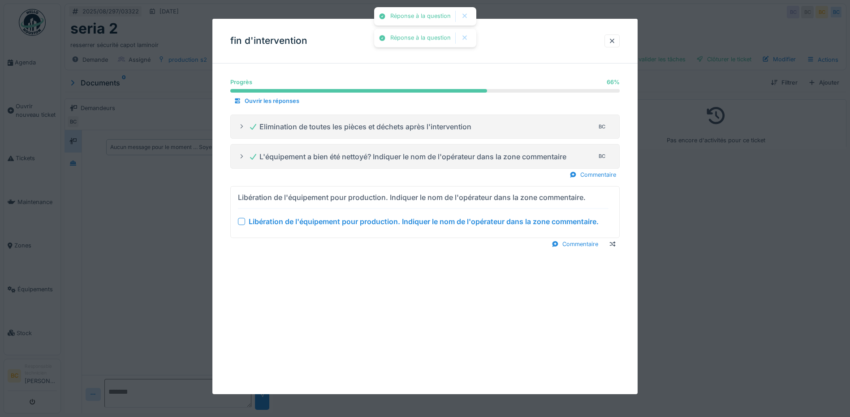
drag, startPoint x: 358, startPoint y: 220, endPoint x: 374, endPoint y: 222, distance: 16.2
click at [358, 220] on div "Libération de l'équipement pour production. Indiquer le nom de l'opérateur dans…" at bounding box center [424, 221] width 350 height 11
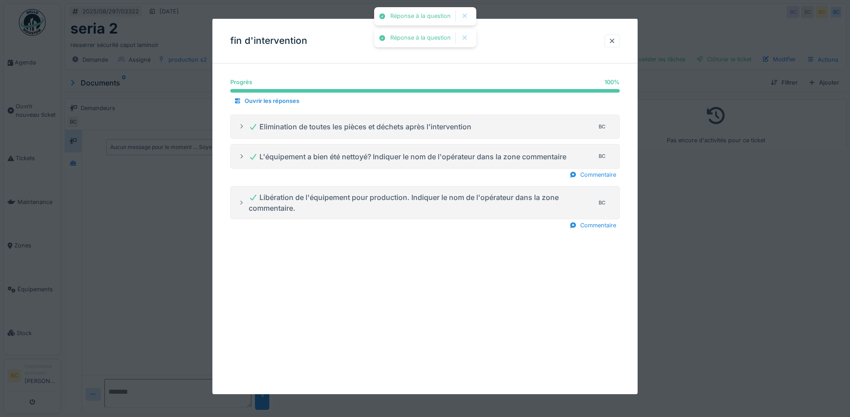
click at [656, 262] on div at bounding box center [425, 208] width 850 height 417
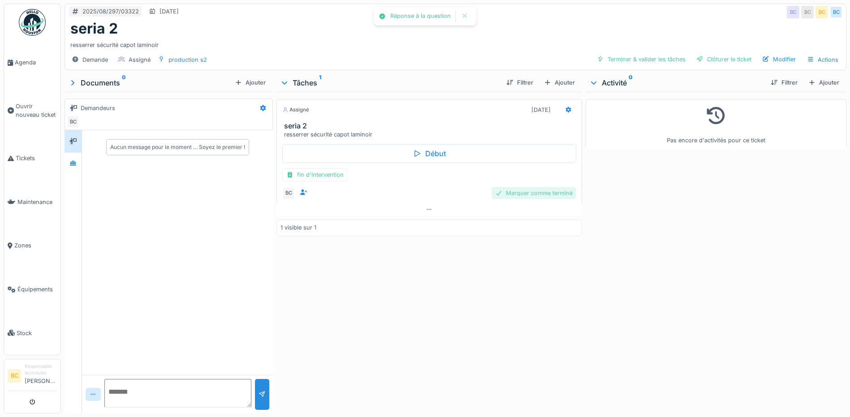
click at [541, 193] on div "Marquer comme terminé" at bounding box center [533, 193] width 85 height 12
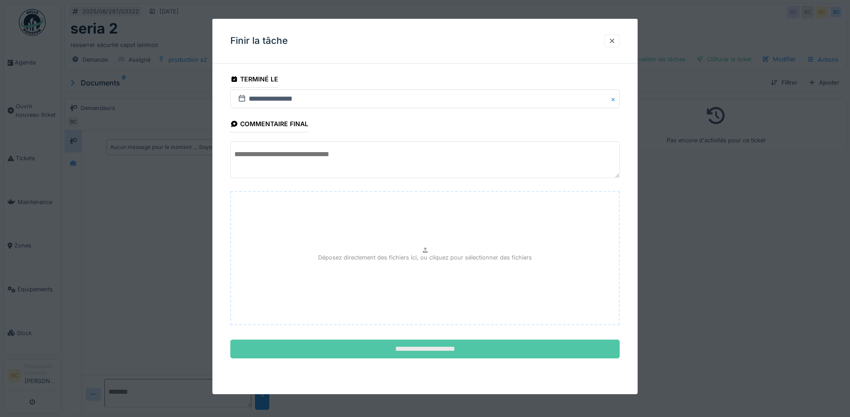
click at [464, 350] on input "**********" at bounding box center [424, 349] width 389 height 19
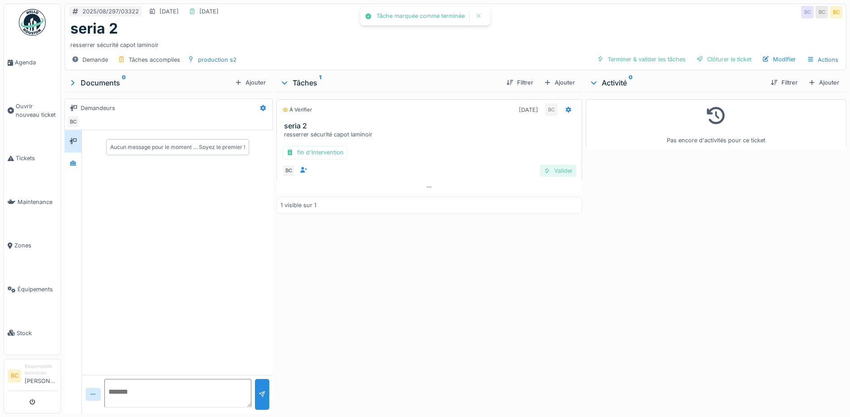
click at [560, 170] on div "Valider" at bounding box center [558, 171] width 36 height 12
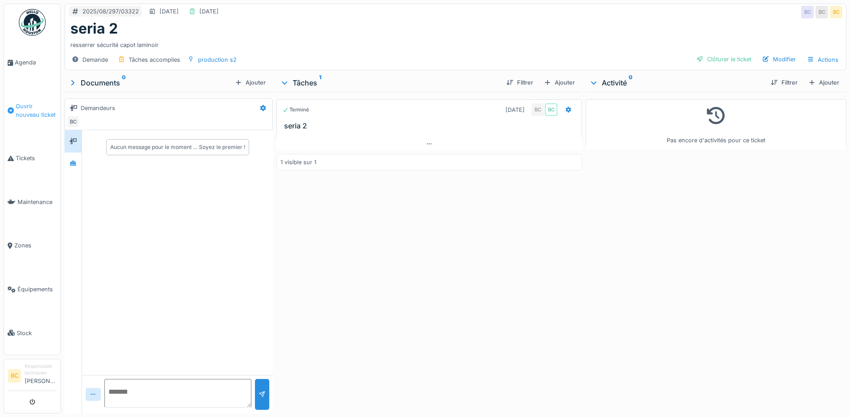
click at [24, 107] on span "Ouvrir nouveau ticket" at bounding box center [36, 110] width 41 height 17
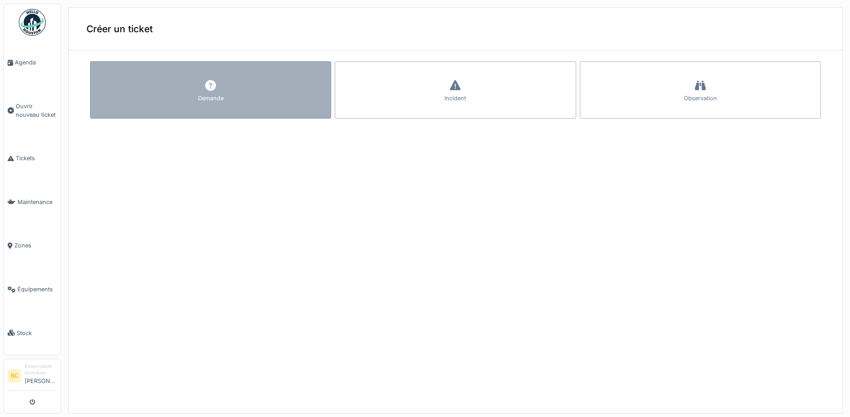
click at [223, 95] on div "Demande" at bounding box center [210, 89] width 241 height 57
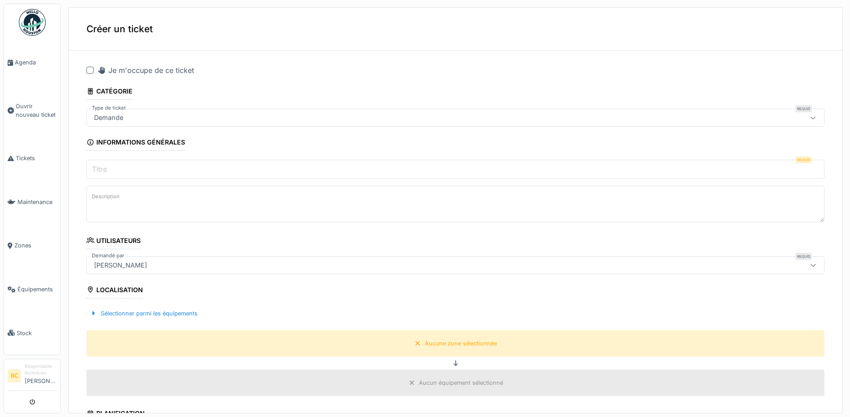
click at [89, 70] on div at bounding box center [89, 70] width 7 height 7
click at [103, 164] on label "Titre" at bounding box center [99, 169] width 19 height 11
click at [103, 164] on input "Titre" at bounding box center [455, 169] width 738 height 19
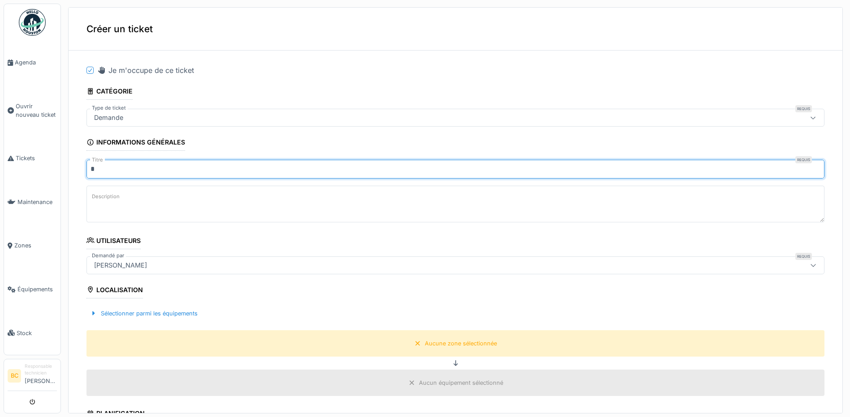
type input "*******"
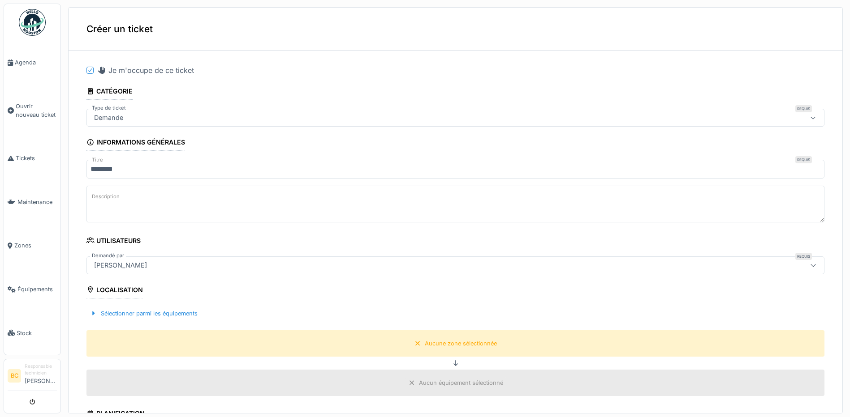
click at [128, 201] on textarea "Description" at bounding box center [455, 204] width 738 height 37
paste textarea "**********"
click at [123, 198] on textarea "**********" at bounding box center [455, 204] width 738 height 37
click at [192, 199] on textarea "**********" at bounding box center [455, 204] width 738 height 37
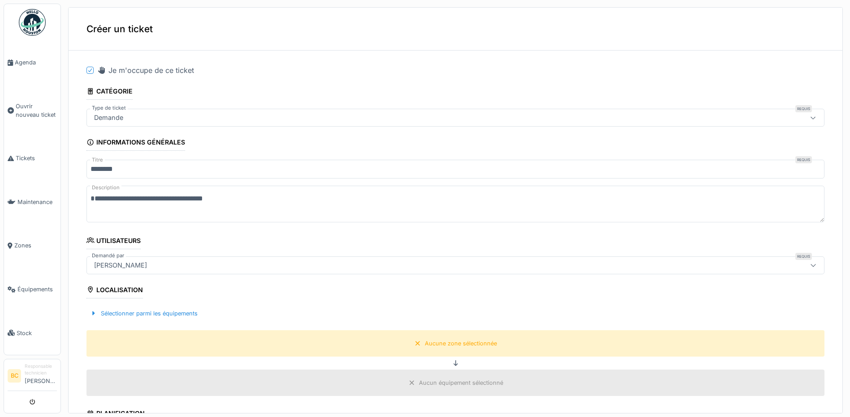
paste textarea "**********"
type textarea "**********"
click at [446, 346] on div "Aucune zone sélectionnée" at bounding box center [461, 343] width 72 height 9
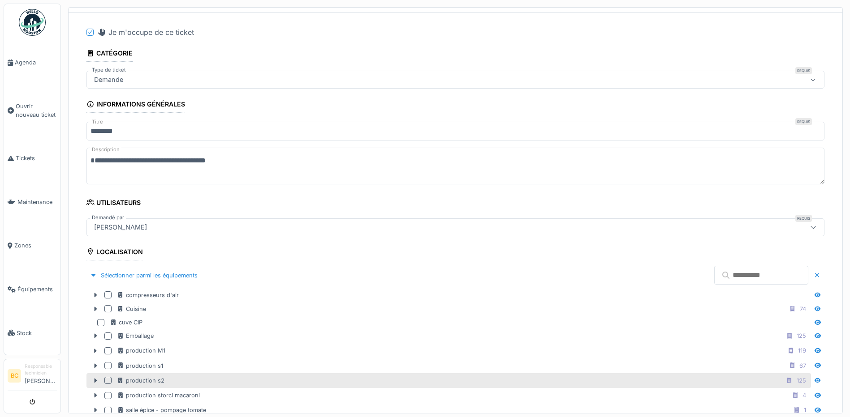
scroll to position [90, 0]
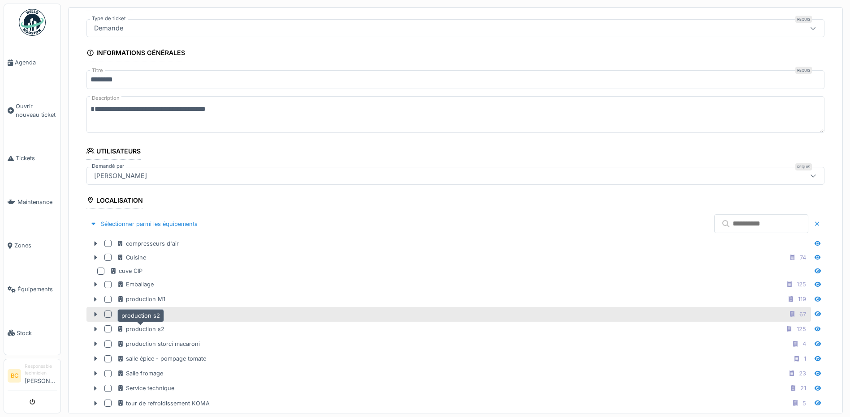
drag, startPoint x: 153, startPoint y: 327, endPoint x: 216, endPoint y: 319, distance: 63.7
click at [162, 327] on div "production s2" at bounding box center [140, 329] width 47 height 9
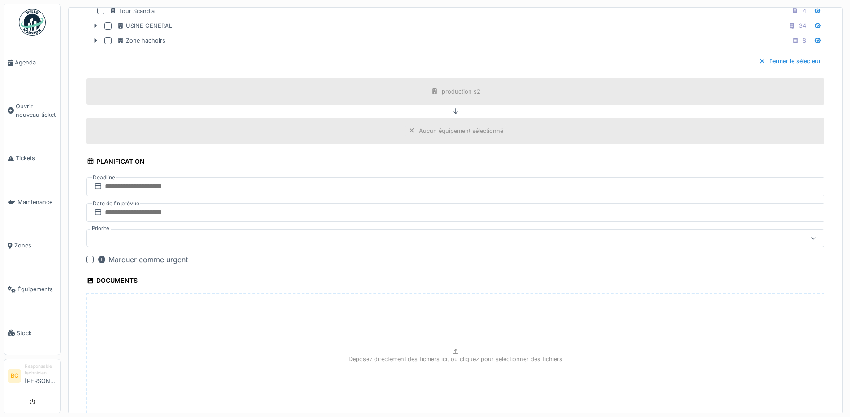
scroll to position [569, 0]
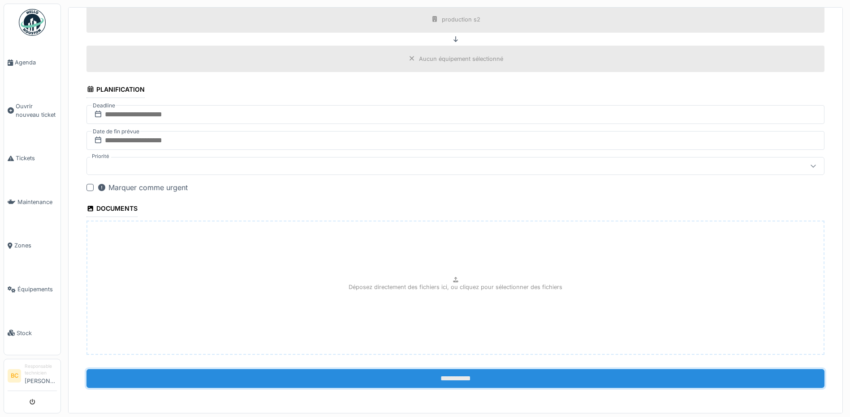
click at [441, 381] on input "**********" at bounding box center [455, 378] width 738 height 19
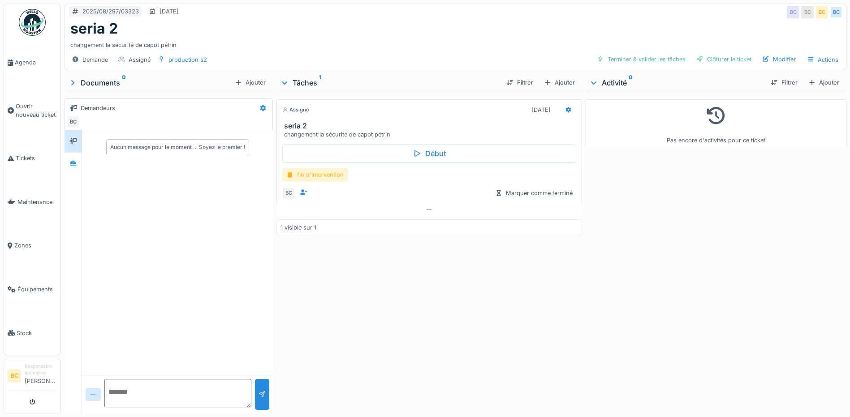
click at [327, 173] on div "fin d'intervention" at bounding box center [314, 174] width 65 height 13
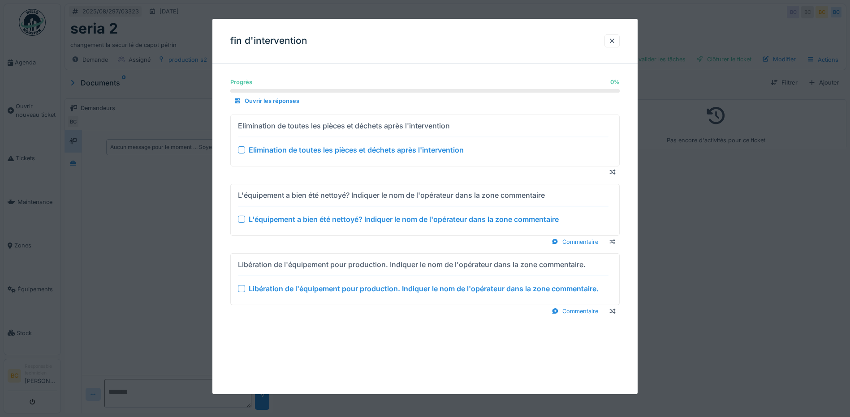
drag, startPoint x: 334, startPoint y: 146, endPoint x: 333, endPoint y: 171, distance: 24.2
click at [334, 147] on div "Elimination de toutes les pièces et déchets après l'intervention" at bounding box center [356, 150] width 215 height 11
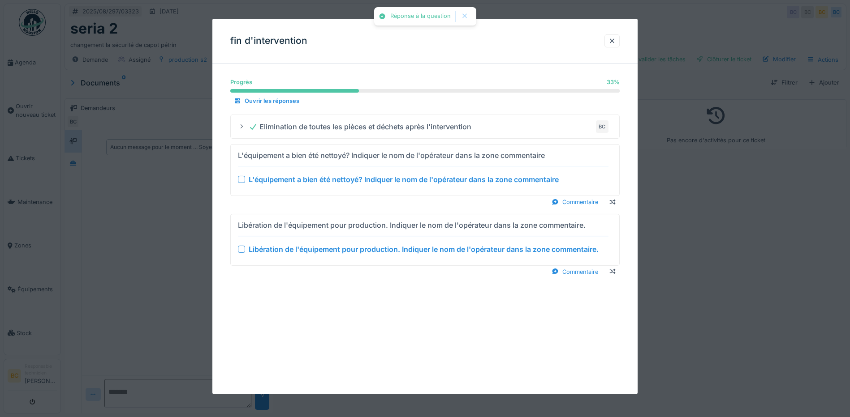
click at [338, 180] on div "L'équipement a bien été nettoyé? Indiquer le nom de l'opérateur dans la zone co…" at bounding box center [404, 179] width 310 height 11
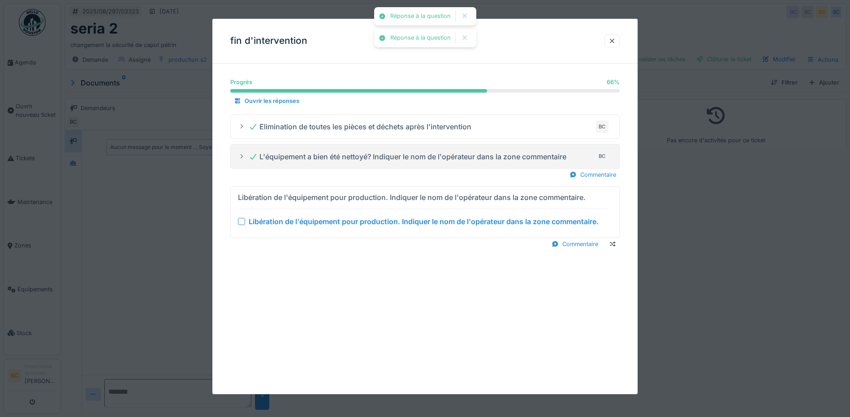
click at [343, 221] on div "Libération de l'équipement pour production. Indiquer le nom de l'opérateur dans…" at bounding box center [424, 221] width 350 height 11
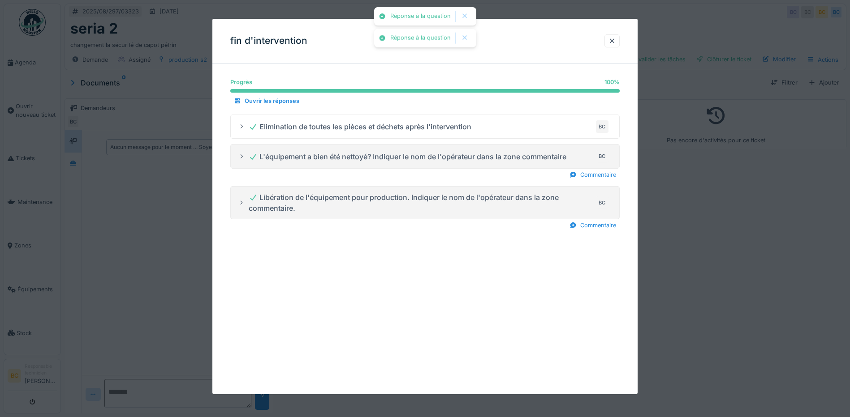
click at [696, 276] on div at bounding box center [425, 208] width 850 height 417
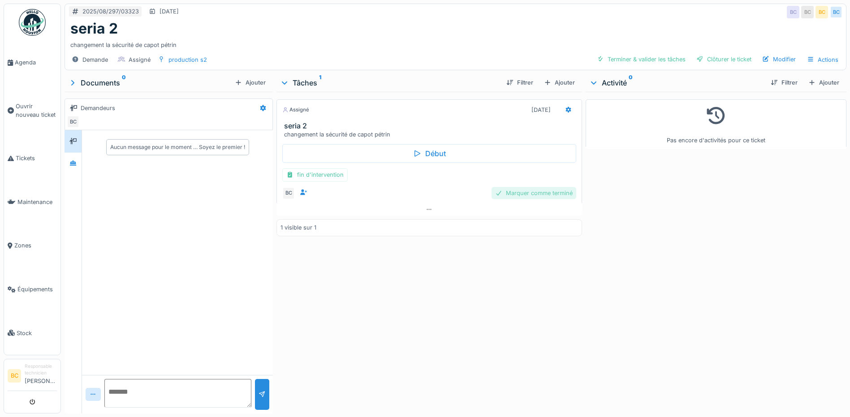
click at [542, 193] on div "Marquer comme terminé" at bounding box center [533, 193] width 85 height 12
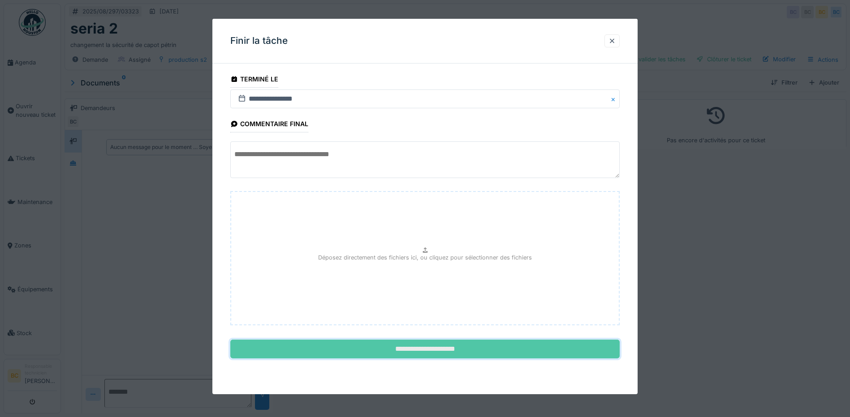
click at [451, 347] on input "**********" at bounding box center [424, 349] width 389 height 19
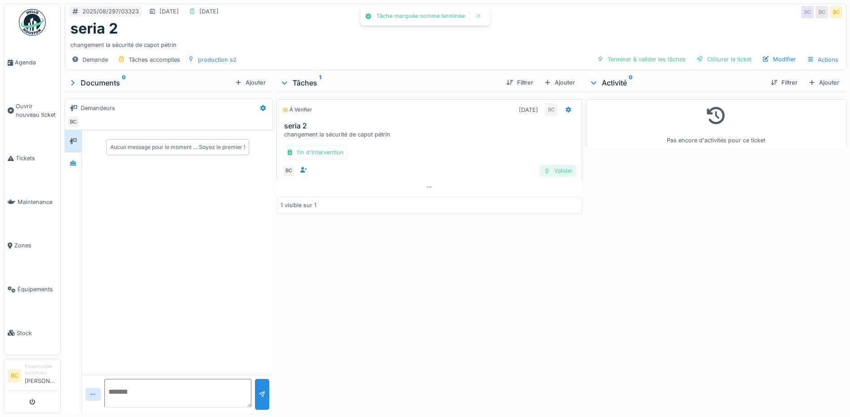
click at [549, 172] on div "Valider" at bounding box center [558, 171] width 36 height 12
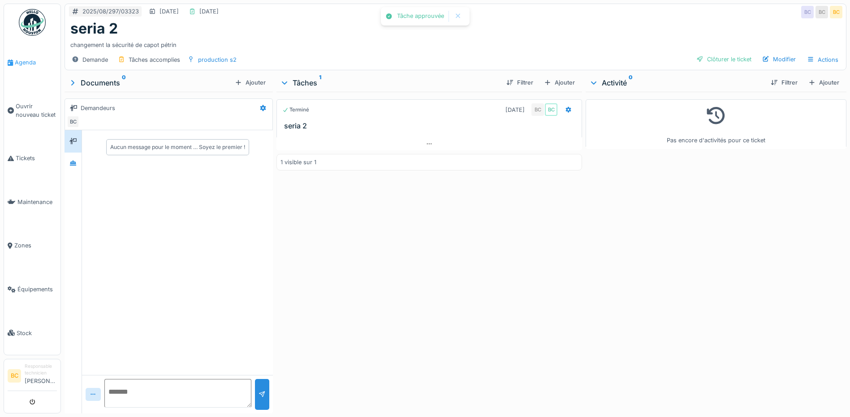
click at [21, 63] on span "Agenda" at bounding box center [36, 62] width 42 height 9
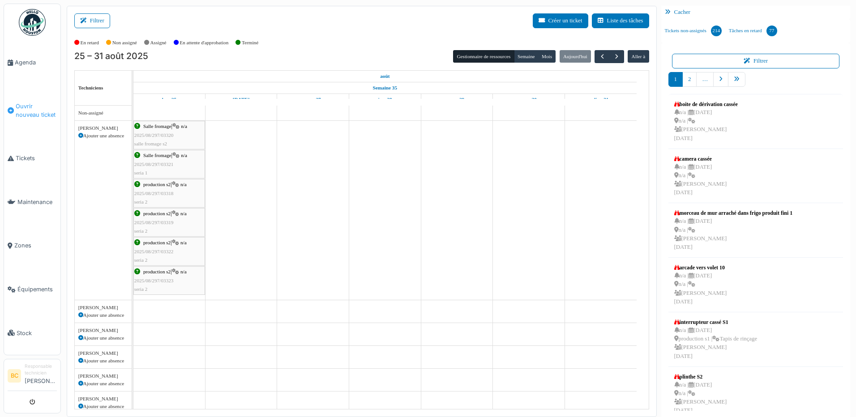
click at [30, 106] on span "Ouvrir nouveau ticket" at bounding box center [36, 110] width 41 height 17
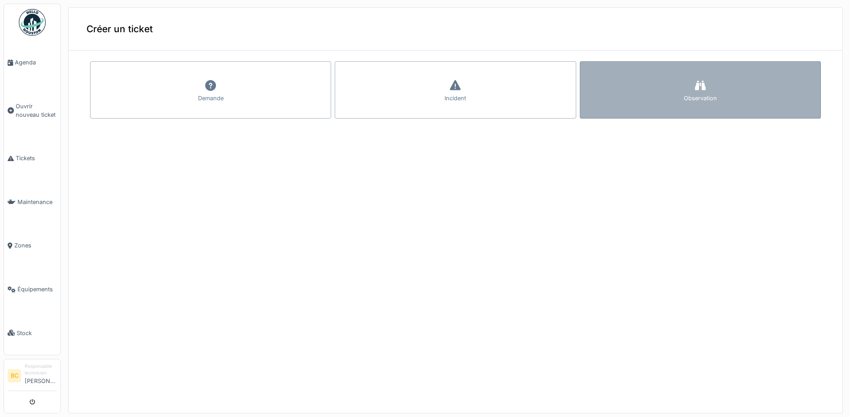
click at [627, 110] on div "Observation" at bounding box center [699, 89] width 241 height 57
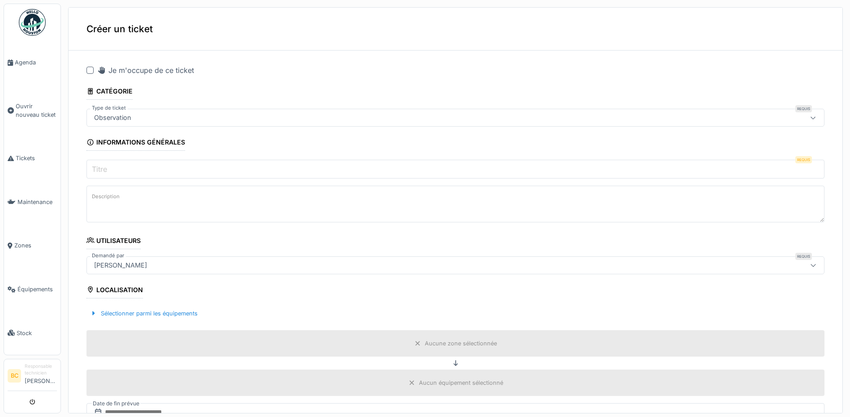
click at [90, 69] on div at bounding box center [89, 70] width 7 height 7
click at [97, 167] on label "Titre" at bounding box center [99, 169] width 19 height 11
click at [97, 167] on input "Titre" at bounding box center [455, 169] width 738 height 19
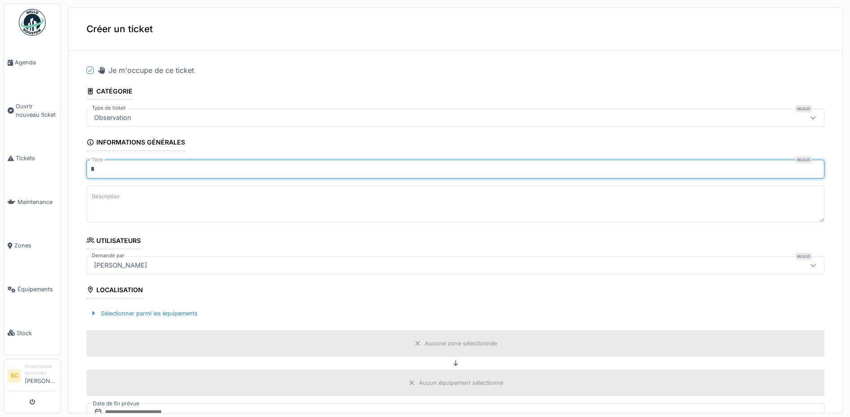
type input "*******"
click at [102, 197] on label "Description" at bounding box center [105, 196] width 31 height 11
click at [102, 197] on textarea "Description" at bounding box center [455, 204] width 738 height 37
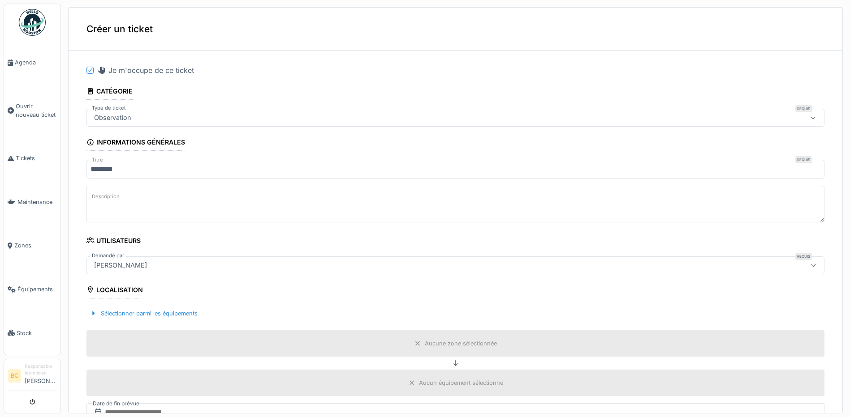
drag, startPoint x: 102, startPoint y: 200, endPoint x: 292, endPoint y: 202, distance: 190.8
click at [292, 202] on textarea "Description" at bounding box center [455, 204] width 738 height 37
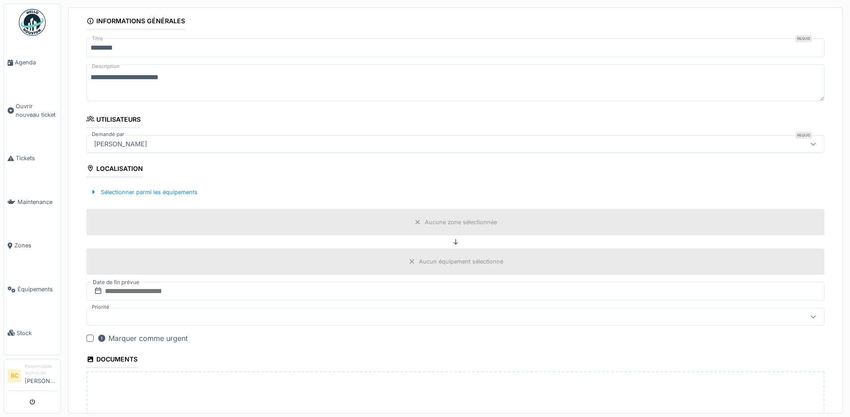
scroll to position [134, 0]
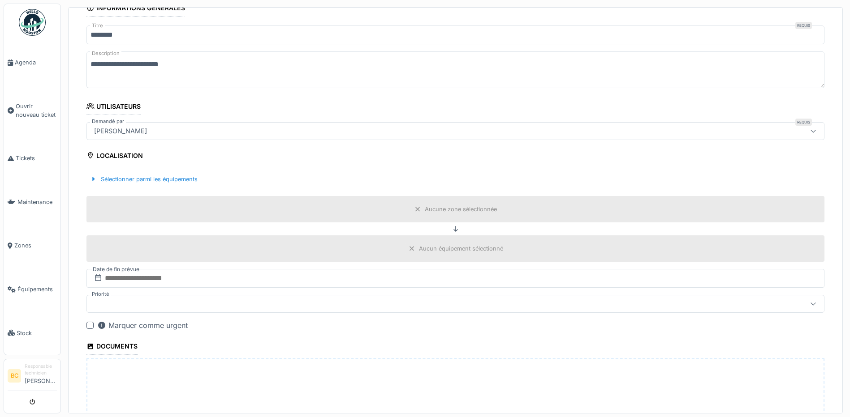
type textarea "**********"
click at [431, 209] on div "Aucune zone sélectionnée" at bounding box center [461, 209] width 72 height 9
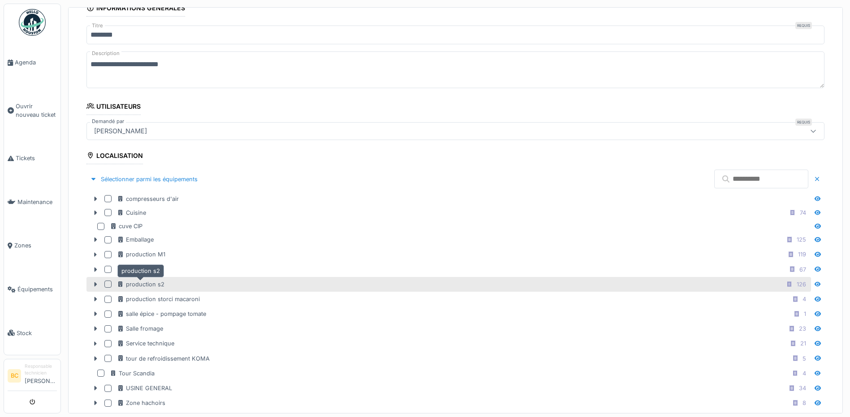
click at [156, 283] on div "production s2" at bounding box center [140, 284] width 47 height 9
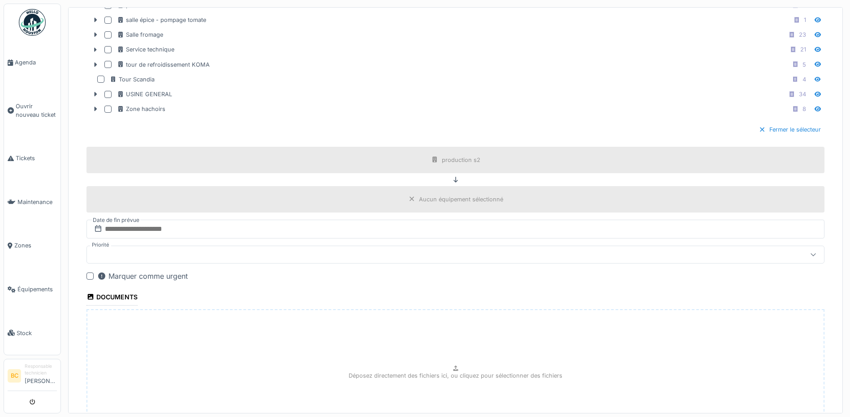
scroll to position [517, 0]
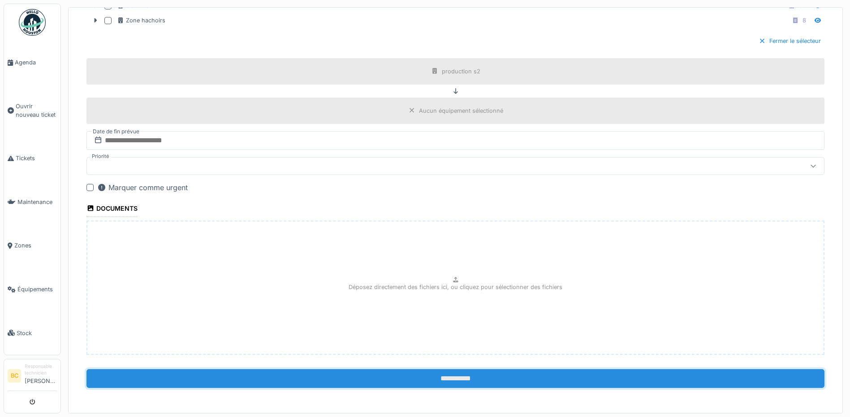
click at [442, 380] on input "**********" at bounding box center [455, 378] width 738 height 19
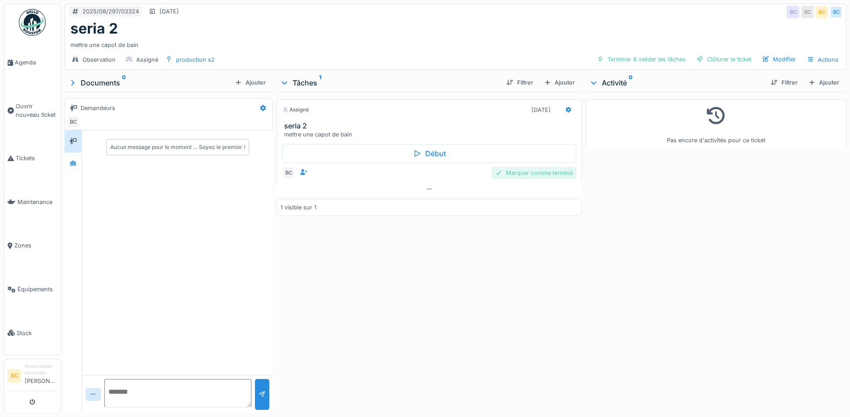
click at [521, 172] on div "Marquer comme terminé" at bounding box center [533, 173] width 85 height 12
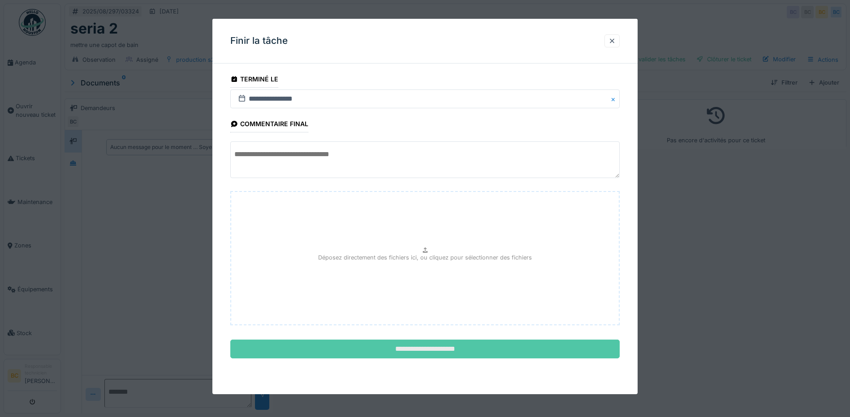
click at [433, 353] on input "**********" at bounding box center [424, 349] width 389 height 19
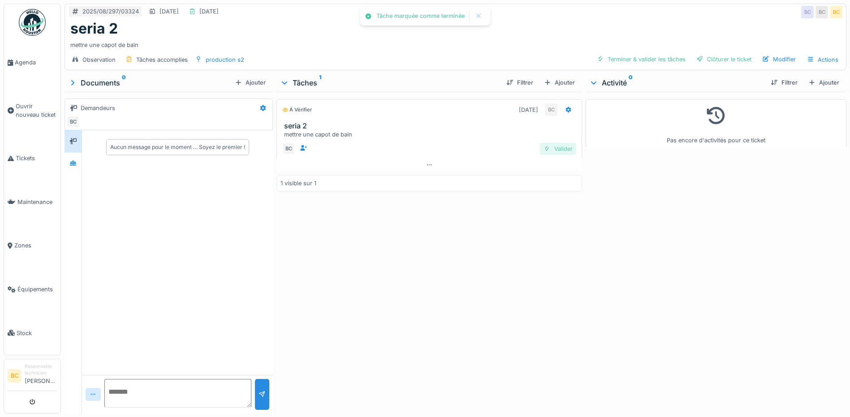
click at [552, 154] on div "Valider" at bounding box center [558, 149] width 36 height 12
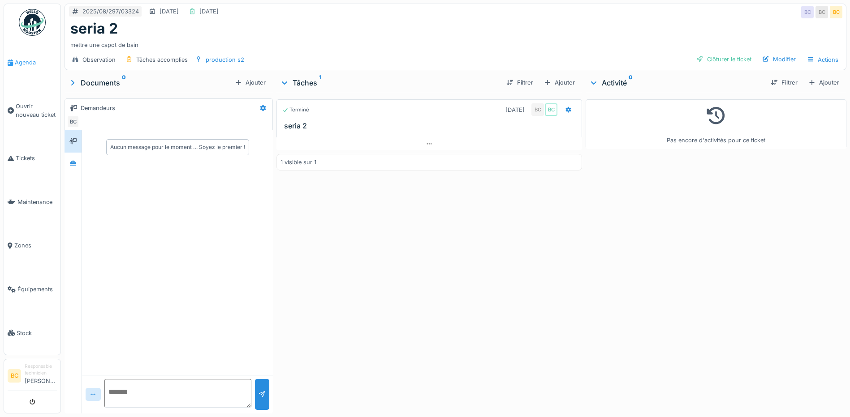
click at [29, 61] on span "Agenda" at bounding box center [36, 62] width 42 height 9
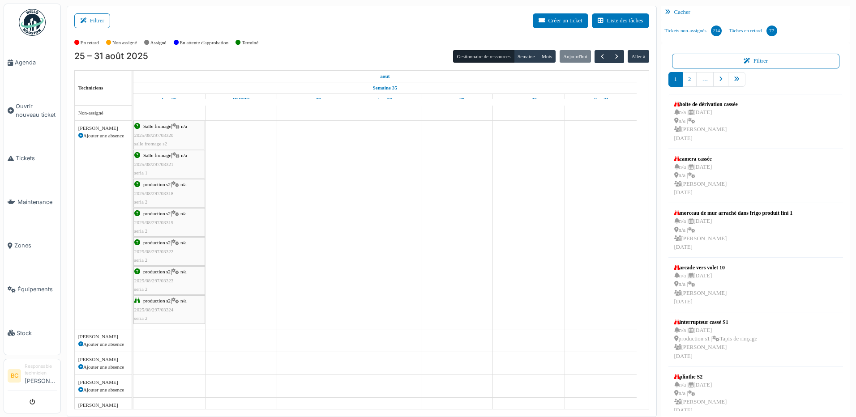
click at [149, 137] on span "2025/08/297/03320" at bounding box center [153, 135] width 39 height 5
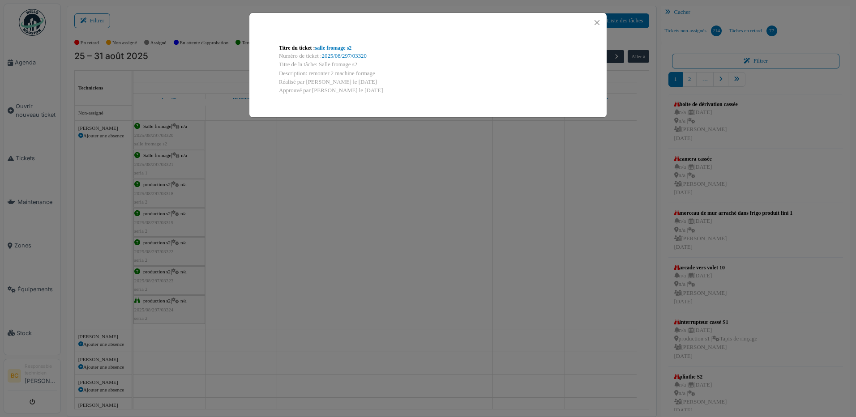
drag, startPoint x: 308, startPoint y: 72, endPoint x: 392, endPoint y: 74, distance: 84.2
click at [392, 74] on div "Description: remonter 2 machine formage" at bounding box center [428, 73] width 298 height 9
copy div "remonter 2 machine formage"
click at [164, 161] on div "Titre du ticket : salle fromage s2 Numéro de ticket : 2025/08/297/03320 Titre d…" at bounding box center [428, 208] width 856 height 417
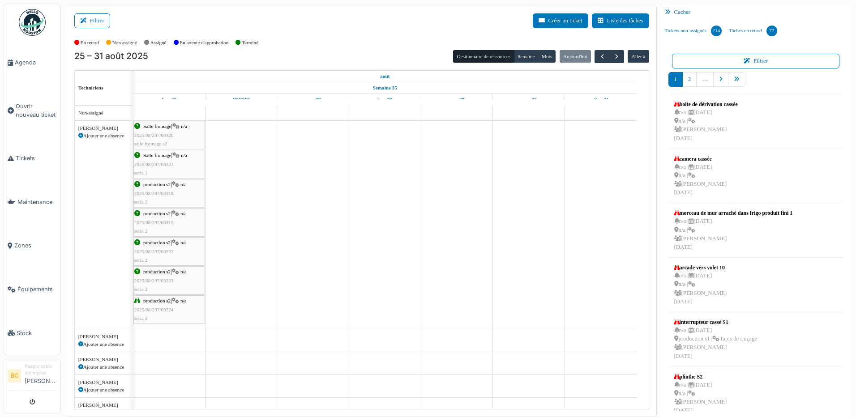
click at [164, 162] on span "2025/08/297/03321" at bounding box center [153, 164] width 39 height 5
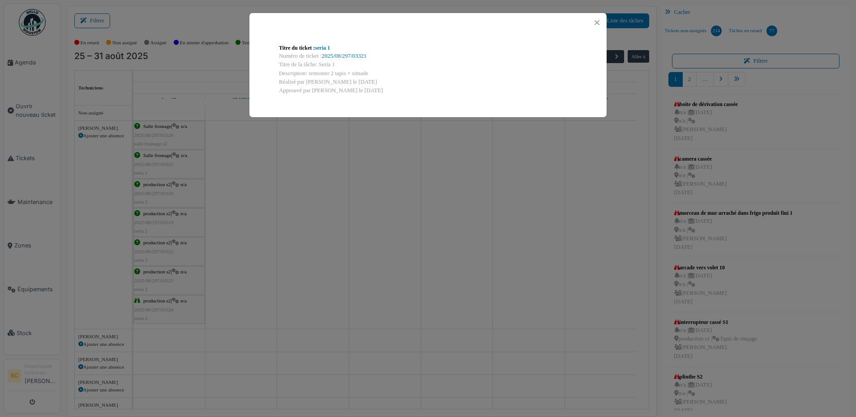
drag, startPoint x: 308, startPoint y: 73, endPoint x: 371, endPoint y: 71, distance: 62.7
click at [371, 71] on div "Description: remonter 2 tapis + simade" at bounding box center [428, 73] width 298 height 9
copy div "remonter 2 tapis + simade"
click at [163, 188] on div "Titre du ticket : seria 1 Numéro de ticket : 2025/08/297/03321 Titre de la tâch…" at bounding box center [428, 208] width 856 height 417
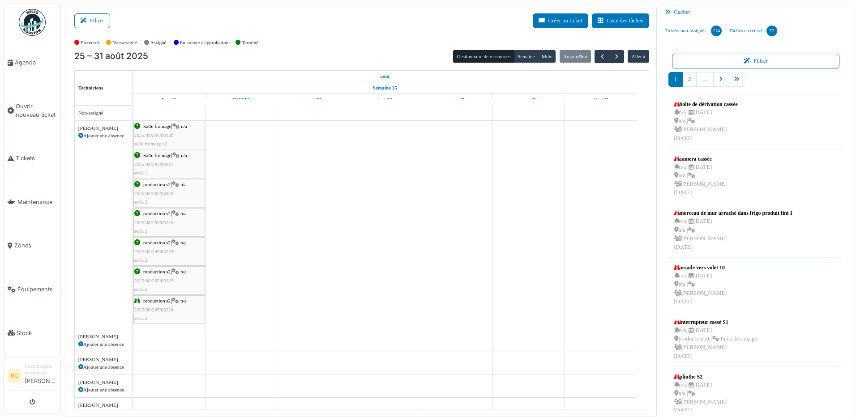
click at [161, 191] on span "2025/08/297/03318" at bounding box center [153, 193] width 39 height 5
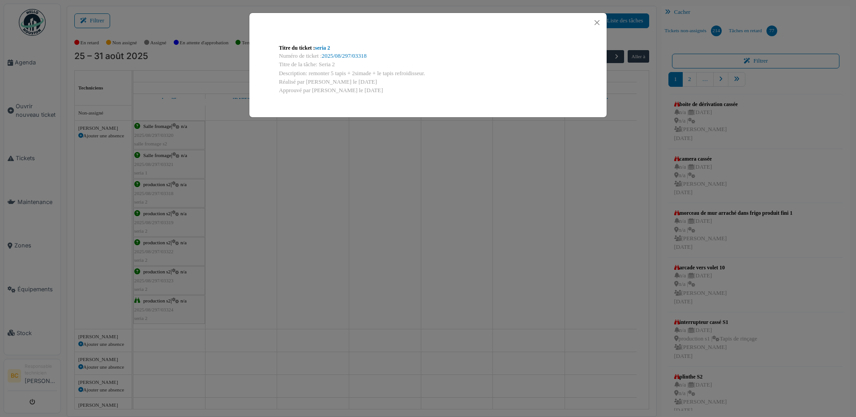
drag, startPoint x: 425, startPoint y: 73, endPoint x: 308, endPoint y: 73, distance: 116.9
click at [308, 73] on div "Description: remonter 5 tapis + 2simade + le tapis refroidisseur." at bounding box center [428, 73] width 298 height 9
copy div "remonter 5 tapis + 2simade + le tapis refroidisseur."
click at [151, 219] on div "Titre du ticket : seria 2 Numéro de ticket : 2025/08/297/03318 Titre de la tâch…" at bounding box center [428, 208] width 856 height 417
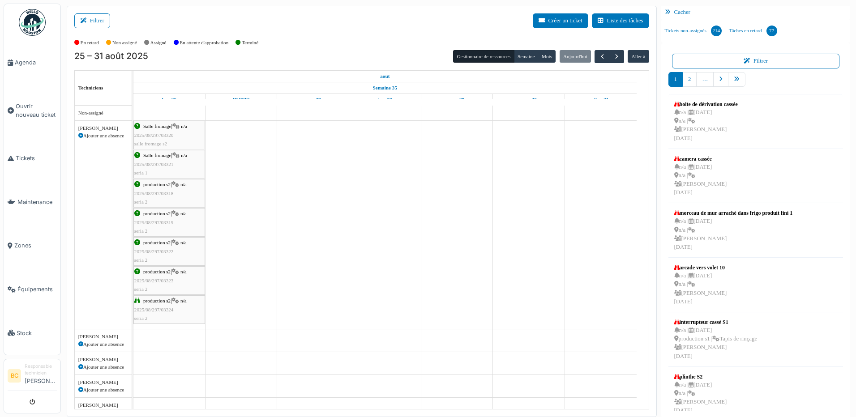
click at [151, 219] on div "production s2 | n/a 2025/08/297/03319 seria 2" at bounding box center [169, 223] width 70 height 26
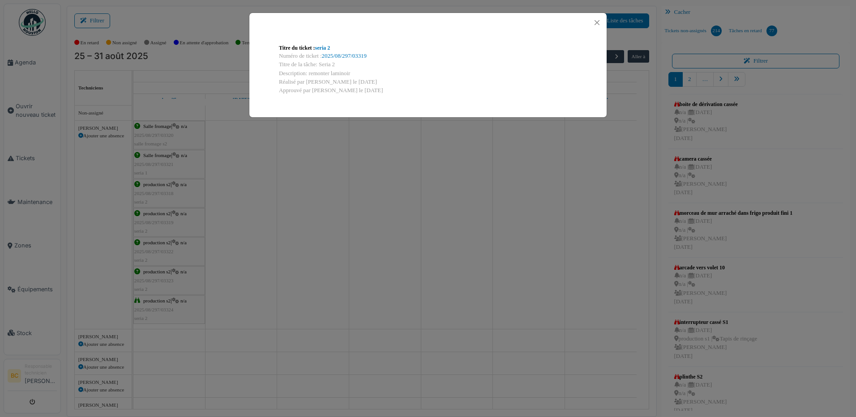
drag, startPoint x: 308, startPoint y: 73, endPoint x: 359, endPoint y: 75, distance: 50.7
click at [359, 75] on div "Description: remonter laminoir" at bounding box center [428, 73] width 298 height 9
copy div "remonter laminoir"
click at [163, 249] on div "Titre du ticket : seria 2 Numéro de ticket : 2025/08/297/03319 Titre de la tâch…" at bounding box center [428, 208] width 856 height 417
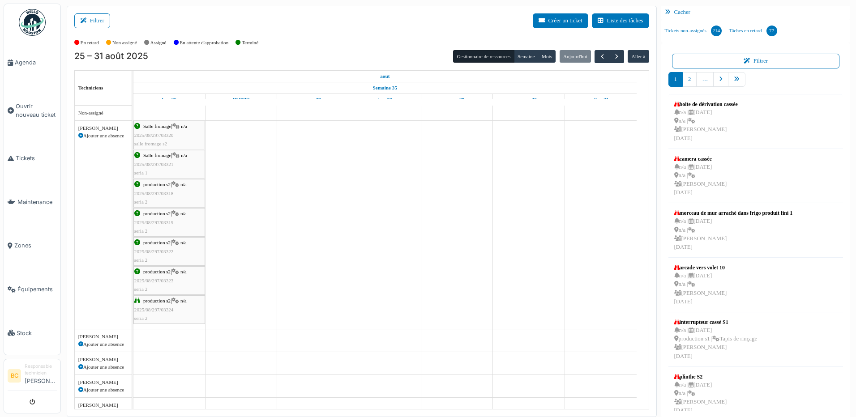
click at [163, 249] on span "2025/08/297/03322" at bounding box center [153, 251] width 39 height 5
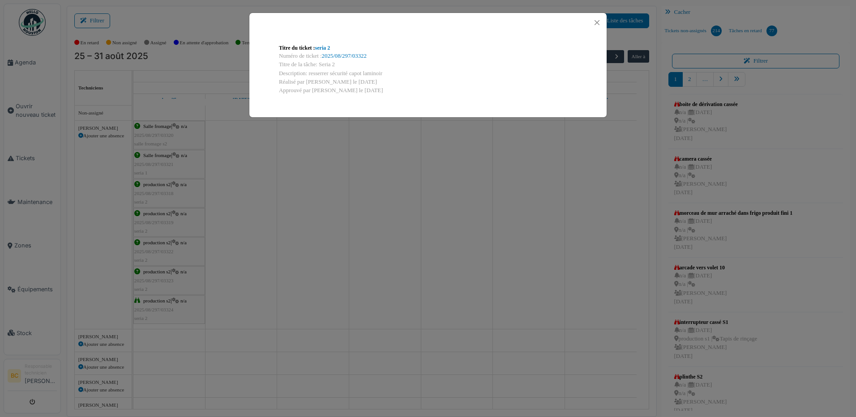
drag, startPoint x: 383, startPoint y: 73, endPoint x: 309, endPoint y: 74, distance: 73.9
click at [309, 74] on div "Description: resserrer sécurité capot laminoir" at bounding box center [428, 73] width 298 height 9
copy div "resserrer sécurité capot laminoir"
click at [166, 274] on div "Titre du ticket : seria 2 Numéro de ticket : 2025/08/297/03322 Titre de la tâch…" at bounding box center [428, 208] width 856 height 417
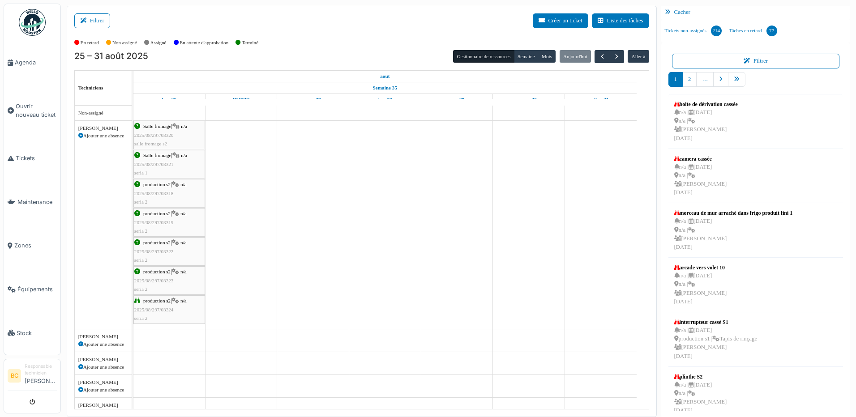
click at [164, 277] on div "production s2 | n/a 2025/08/297/03323 seria 2" at bounding box center [169, 281] width 70 height 26
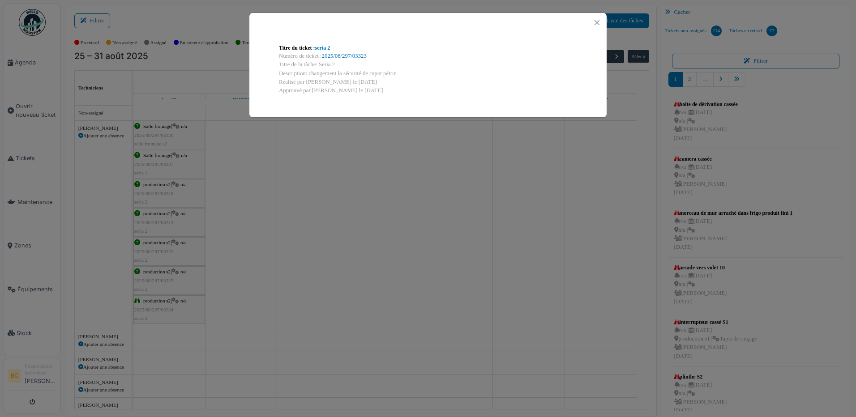
click at [277, 183] on div "Titre du ticket : seria 2 Numéro de ticket : 2025/08/297/03323 Titre de la tâch…" at bounding box center [428, 208] width 856 height 417
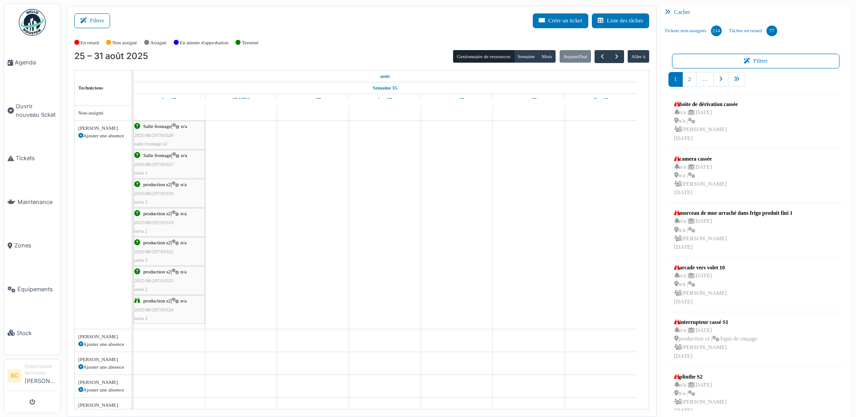
click at [163, 269] on span "production s2" at bounding box center [156, 271] width 27 height 5
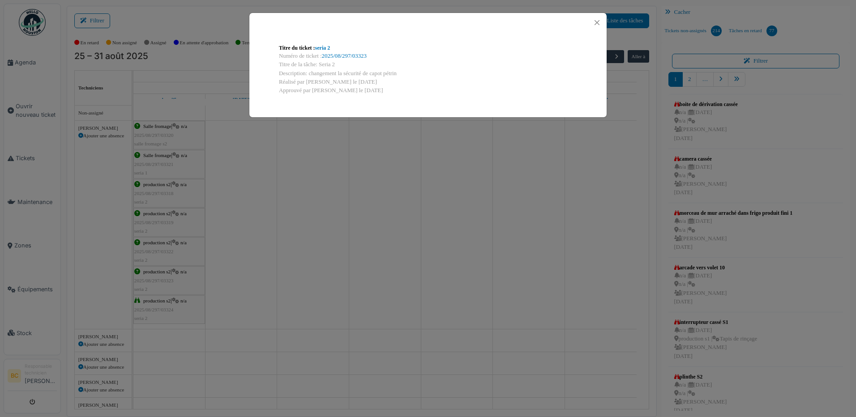
click at [174, 254] on div "Titre du ticket : seria 2 Numéro de ticket : 2025/08/297/03323 Titre de la tâch…" at bounding box center [428, 208] width 856 height 417
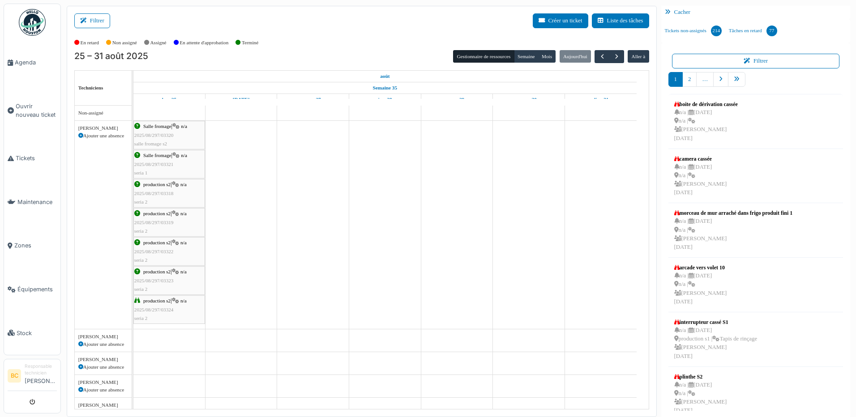
click at [172, 249] on span "2025/08/297/03322" at bounding box center [153, 251] width 39 height 5
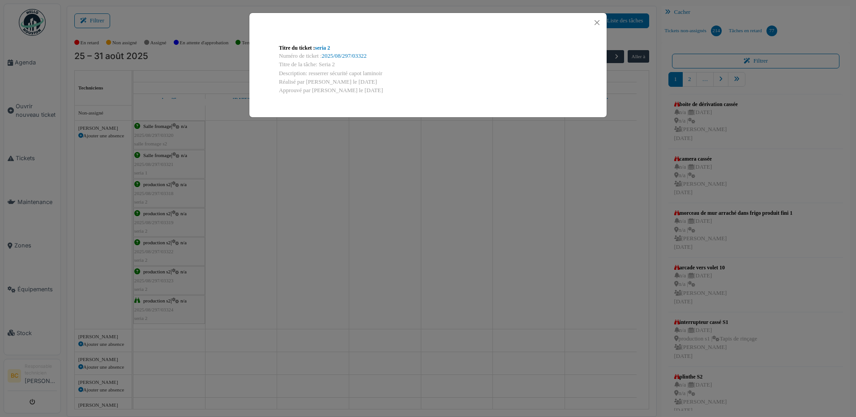
click at [172, 249] on div "Titre du ticket : seria 2 Numéro de ticket : 2025/08/297/03322 Titre de la tâch…" at bounding box center [428, 208] width 856 height 417
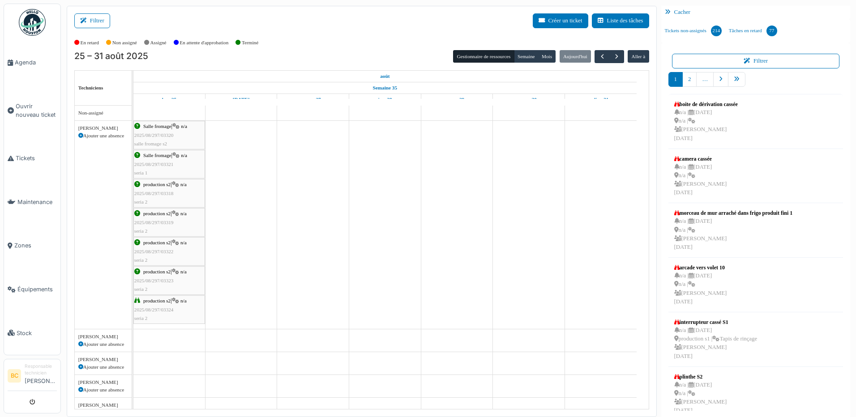
click at [166, 278] on span "2025/08/297/03323" at bounding box center [153, 280] width 39 height 5
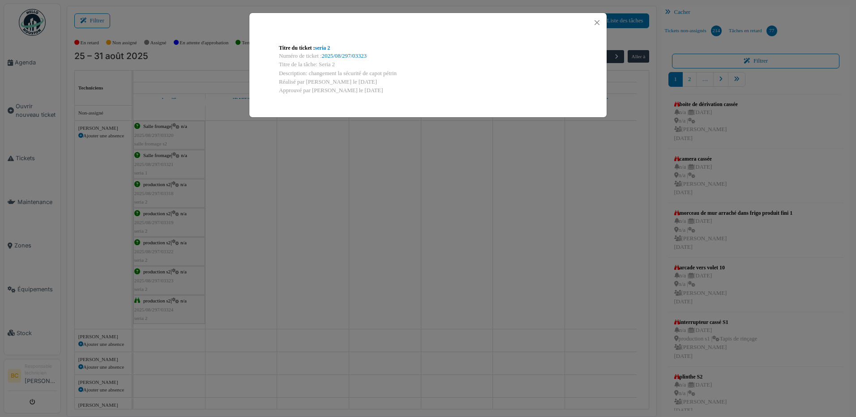
drag, startPoint x: 397, startPoint y: 70, endPoint x: 309, endPoint y: 73, distance: 88.7
click at [309, 73] on div "Description: changement la sécurité de capot pétrin" at bounding box center [428, 73] width 298 height 9
copy div "changement la sécurité de capot pétrin"
click at [172, 309] on div "Titre du ticket : seria 2 Numéro de ticket : 2025/08/297/03323 Titre de la tâch…" at bounding box center [428, 208] width 856 height 417
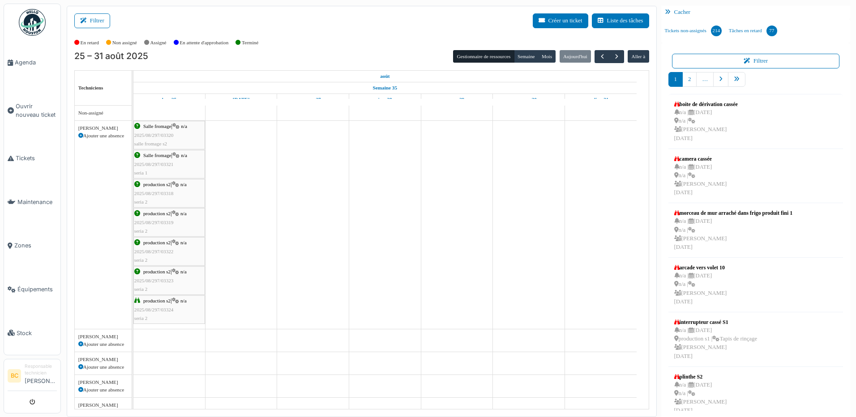
click at [150, 279] on span "2025/08/297/03323" at bounding box center [153, 280] width 39 height 5
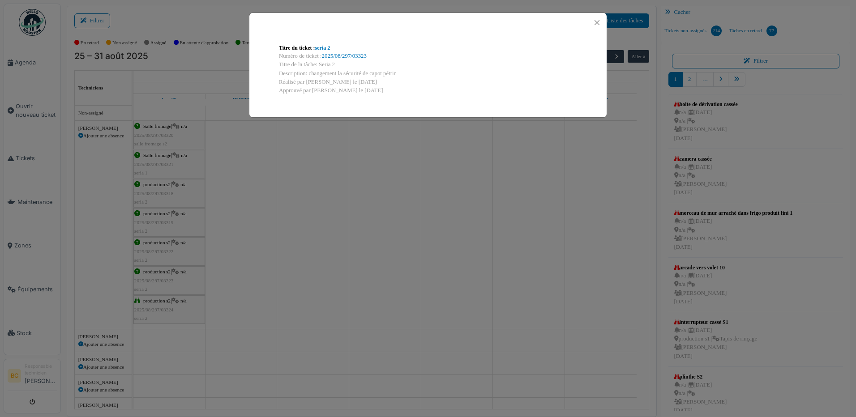
click at [150, 279] on div "Titre du ticket : seria 2 Numéro de ticket : 2025/08/297/03323 Titre de la tâch…" at bounding box center [428, 208] width 856 height 417
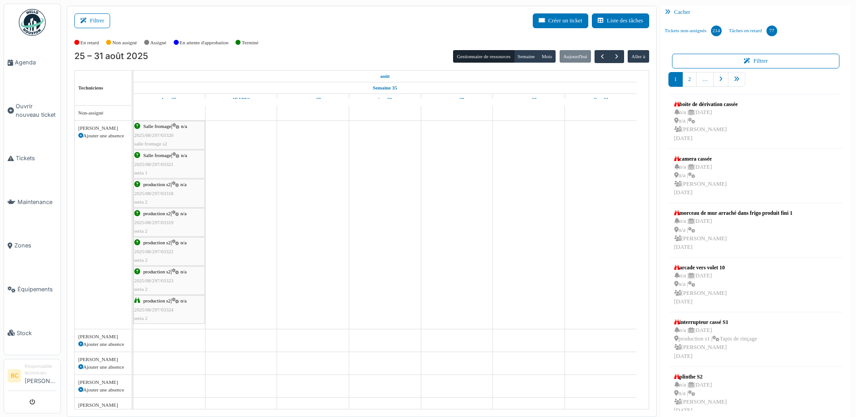
click at [154, 309] on span "2025/08/297/03324" at bounding box center [153, 309] width 39 height 5
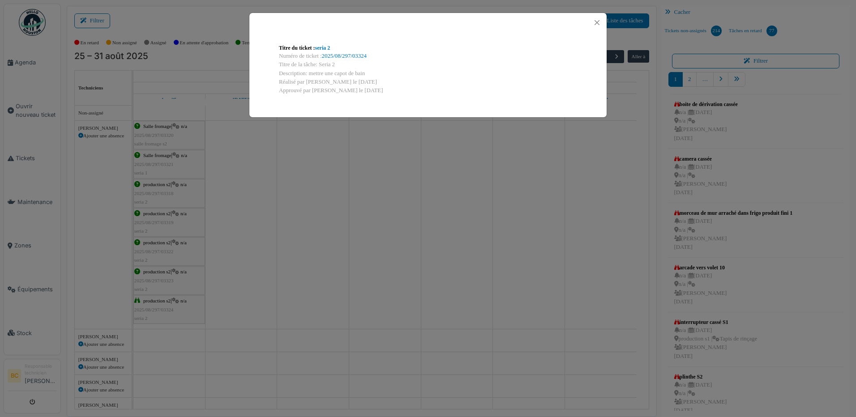
drag, startPoint x: 365, startPoint y: 71, endPoint x: 309, endPoint y: 70, distance: 55.5
click at [309, 70] on div "Description: mettre une capot de bain" at bounding box center [428, 73] width 298 height 9
copy div "mettre une capot de bain"
click at [330, 267] on div "Titre du ticket : seria 2 Numéro de ticket : 2025/08/297/03324 Titre de la tâch…" at bounding box center [428, 208] width 856 height 417
